Goal: Task Accomplishment & Management: Manage account settings

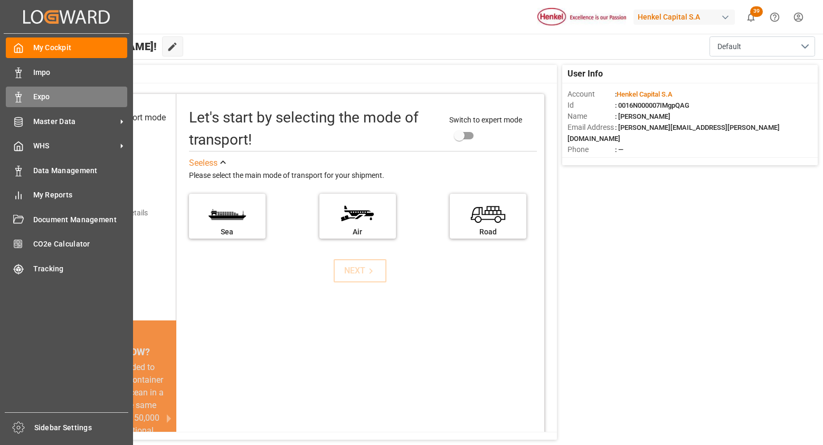
click at [12, 93] on div at bounding box center [15, 96] width 18 height 11
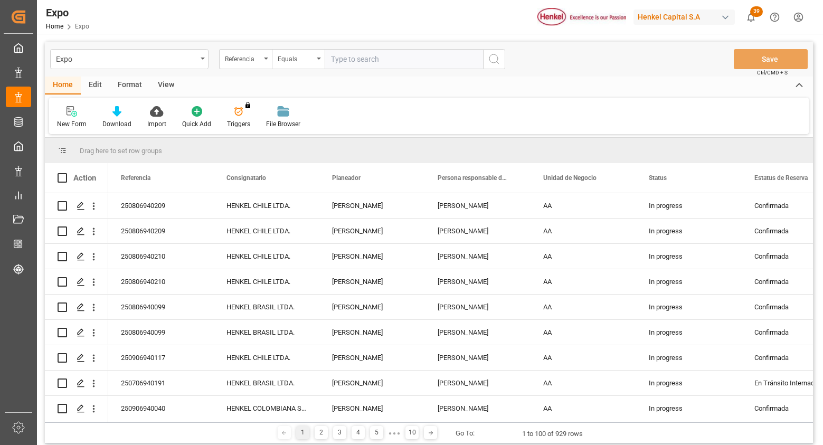
click at [394, 56] on input "text" at bounding box center [404, 59] width 158 height 20
type input "250906940145"
click at [497, 49] on button "search button" at bounding box center [494, 59] width 22 height 20
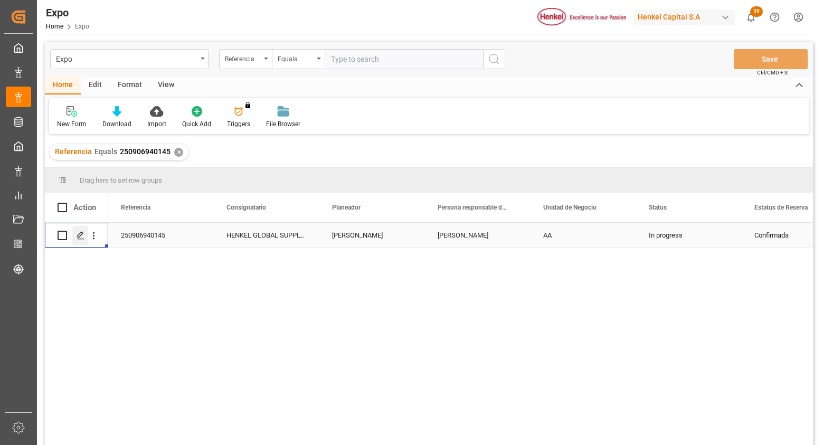
click at [81, 234] on icon "Press SPACE to select this row." at bounding box center [81, 235] width 8 height 8
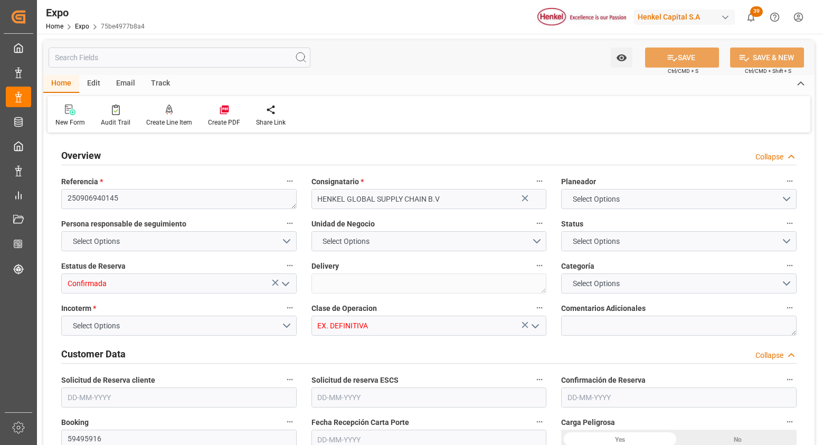
type input "10"
type input "9211482"
type input "MXATM"
type input "PLGDY"
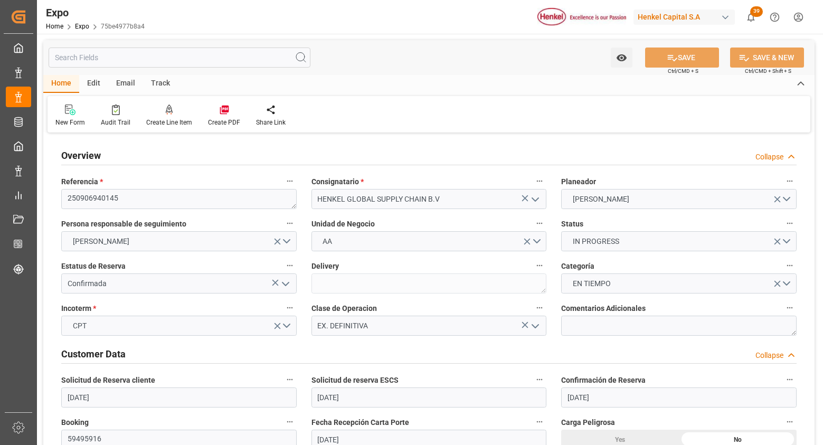
type input "[DATE]"
type input "01-09-2025"
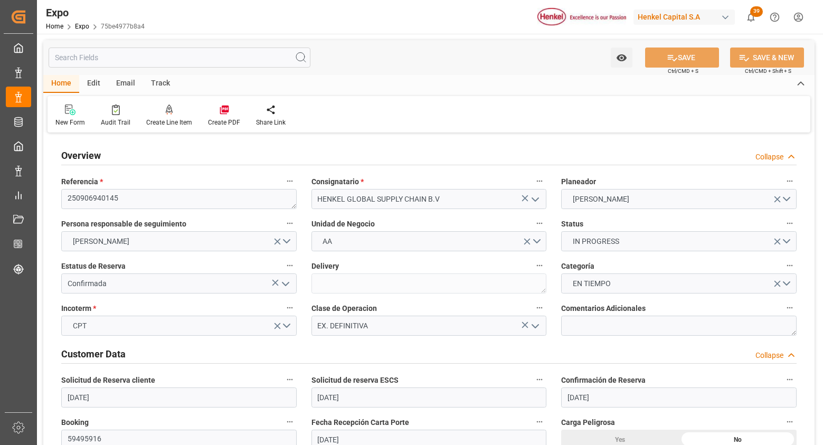
type input "03-09-2025"
type input "[DATE]"
type input "28-08-2025 00:00"
type input "[DATE] 00:00"
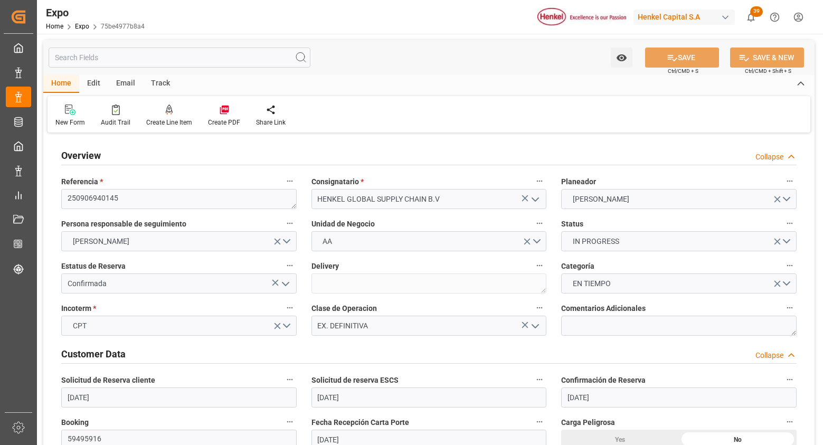
type input "09-10-2025 00:00"
type input "28-08-2025 10:49"
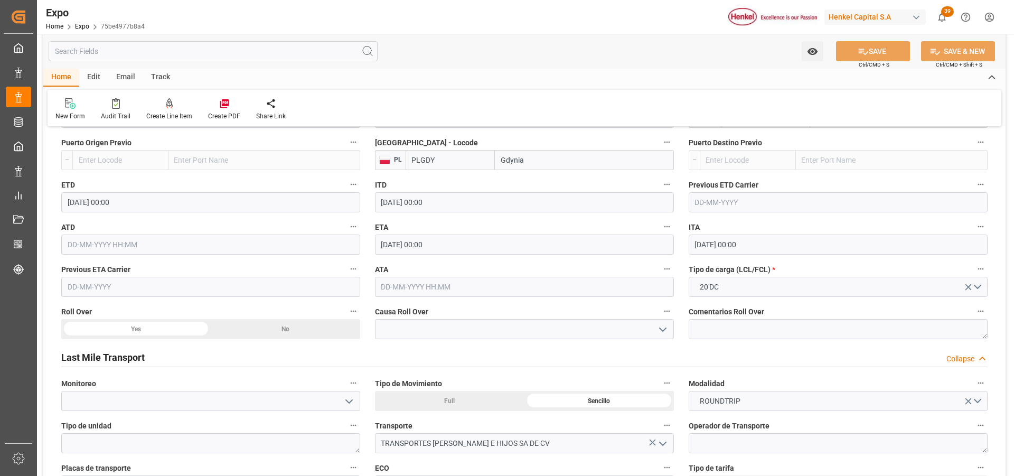
scroll to position [1584, 0]
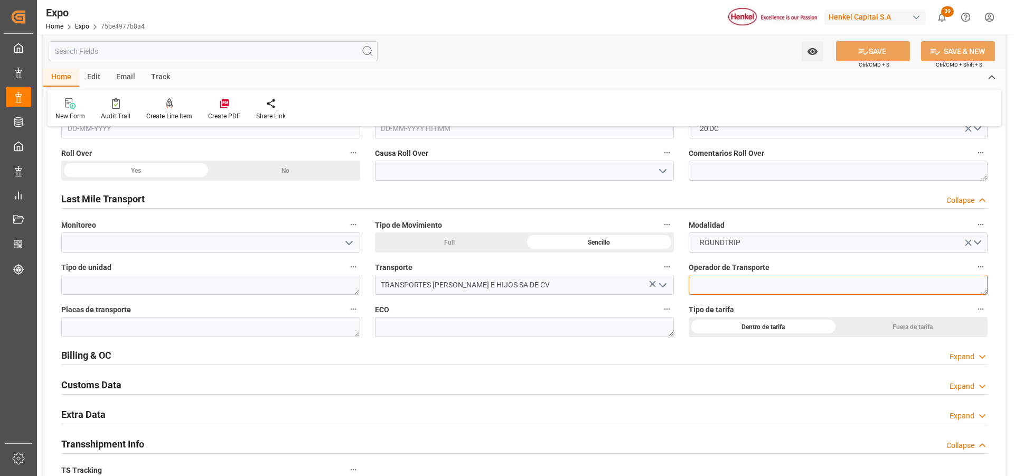
click at [702, 288] on textarea at bounding box center [838, 285] width 299 height 20
paste textarea "JUAN CUEVAS BARRIOS"
type textarea "JUAN CUEVAS BARRIOS"
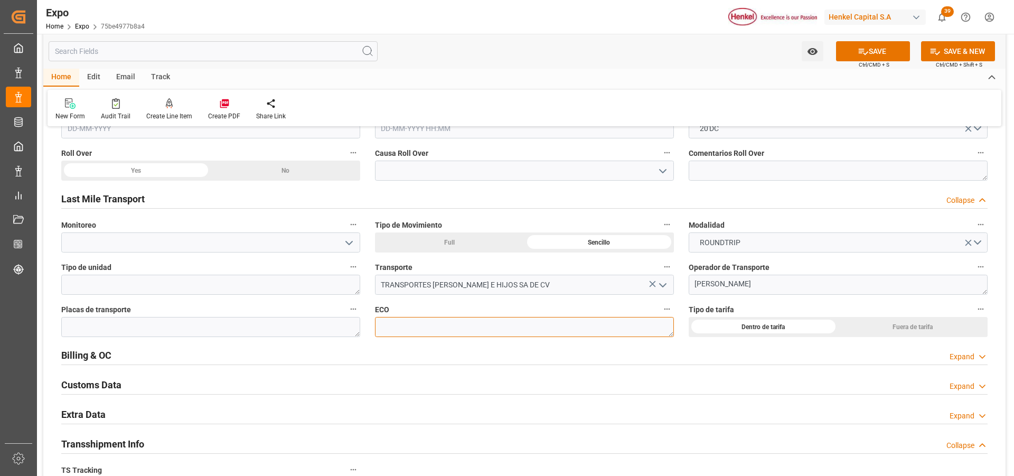
click at [542, 329] on textarea at bounding box center [524, 327] width 299 height 20
click at [324, 327] on textarea at bounding box center [210, 327] width 299 height 20
paste textarea "69BJ7S"
type textarea "69BJ7S"
click at [409, 328] on textarea at bounding box center [524, 327] width 299 height 20
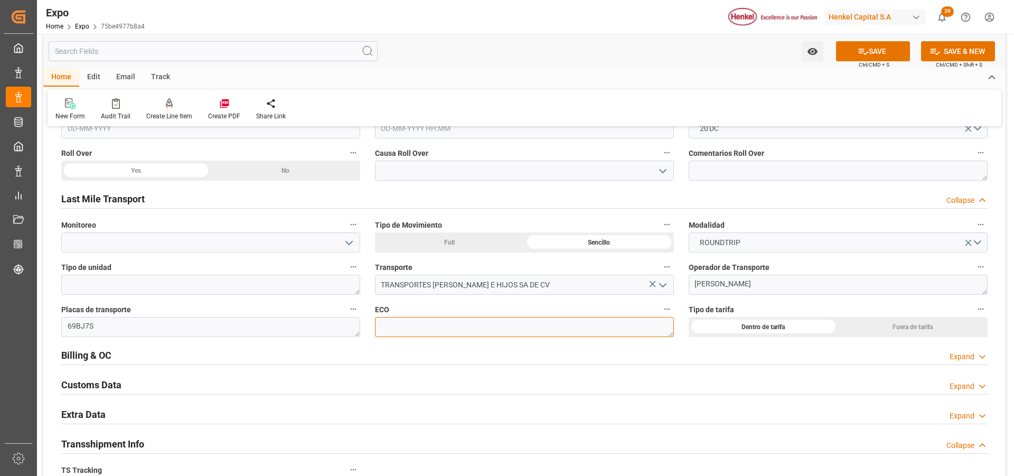
paste textarea "TR-463"
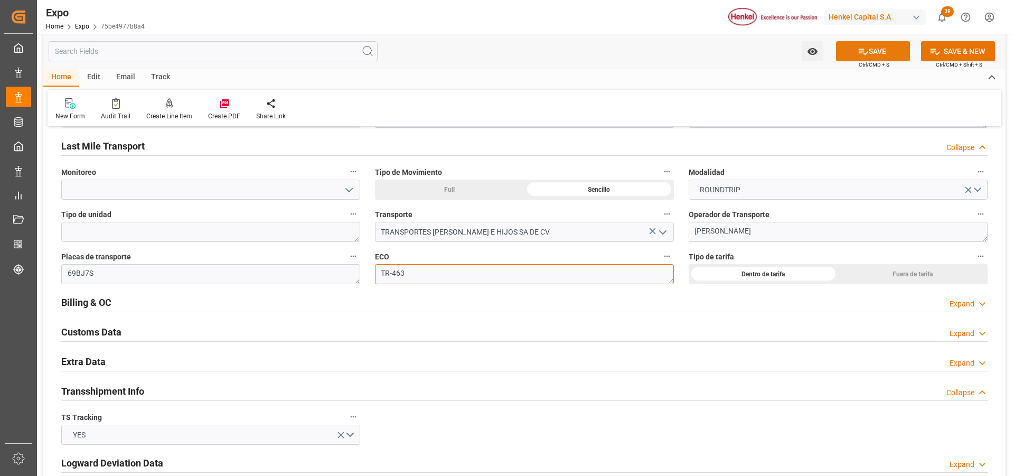
type textarea "TR-463"
click at [823, 48] on button "SAVE" at bounding box center [873, 51] width 74 height 20
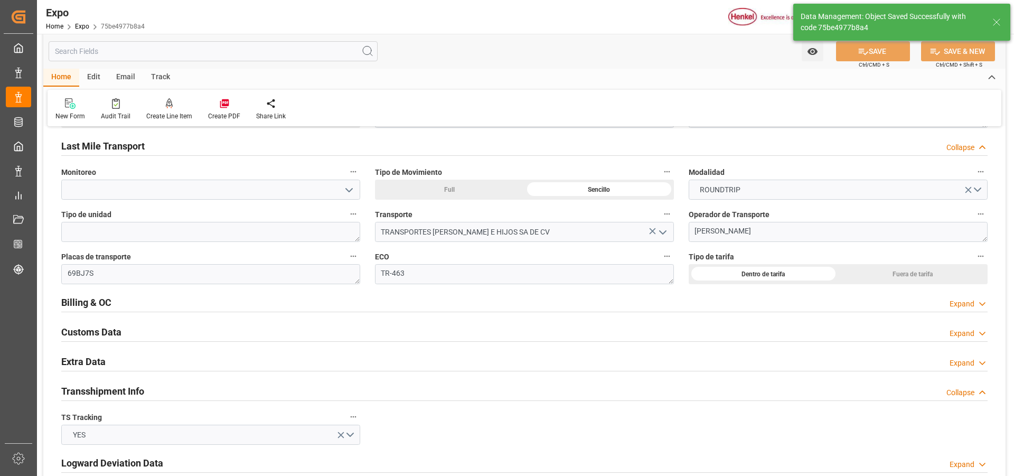
type textarea "[PERSON_NAME]"
type input "28-08-2025 17:29"
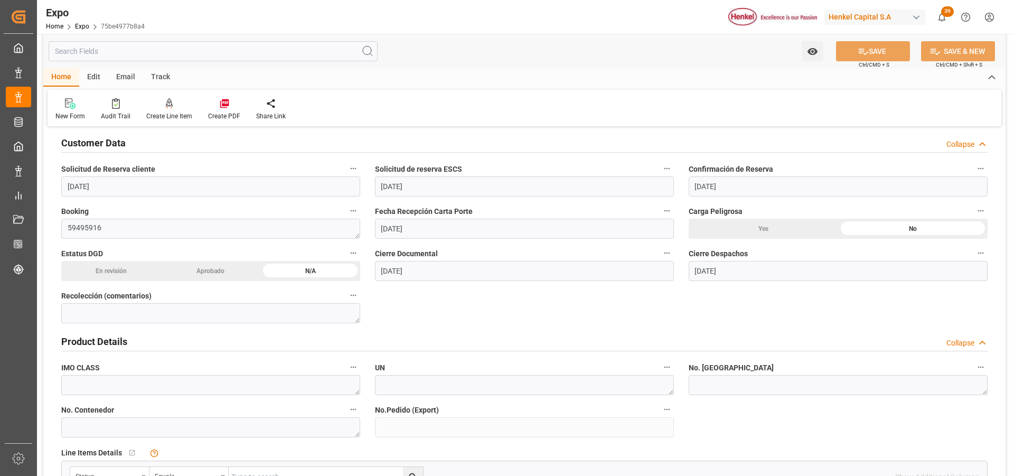
scroll to position [0, 0]
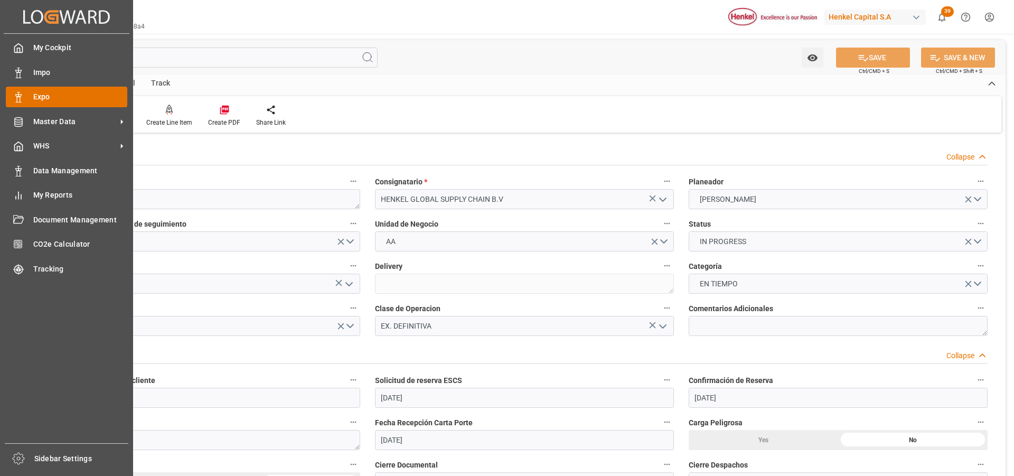
click at [10, 93] on div at bounding box center [15, 96] width 18 height 11
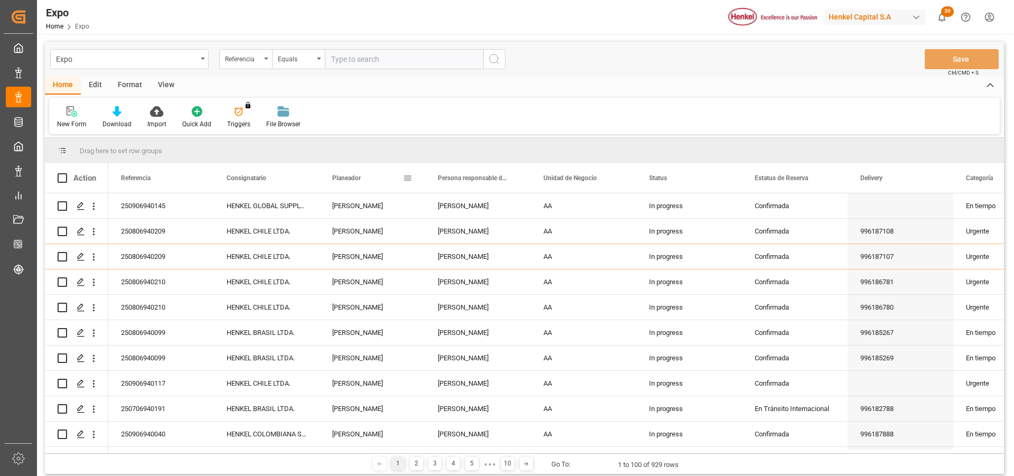
paste input "250906960018"
type input "250906960018"
click at [500, 62] on icon "search button" at bounding box center [494, 59] width 13 height 13
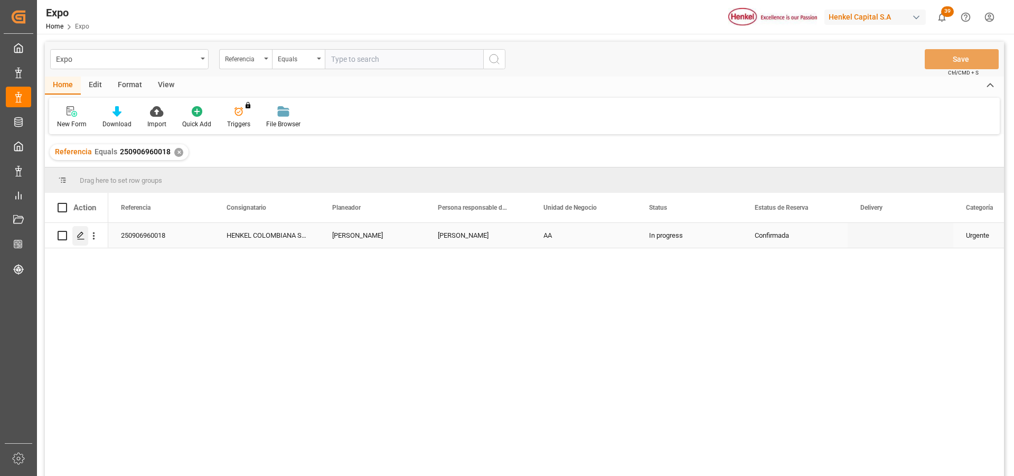
click at [80, 238] on icon "Press SPACE to select this row." at bounding box center [81, 235] width 8 height 8
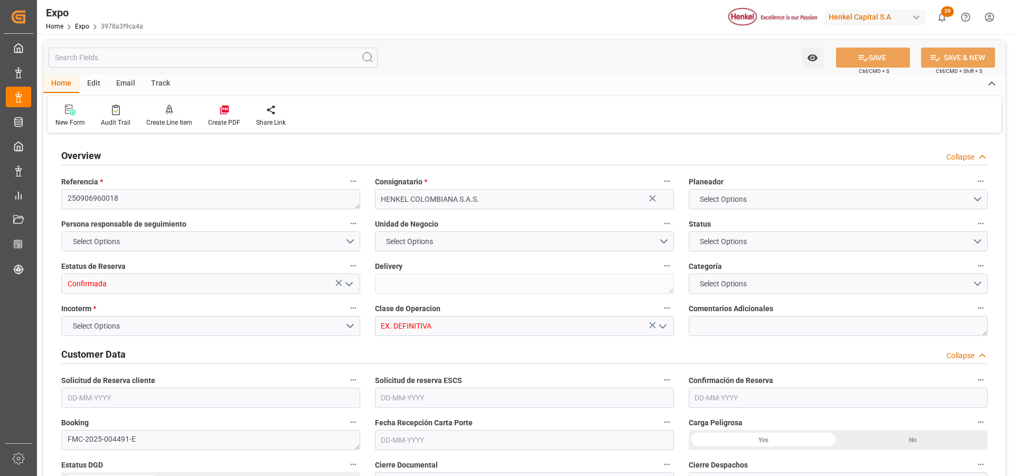
type input "100"
type input "550"
type input "5"
type input "9320697"
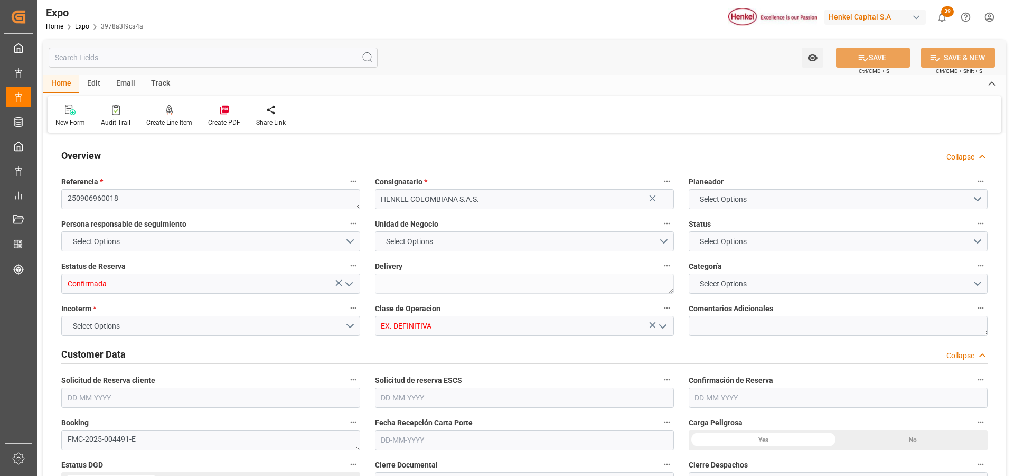
type input "MXZLO"
type input "COBUN"
type input "[DATE]"
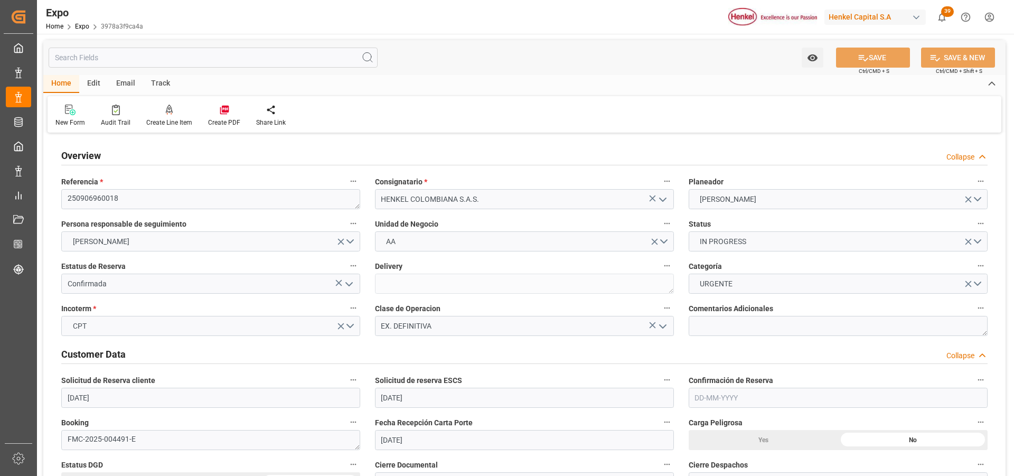
type input "[DATE]"
type input "[DATE] 00:00"
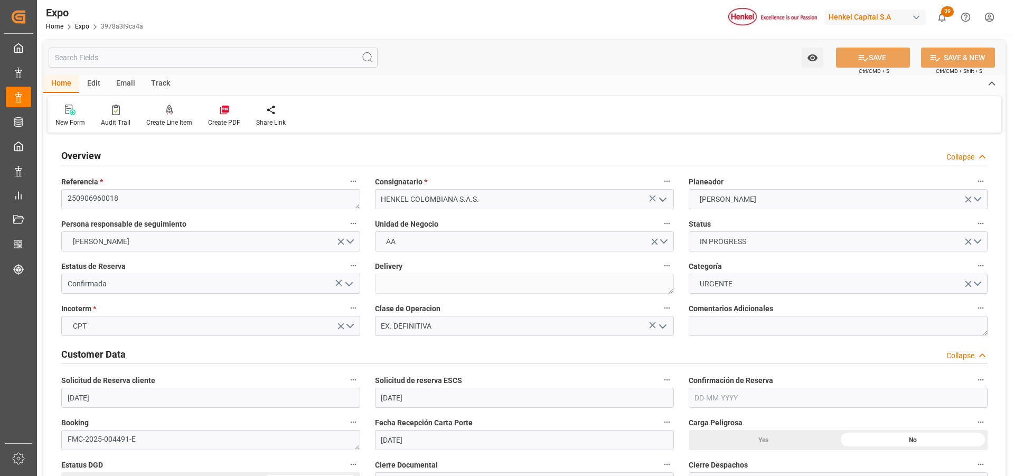
type input "[DATE] 00:00"
type input "[DATE] 10:44"
click at [169, 111] on icon at bounding box center [169, 110] width 7 height 11
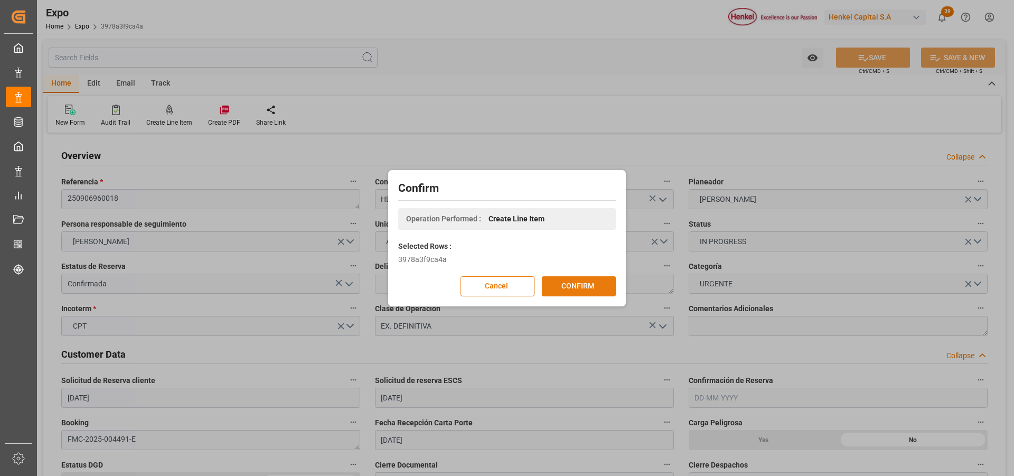
click at [570, 293] on button "CONFIRM" at bounding box center [579, 286] width 74 height 20
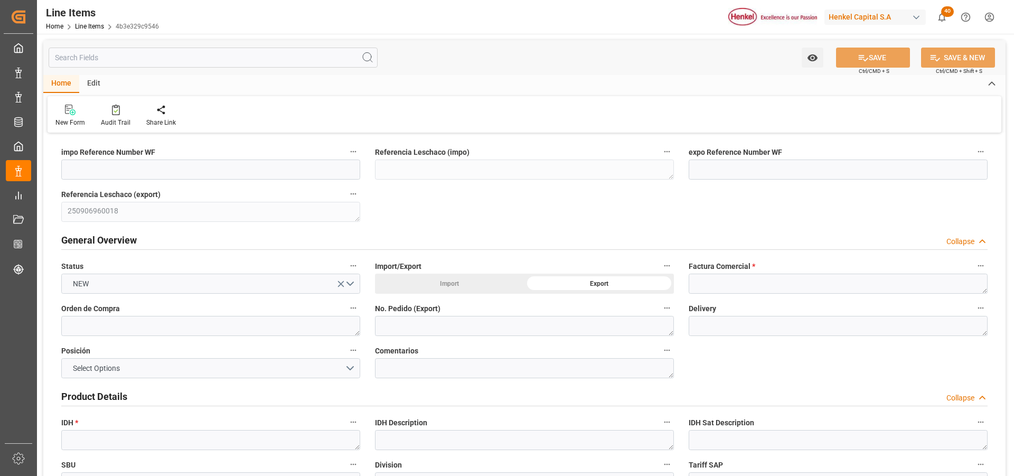
type input "[DATE] 17:52"
click at [708, 284] on textarea at bounding box center [838, 284] width 299 height 20
paste textarea "9912121542"
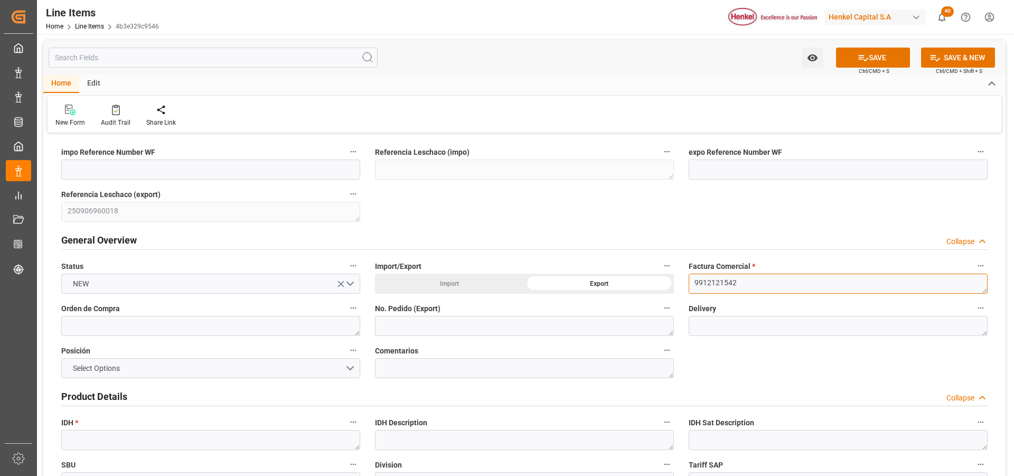
type textarea "9912121542"
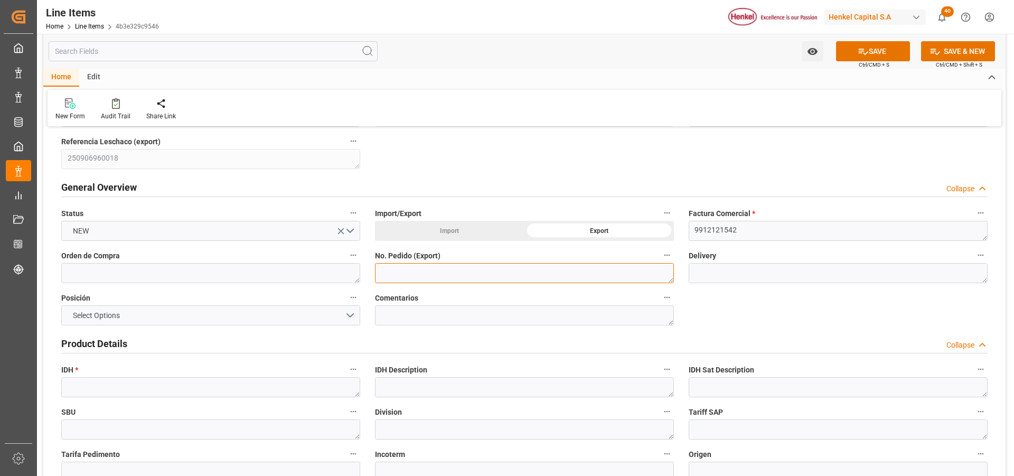
click at [432, 276] on textarea at bounding box center [524, 273] width 299 height 20
paste textarea "4578330739"
type textarea "4578330739"
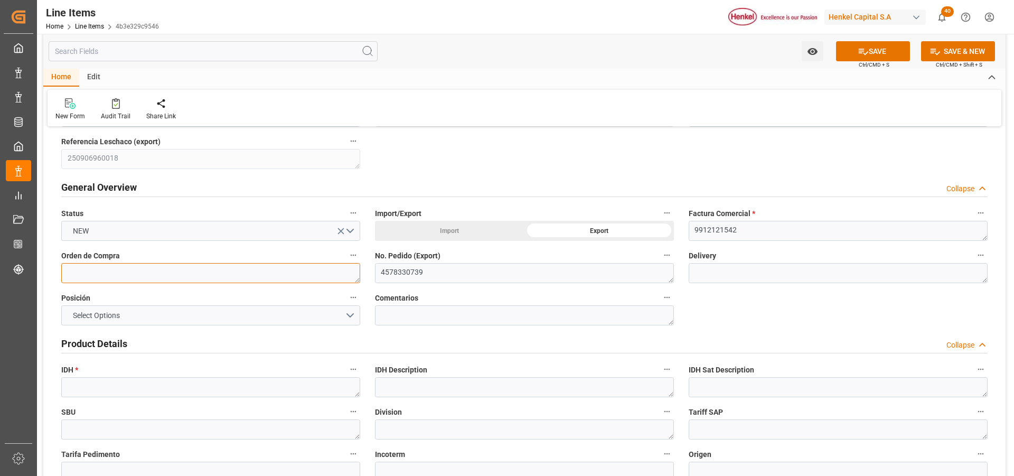
click at [255, 274] on textarea at bounding box center [210, 273] width 299 height 20
paste textarea "4578330739"
type textarea "4578330739"
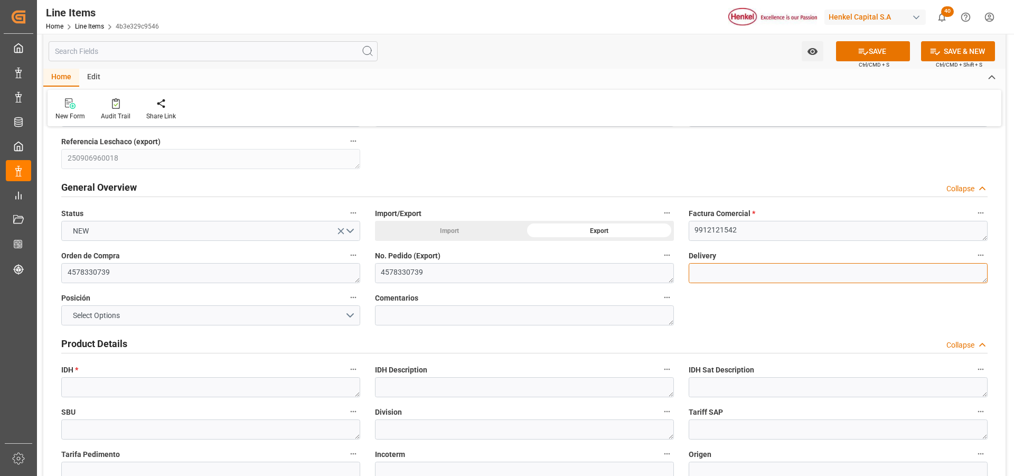
click at [712, 280] on textarea at bounding box center [838, 273] width 299 height 20
paste textarea "996188234"
type textarea "996188234"
click at [345, 317] on button "Select Options" at bounding box center [210, 315] width 299 height 20
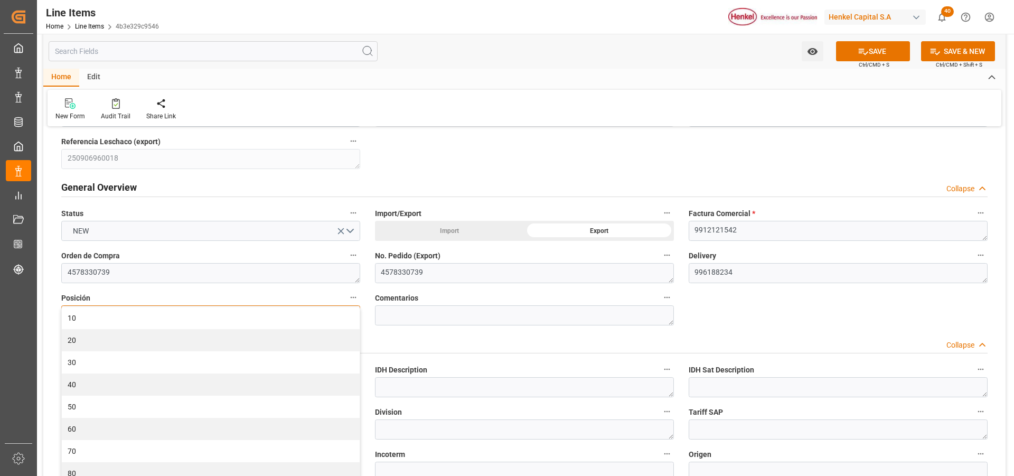
click at [345, 317] on div "10" at bounding box center [211, 318] width 298 height 22
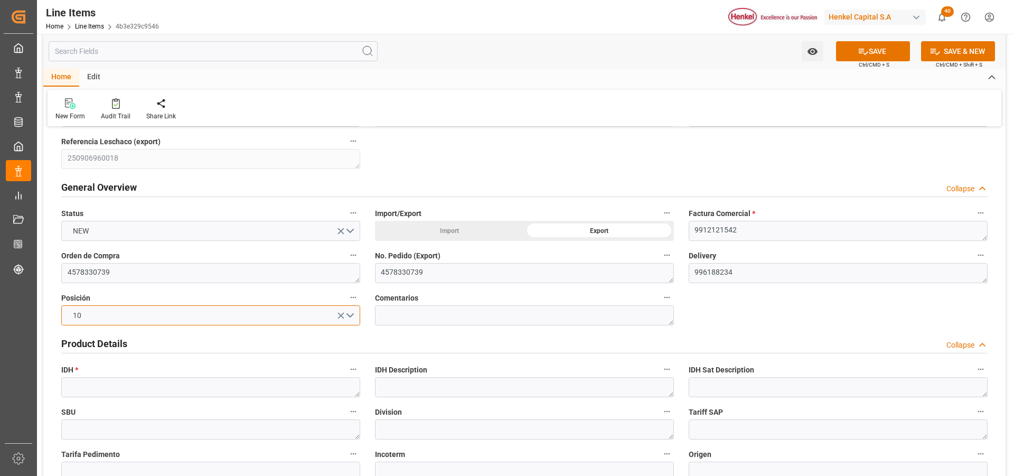
scroll to position [106, 0]
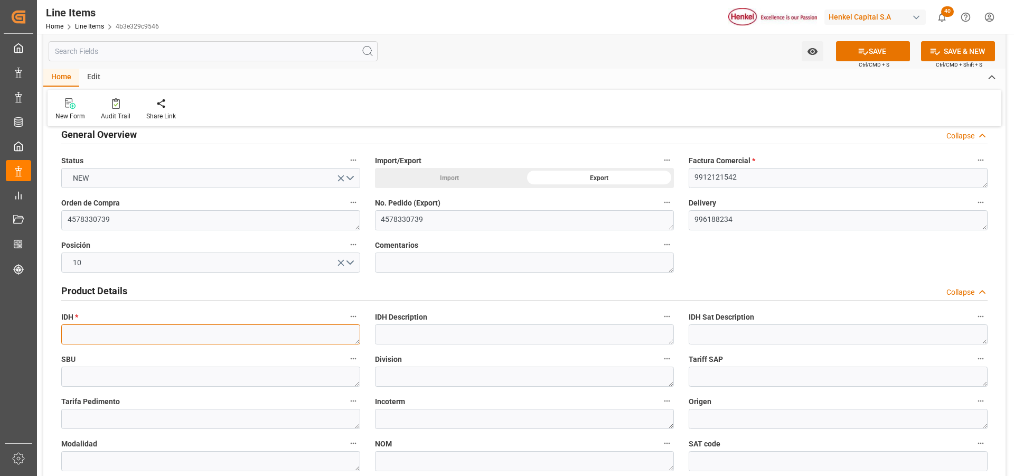
click at [286, 335] on textarea at bounding box center [210, 334] width 299 height 20
paste textarea "2730214"
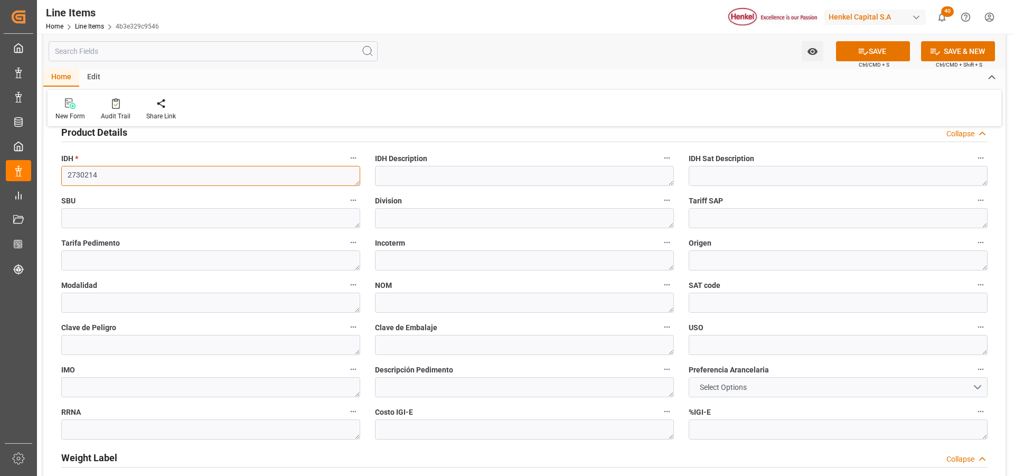
type textarea "2730214"
click at [724, 380] on button "Select Options" at bounding box center [838, 387] width 299 height 20
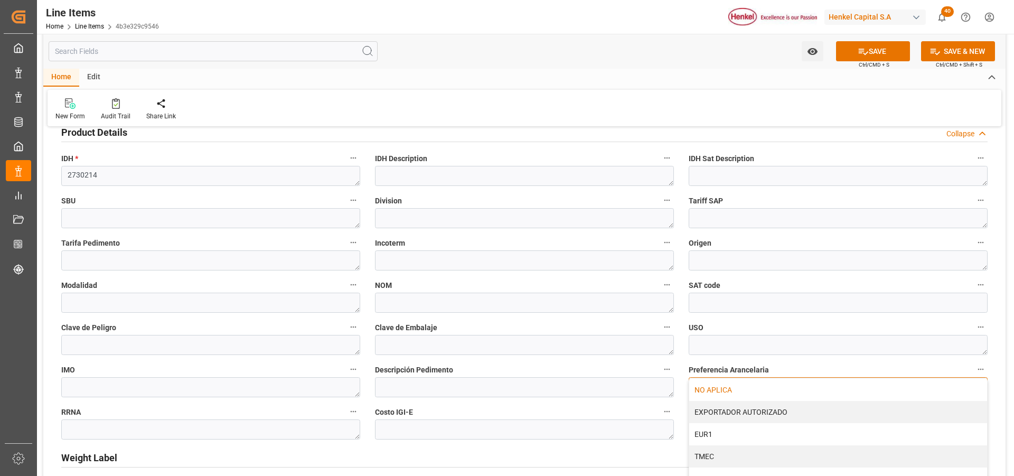
click at [724, 381] on div "NO APLICA" at bounding box center [838, 390] width 298 height 22
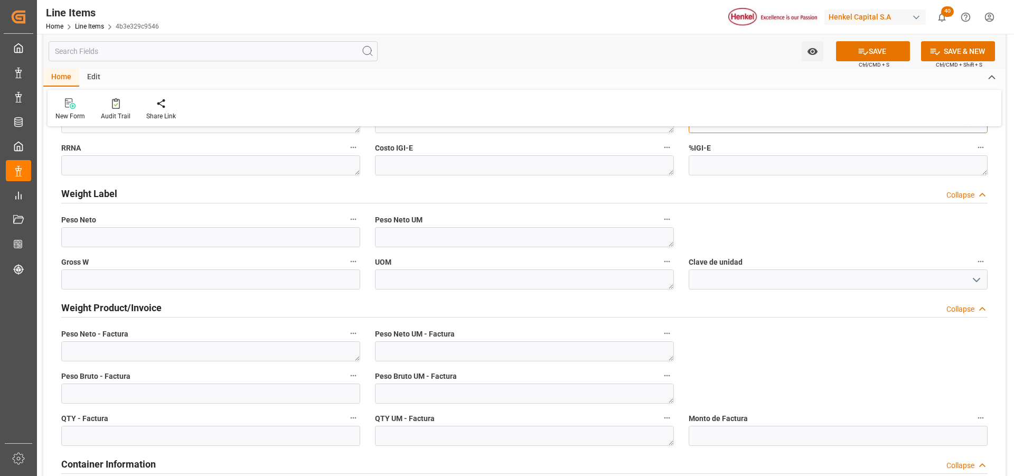
scroll to position [634, 0]
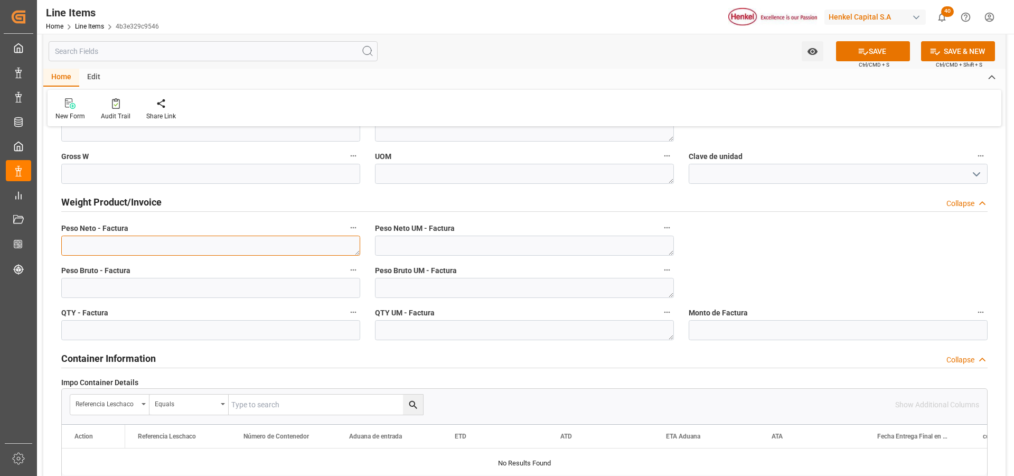
click at [205, 242] on textarea at bounding box center [210, 246] width 299 height 20
paste textarea "25,920"
type textarea "25,920"
click at [201, 326] on input "text" at bounding box center [210, 330] width 299 height 20
type input "48"
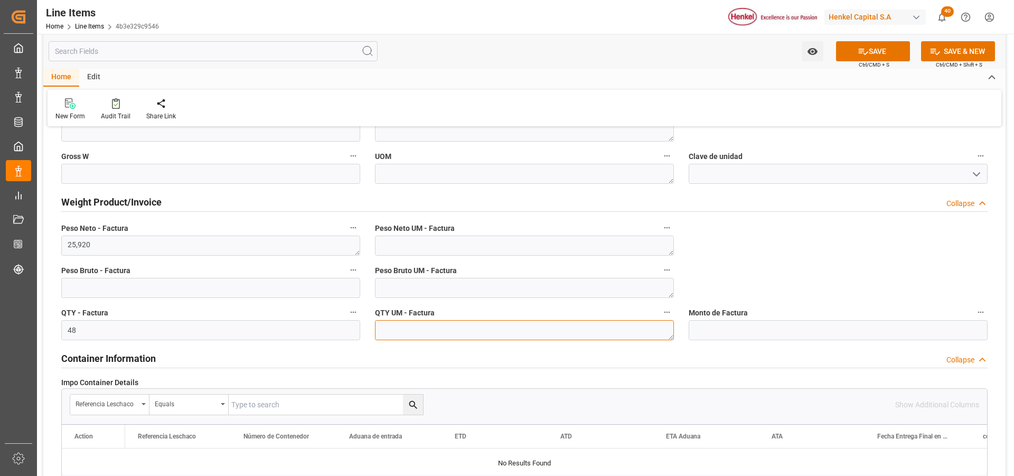
click at [431, 329] on textarea at bounding box center [524, 330] width 299 height 20
type textarea "c"
type textarea "CAJ"
click at [420, 289] on textarea at bounding box center [524, 288] width 299 height 20
type textarea "KG"
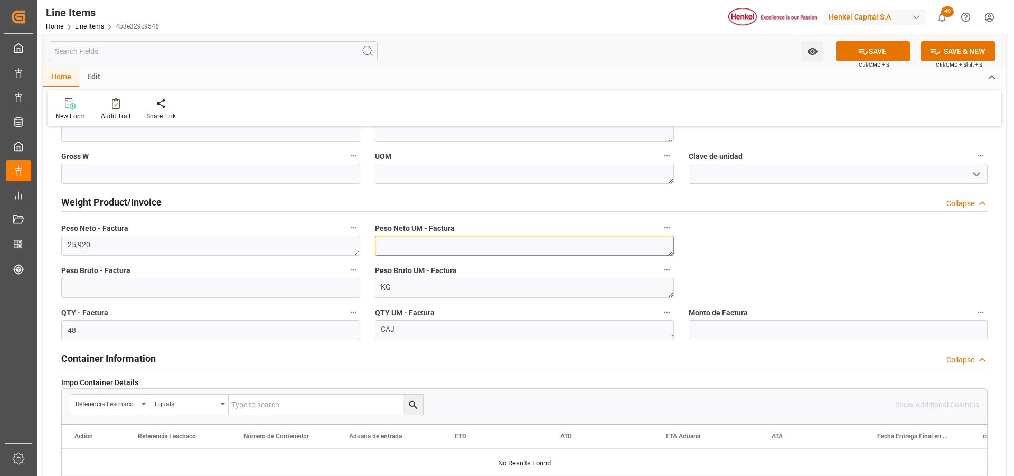
click at [415, 247] on textarea at bounding box center [524, 246] width 299 height 20
type textarea "KG"
click at [192, 243] on textarea "25,920" at bounding box center [210, 246] width 299 height 20
type textarea "25920.00"
click at [207, 287] on input "text" at bounding box center [210, 288] width 299 height 20
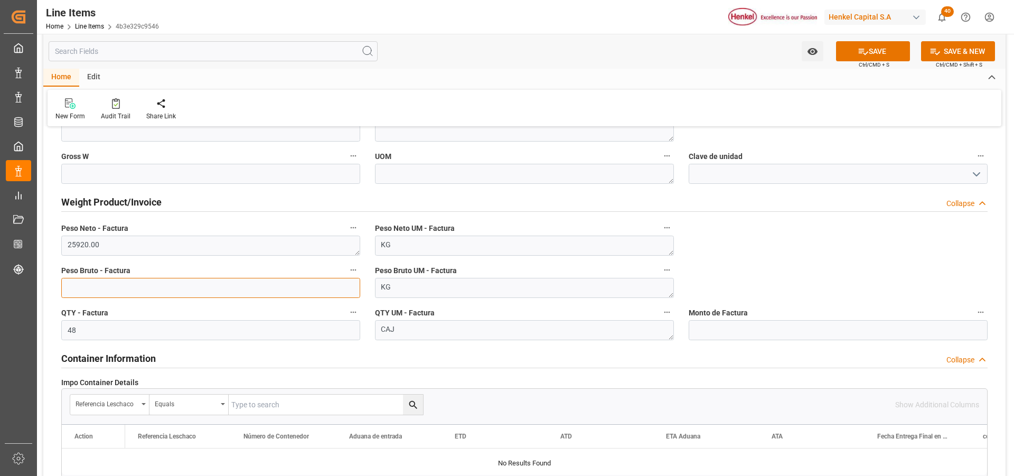
paste input "text"
type input "106272.00"
click at [742, 241] on div "impo Reference Number WF Referencia Leschaco (impo) expo Reference Number WF Re…" at bounding box center [524, 161] width 962 height 1319
click at [863, 46] on icon at bounding box center [863, 51] width 11 height 11
type textarea "Loctite Super Bonder Pincel 5g"
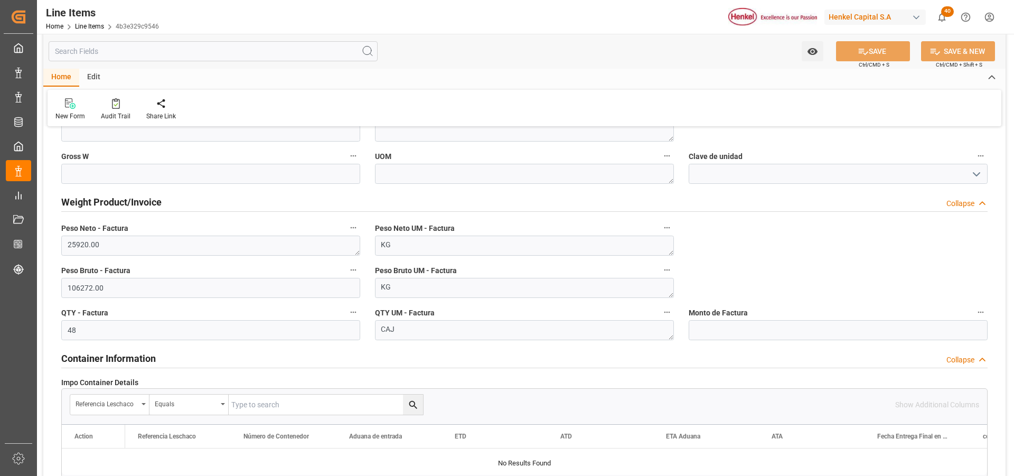
type input "31201600"
type textarea "4G"
click at [769, 330] on input "text" at bounding box center [838, 330] width 299 height 20
type input "4053.28"
click at [852, 50] on button "SAVE" at bounding box center [873, 51] width 74 height 20
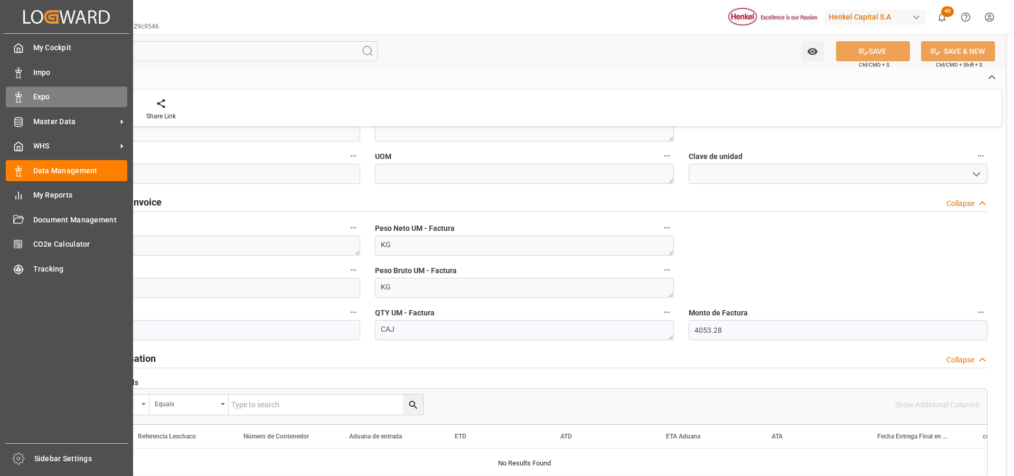
click at [12, 96] on div at bounding box center [15, 96] width 18 height 11
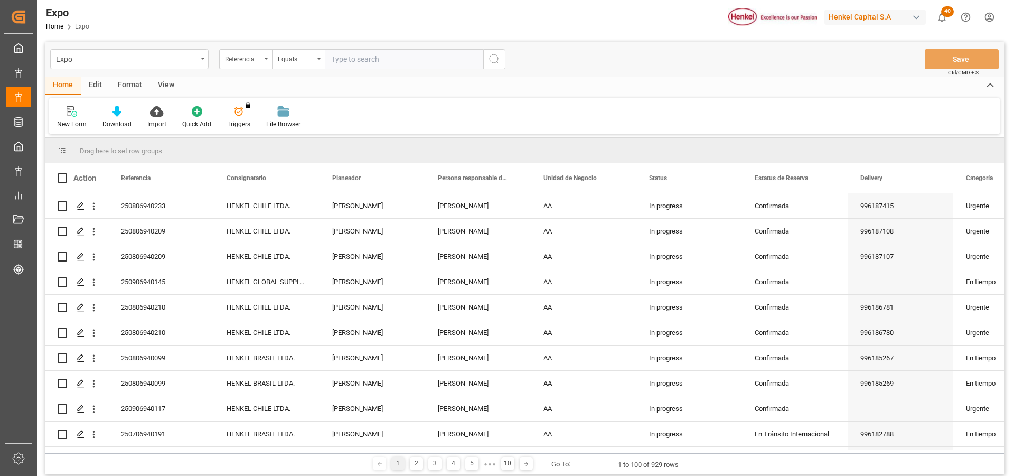
click at [449, 50] on input "text" at bounding box center [404, 59] width 158 height 20
click at [449, 57] on input "text" at bounding box center [404, 59] width 158 height 20
paste input "250906960018"
type input "250906960018"
click at [492, 58] on icon "search button" at bounding box center [494, 59] width 13 height 13
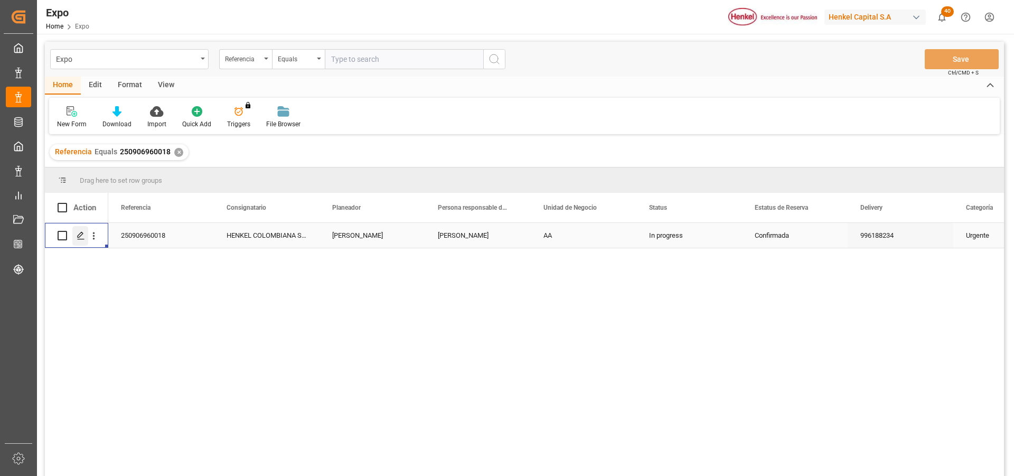
click at [80, 236] on polygon "Press SPACE to select this row." at bounding box center [80, 234] width 5 height 5
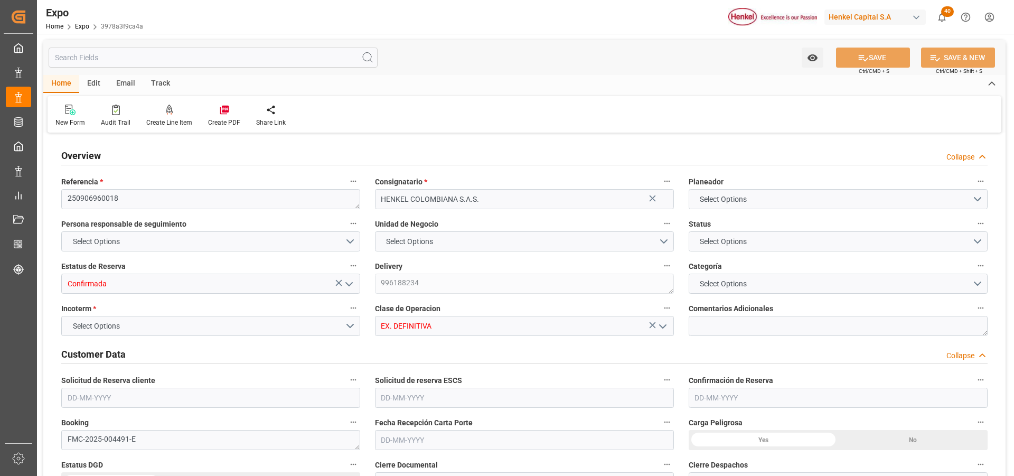
type input "100"
type input "550"
type input "5"
type input "9320697"
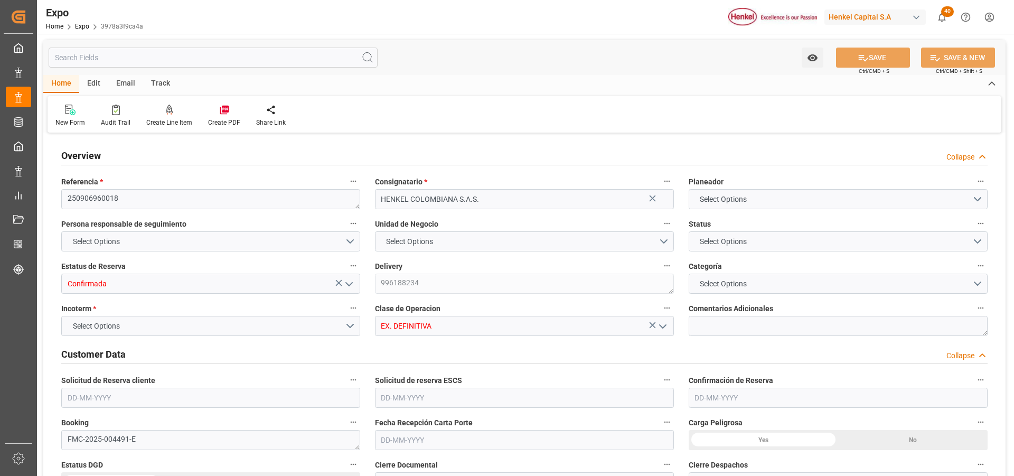
type input "MXZLO"
type input "COBUN"
type input "[DATE]"
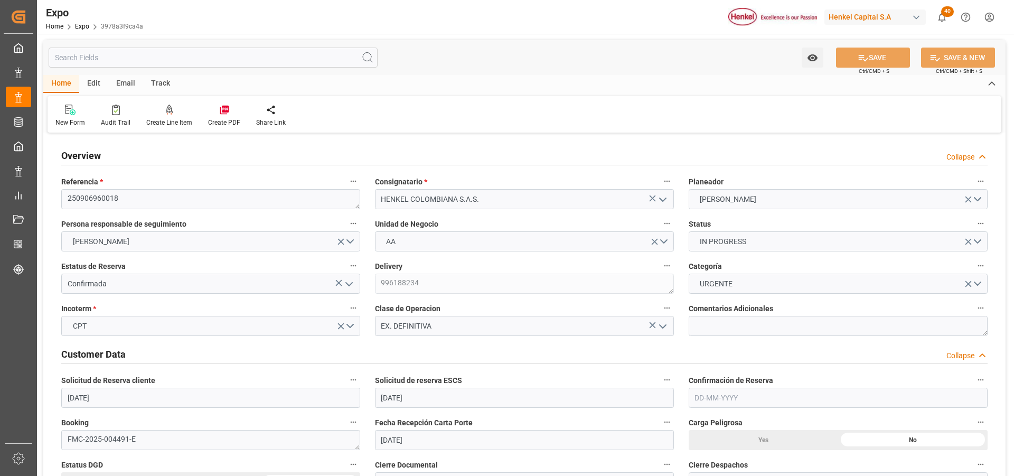
type input "[DATE]"
type input "[DATE] 00:00"
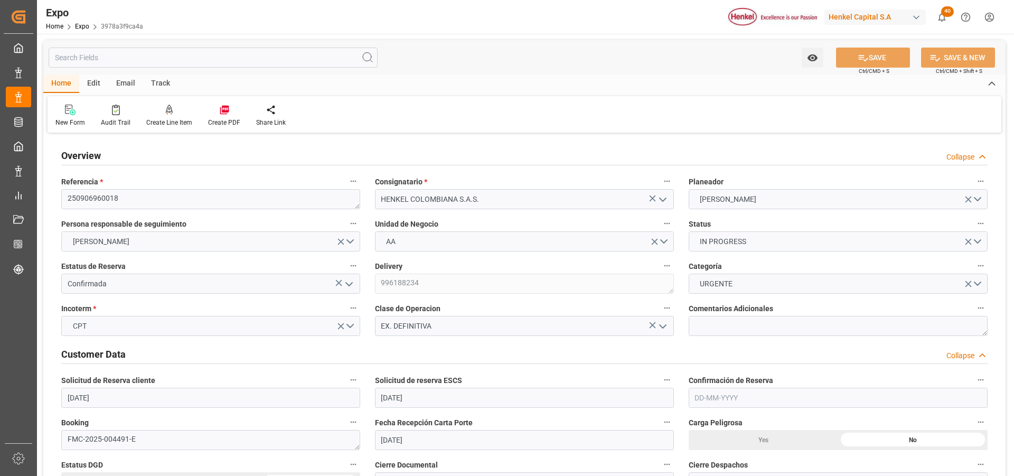
type input "[DATE] 00:00"
type input "[DATE] 10:44"
click at [531, 116] on div "New Form Audit Trail Create Line Item Create PDF Share Link" at bounding box center [525, 114] width 954 height 36
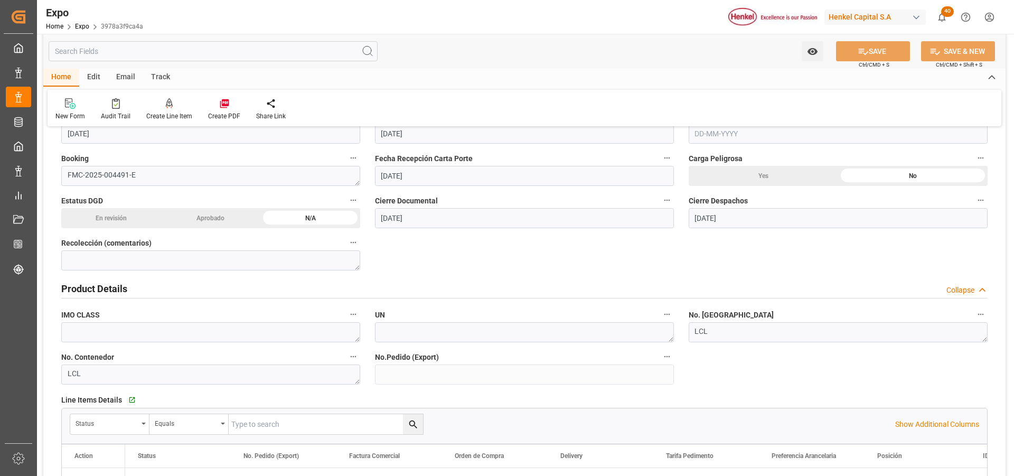
scroll to position [317, 0]
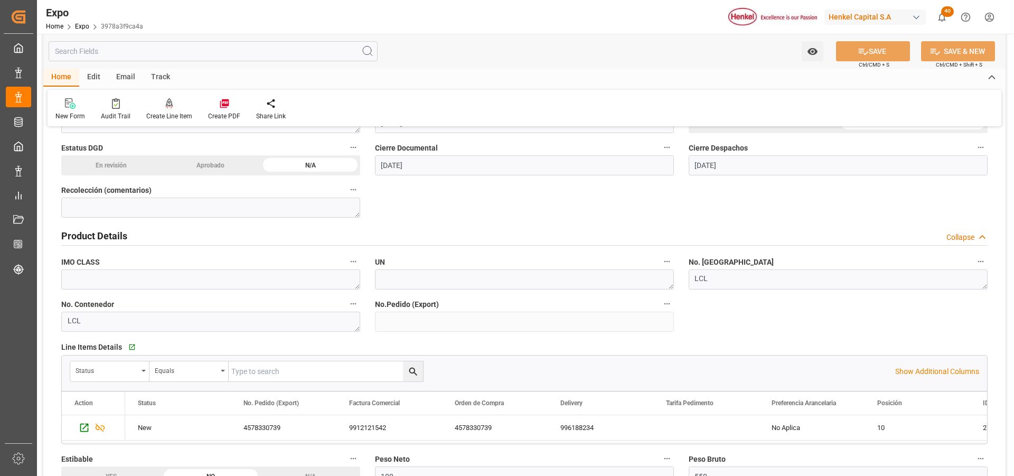
click at [167, 102] on icon at bounding box center [169, 102] width 7 height 9
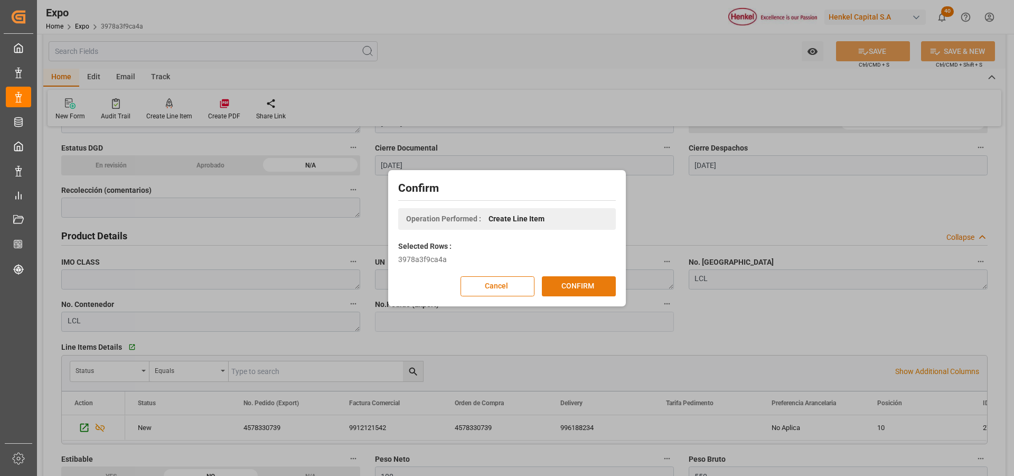
click at [555, 280] on button "CONFIRM" at bounding box center [579, 286] width 74 height 20
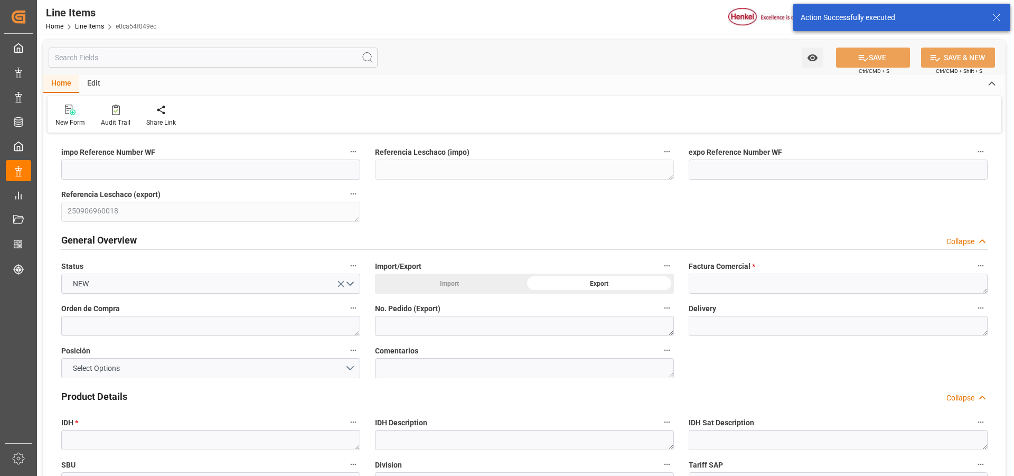
type input "28-08-2025 18:12"
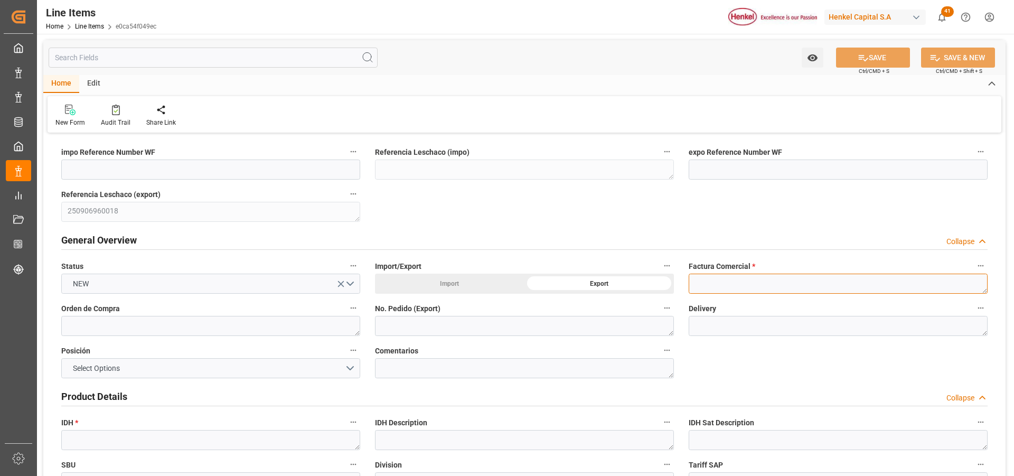
click at [711, 288] on textarea at bounding box center [838, 284] width 299 height 20
paste textarea "9912121541"
type textarea "9912121541"
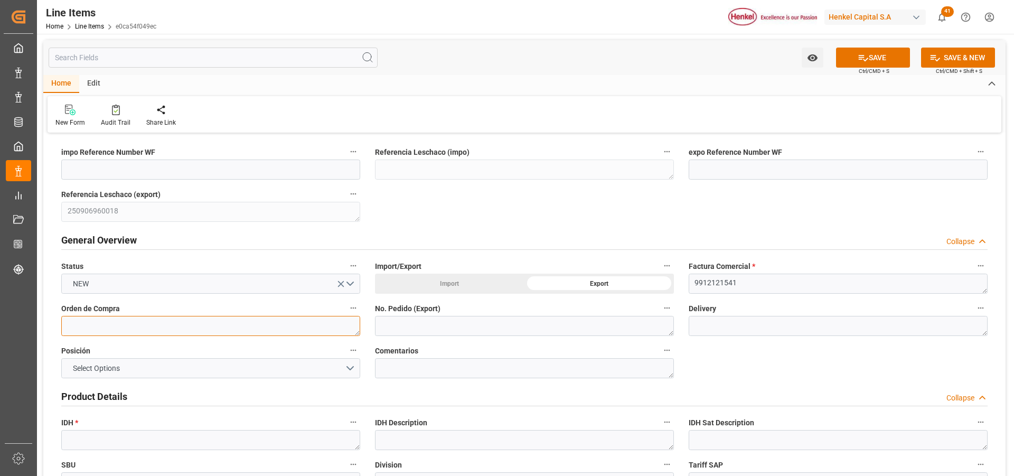
click at [205, 328] on textarea at bounding box center [210, 326] width 299 height 20
paste textarea "4578330736"
type textarea "4578330736"
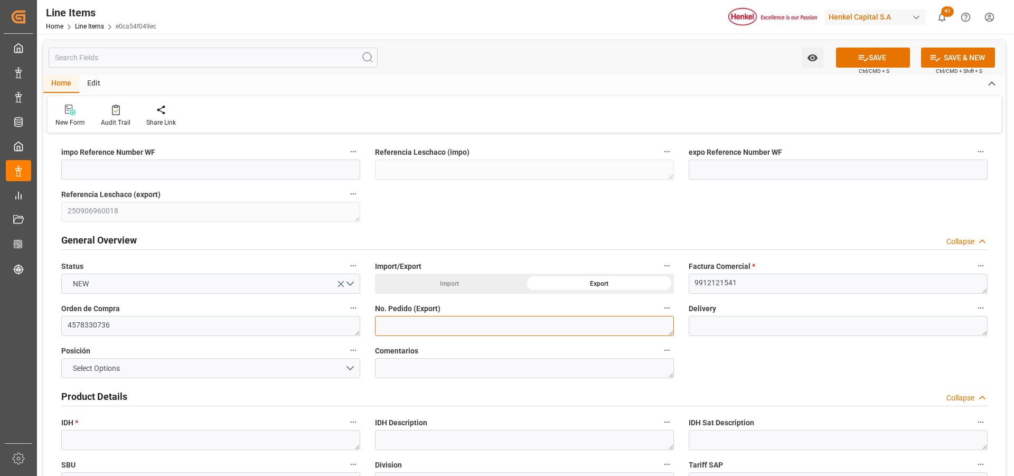
click at [396, 328] on textarea at bounding box center [524, 326] width 299 height 20
paste textarea "4578330736"
type textarea "4578330736"
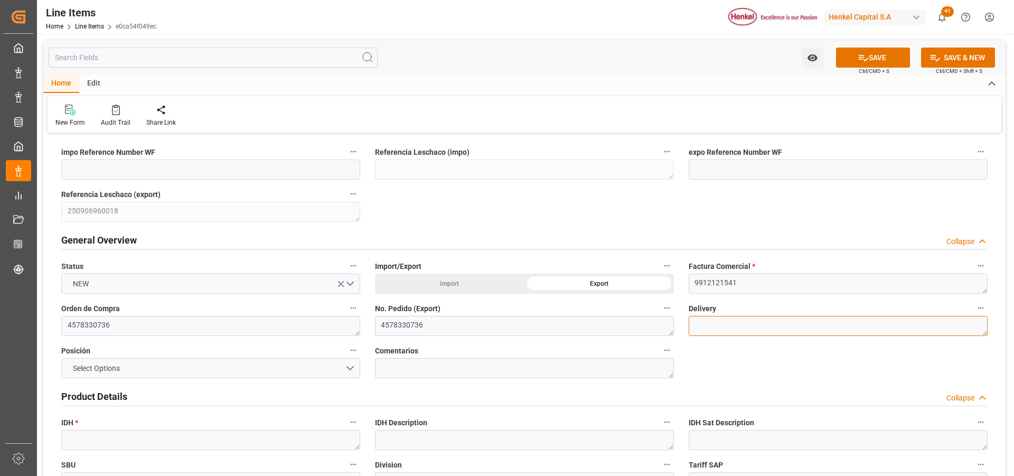
click at [784, 327] on textarea at bounding box center [838, 326] width 299 height 20
paste textarea "996188233"
type textarea "996188233"
click at [343, 363] on button "Select Options" at bounding box center [210, 368] width 299 height 20
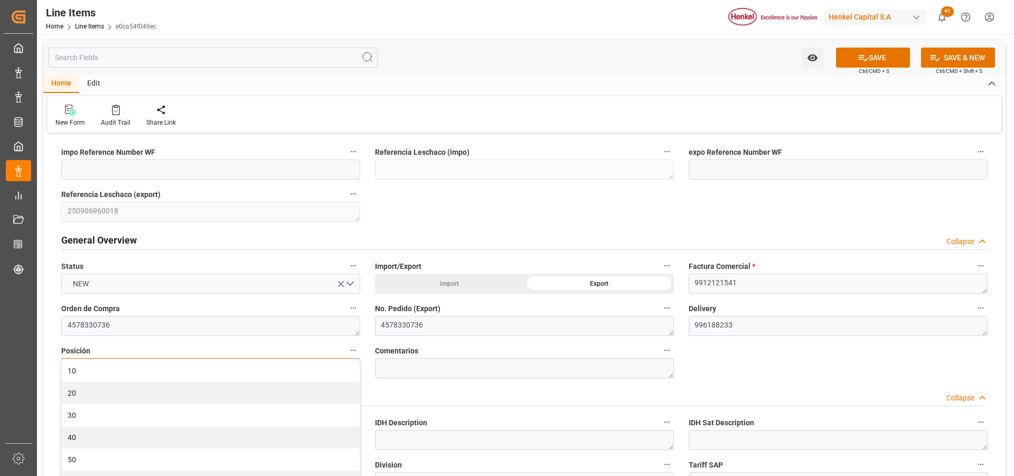
click at [343, 363] on div "10" at bounding box center [211, 371] width 298 height 22
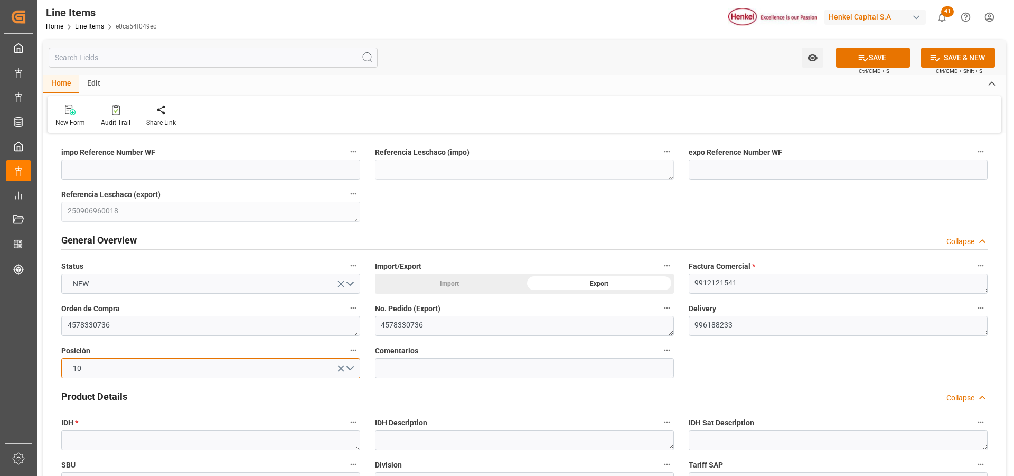
scroll to position [106, 0]
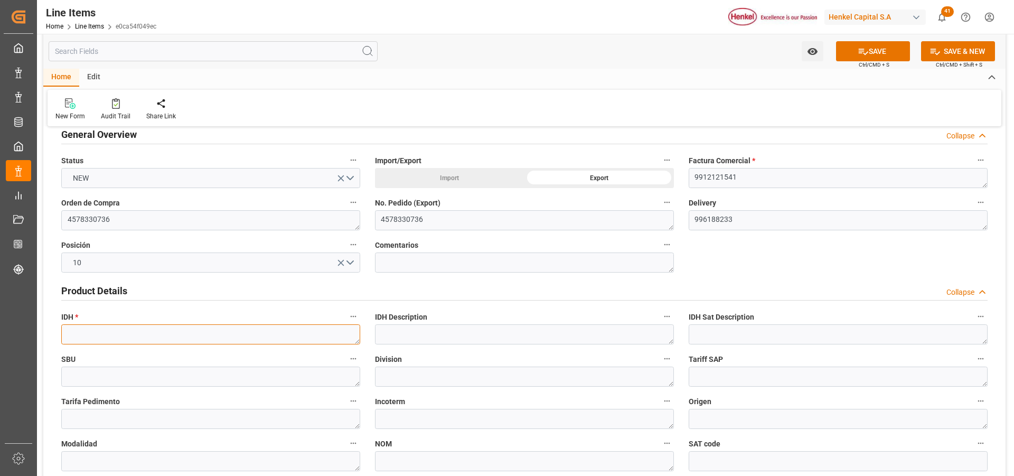
click at [178, 337] on textarea at bounding box center [210, 334] width 299 height 20
paste textarea "2967537"
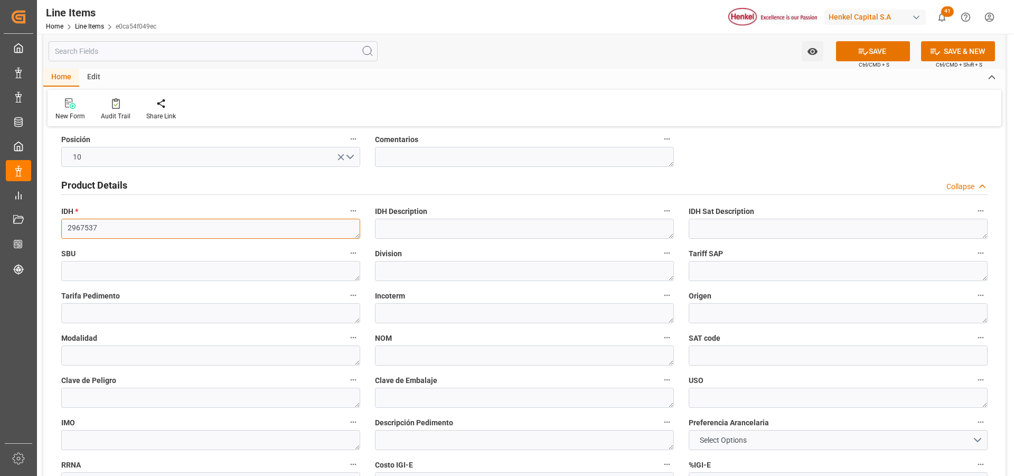
scroll to position [264, 0]
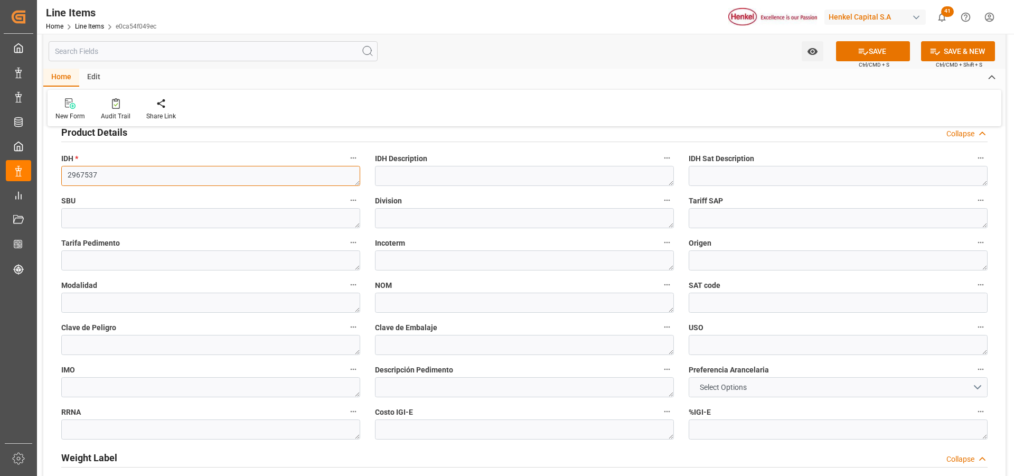
type textarea "2967537"
click at [769, 381] on button "Select Options" at bounding box center [838, 387] width 299 height 20
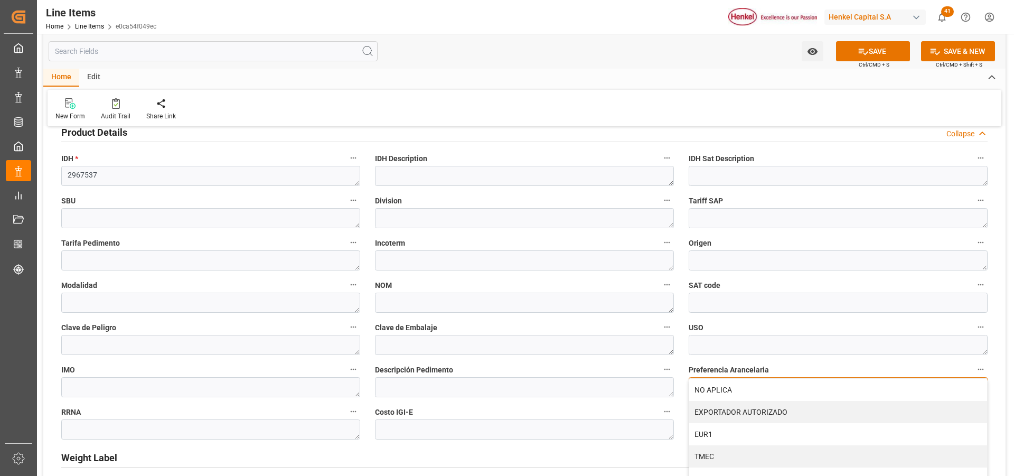
click at [769, 381] on div "NO APLICA" at bounding box center [838, 390] width 298 height 22
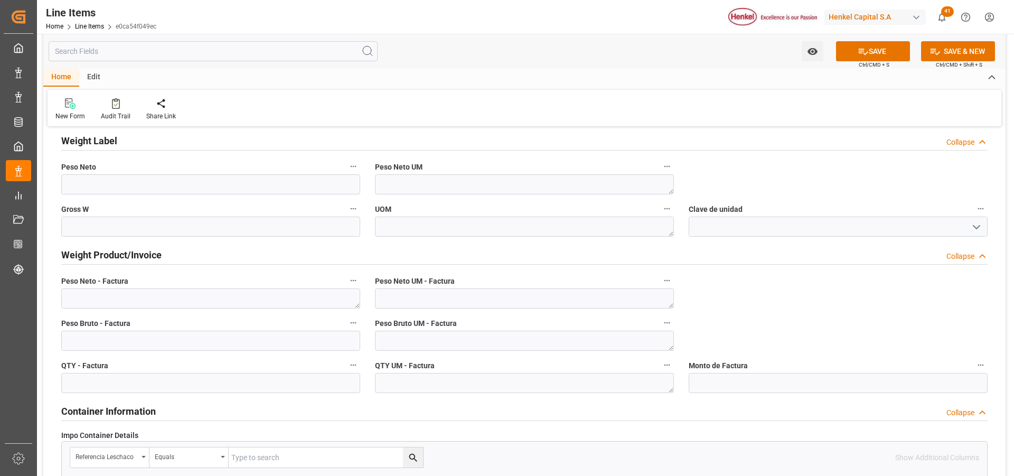
scroll to position [634, 0]
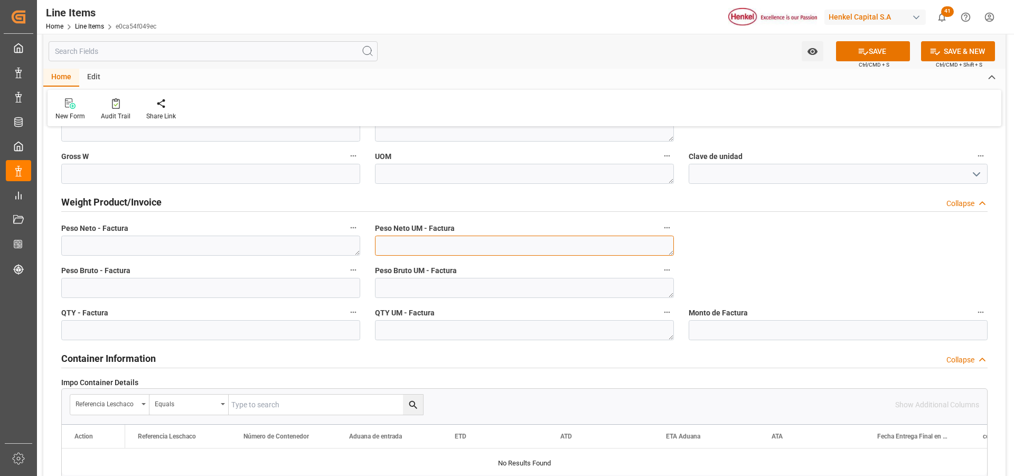
click at [496, 249] on textarea at bounding box center [524, 246] width 299 height 20
type textarea "KG"
click at [488, 294] on textarea at bounding box center [524, 288] width 299 height 20
type textarea "KG"
click at [486, 325] on textarea at bounding box center [524, 330] width 299 height 20
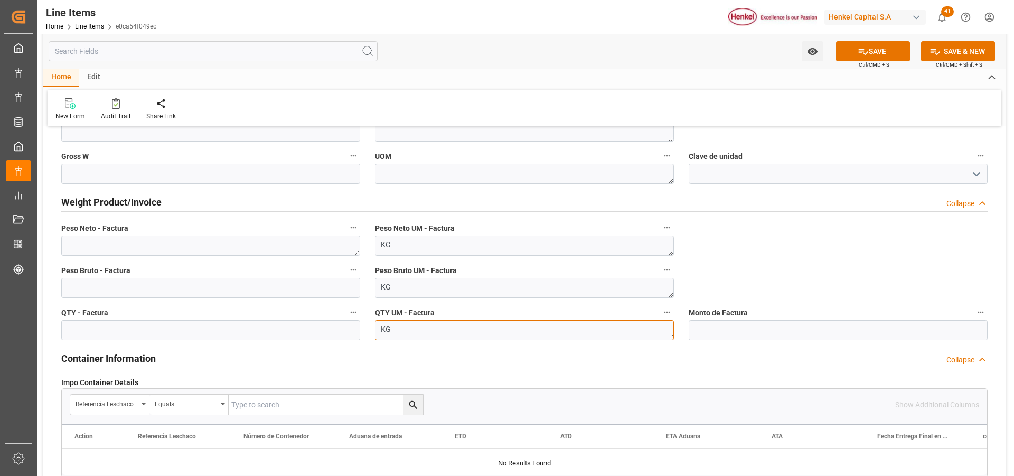
type textarea "KG"
click at [203, 244] on textarea at bounding box center [210, 246] width 299 height 20
paste textarea "32,256"
type textarea "32,256"
click at [204, 333] on input "text" at bounding box center [210, 330] width 299 height 20
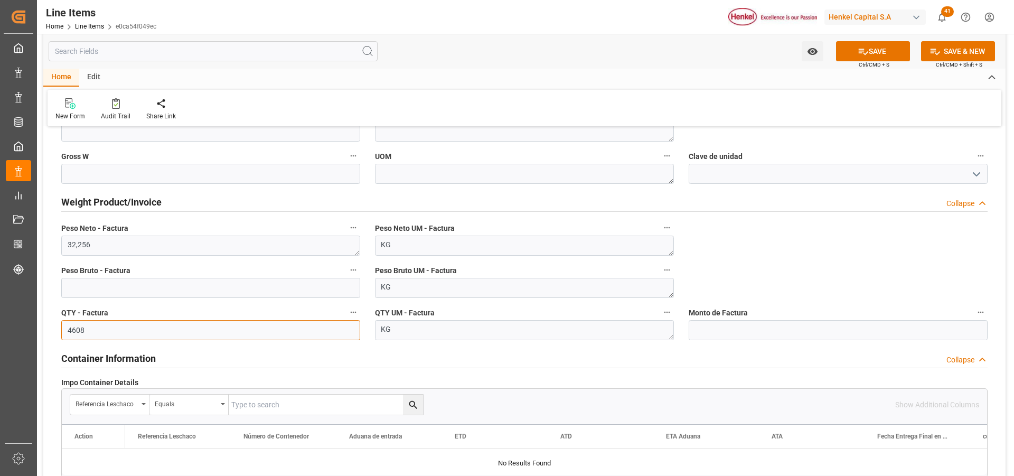
type input "4608"
click at [428, 326] on textarea "KG" at bounding box center [524, 330] width 299 height 20
type textarea "K"
type textarea "UN"
click at [879, 54] on button "SAVE" at bounding box center [873, 51] width 74 height 20
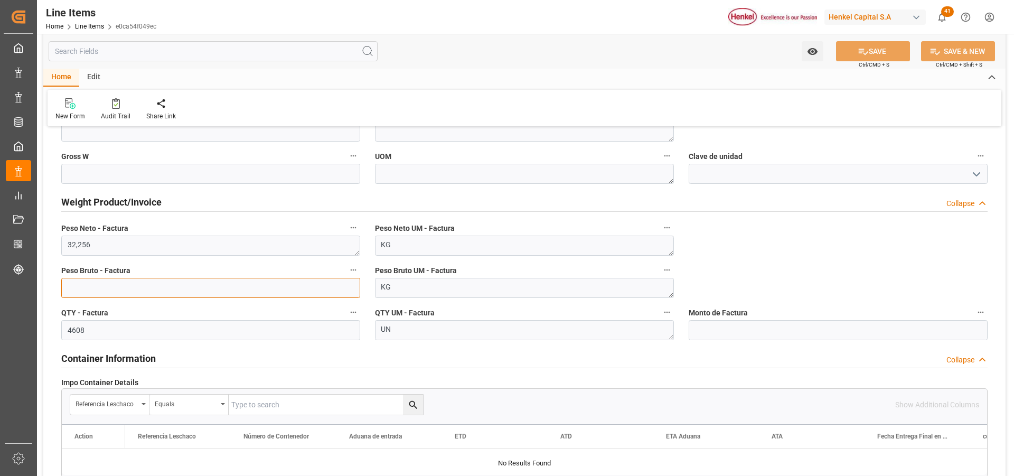
click at [204, 289] on input "text" at bounding box center [210, 288] width 299 height 20
click at [863, 55] on icon at bounding box center [863, 51] width 11 height 11
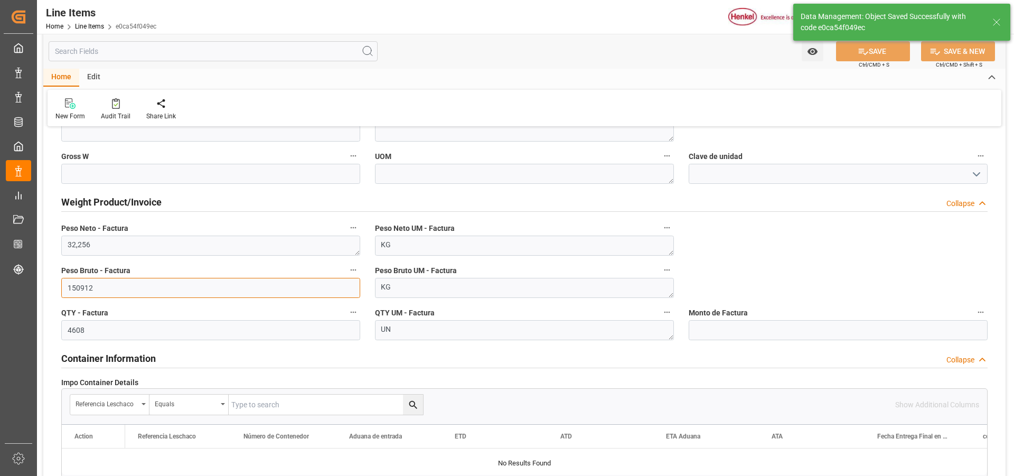
click at [81, 288] on input "150912" at bounding box center [210, 288] width 299 height 20
type input "150912"
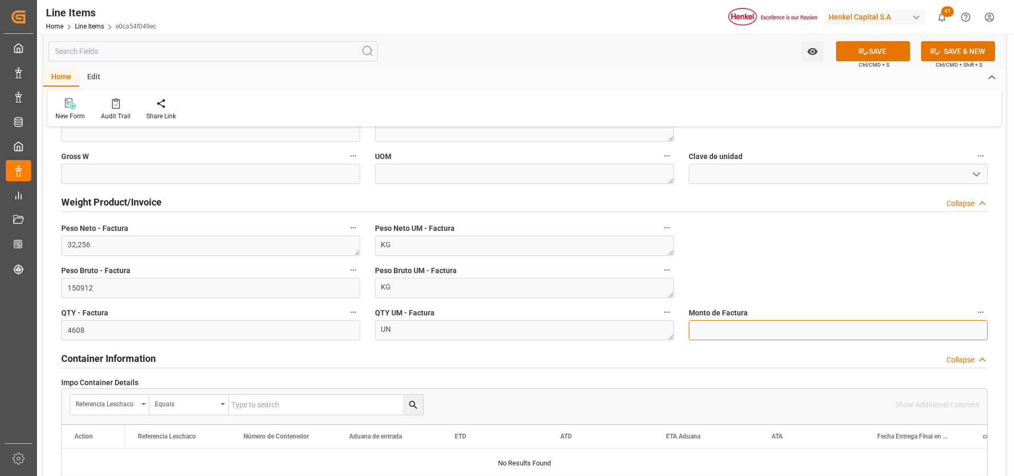
click at [798, 328] on input "text" at bounding box center [838, 330] width 299 height 20
type input "7615.22"
click at [885, 54] on button "SAVE" at bounding box center [873, 51] width 74 height 20
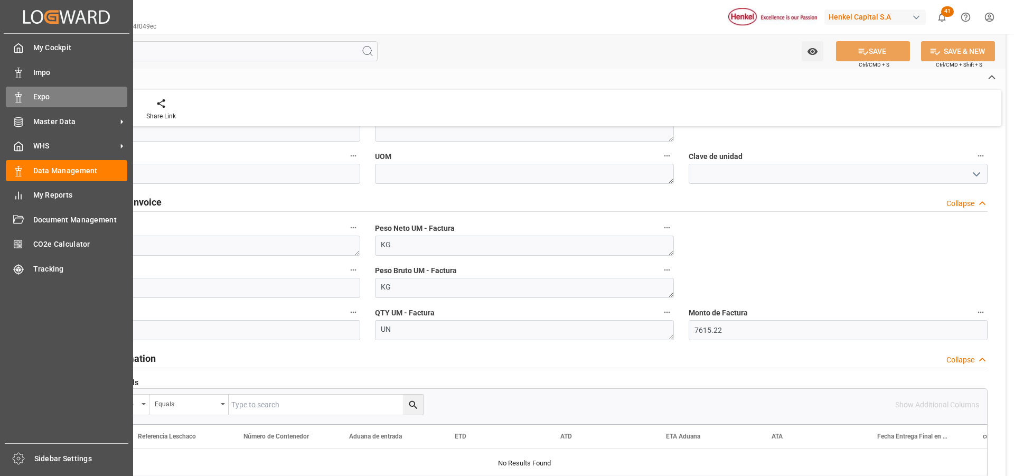
click at [15, 97] on icon at bounding box center [18, 97] width 11 height 11
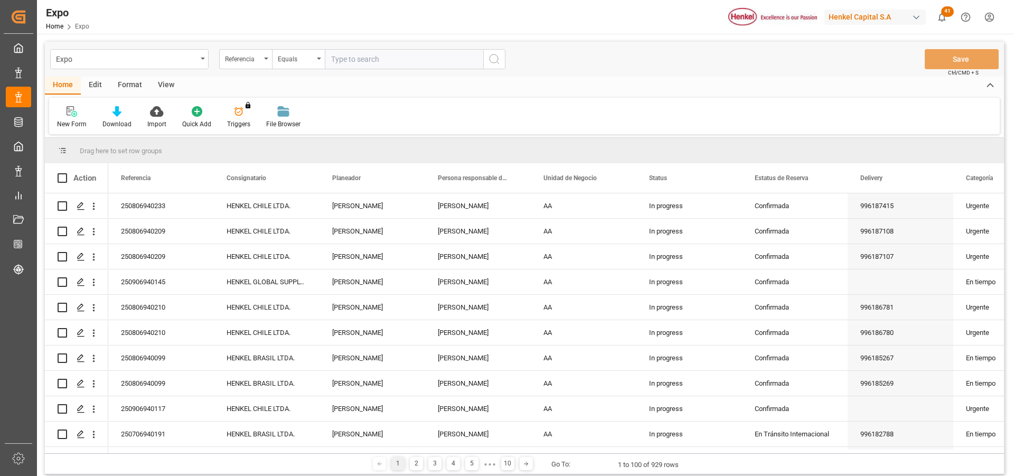
click at [339, 56] on input "text" at bounding box center [404, 59] width 158 height 20
paste input "250906960018"
type input "250906960018"
click at [495, 58] on icon "search button" at bounding box center [494, 59] width 13 height 13
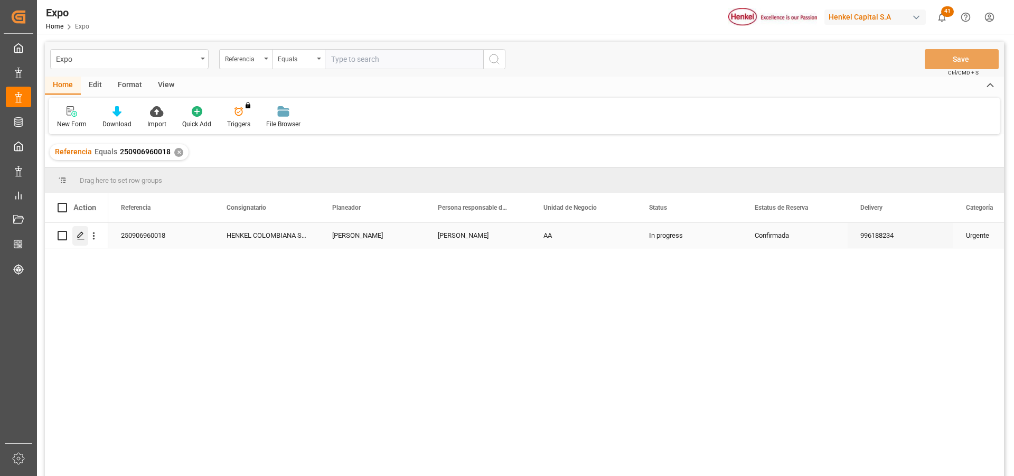
click at [81, 236] on polygon "Press SPACE to select this row." at bounding box center [80, 234] width 5 height 5
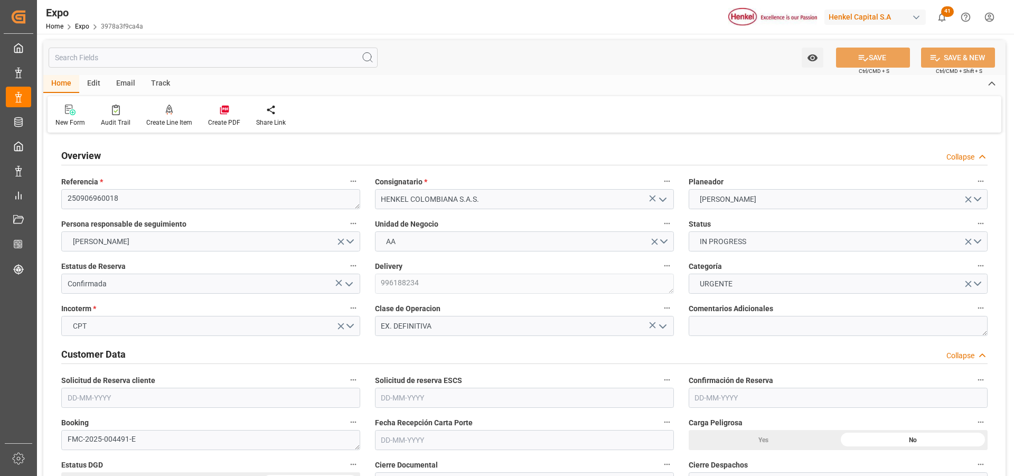
type input "100"
type input "550"
type input "5"
type input "9320697"
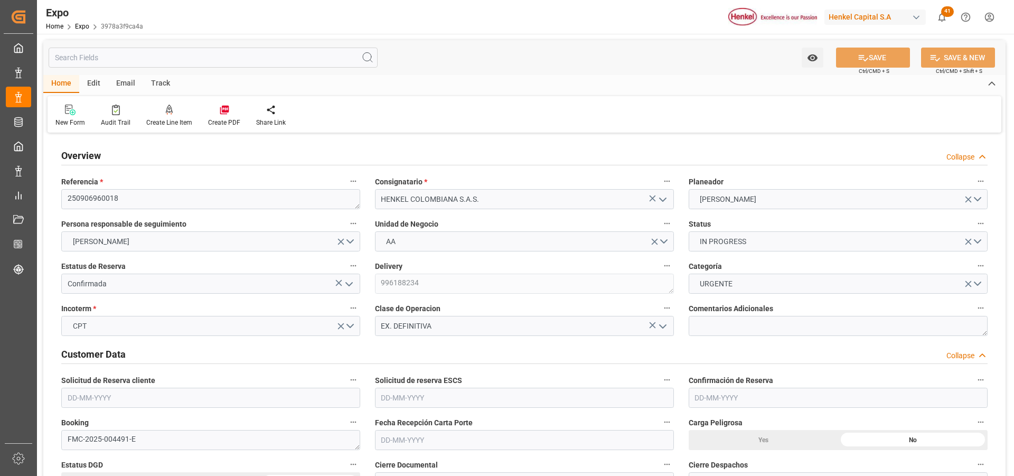
type input "MXZLO"
type input "COBUN"
type input "[DATE]"
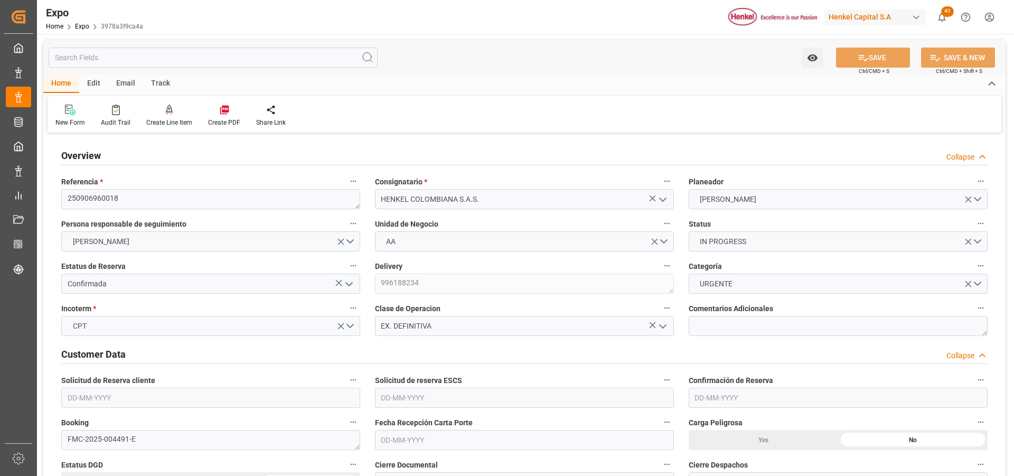
type input "[DATE]"
type input "[DATE] 00:00"
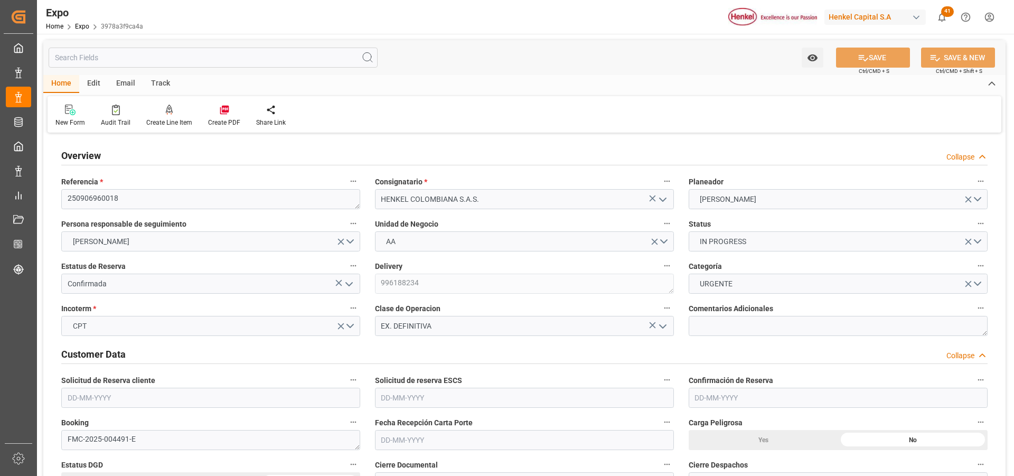
type input "[DATE] 00:00"
type input "[DATE] 10:44"
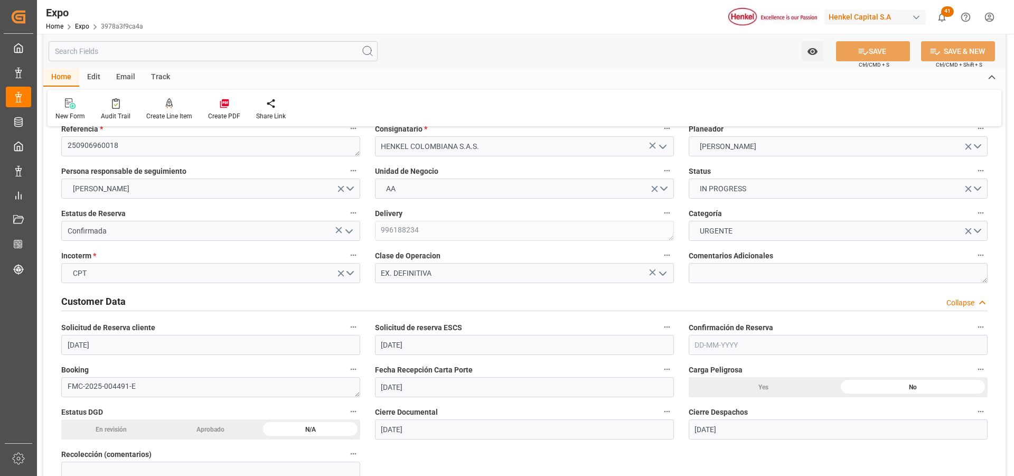
click at [707, 343] on input "text" at bounding box center [838, 345] width 299 height 20
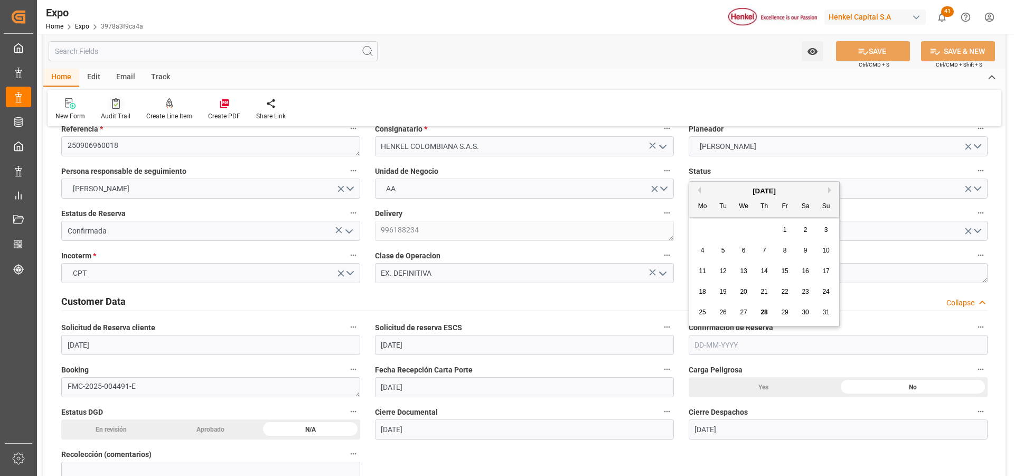
click at [116, 117] on div "Audit Trail" at bounding box center [116, 116] width 30 height 10
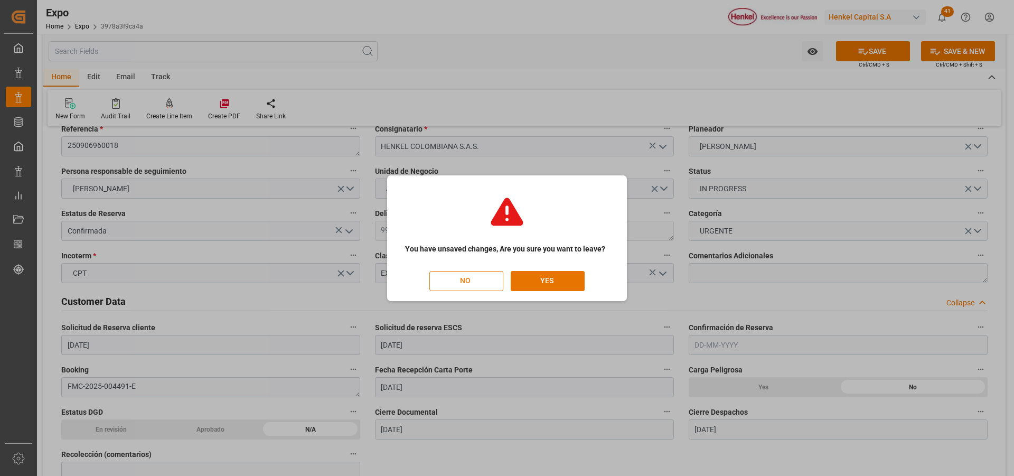
click at [494, 279] on button "NO" at bounding box center [466, 281] width 74 height 20
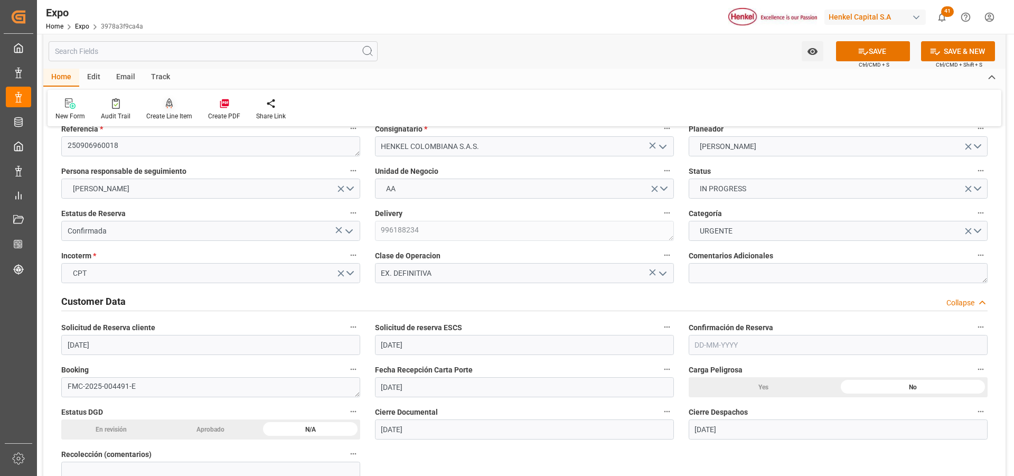
click at [173, 108] on div at bounding box center [169, 103] width 46 height 11
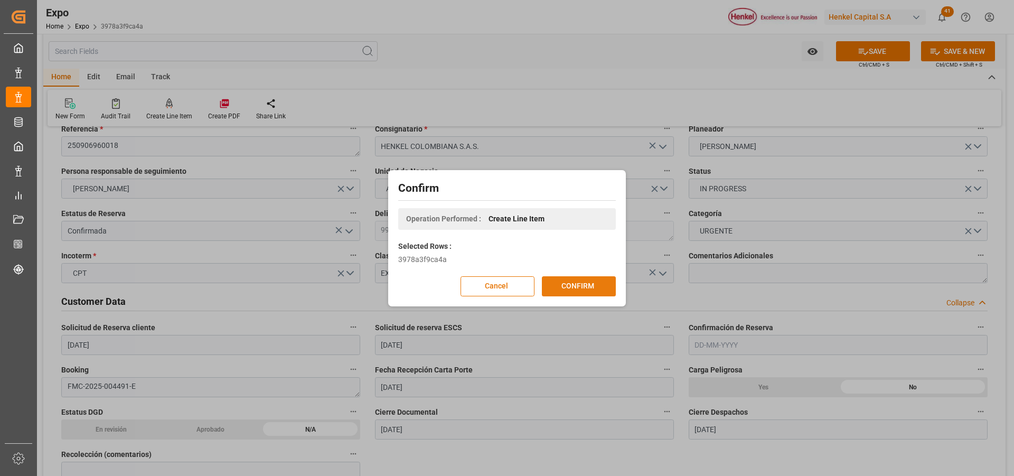
click at [577, 278] on button "CONFIRM" at bounding box center [579, 286] width 74 height 20
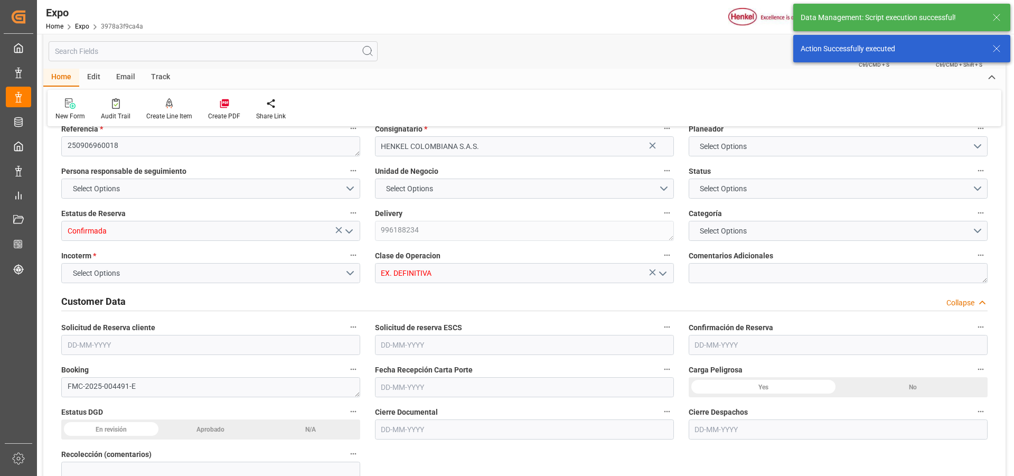
type input "100"
type input "550"
type input "5"
type input "9320697"
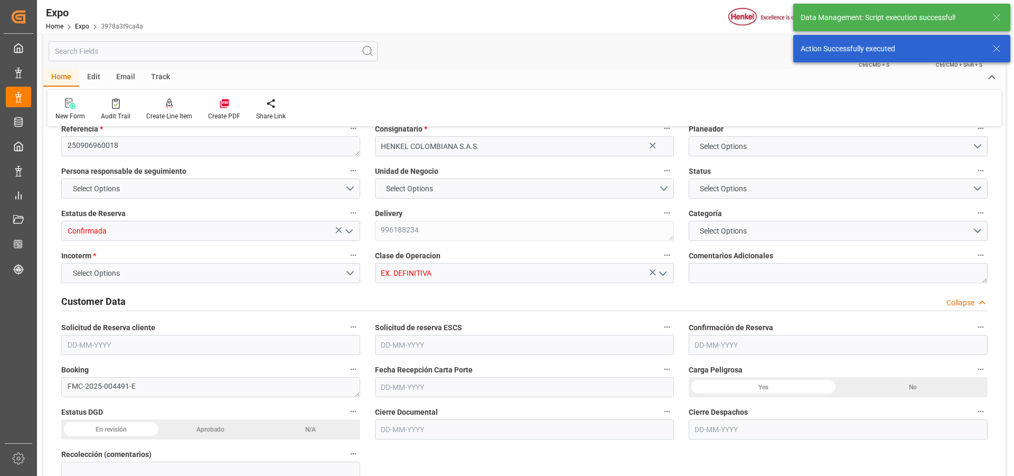
type input "MXZLO"
type input "COBUN"
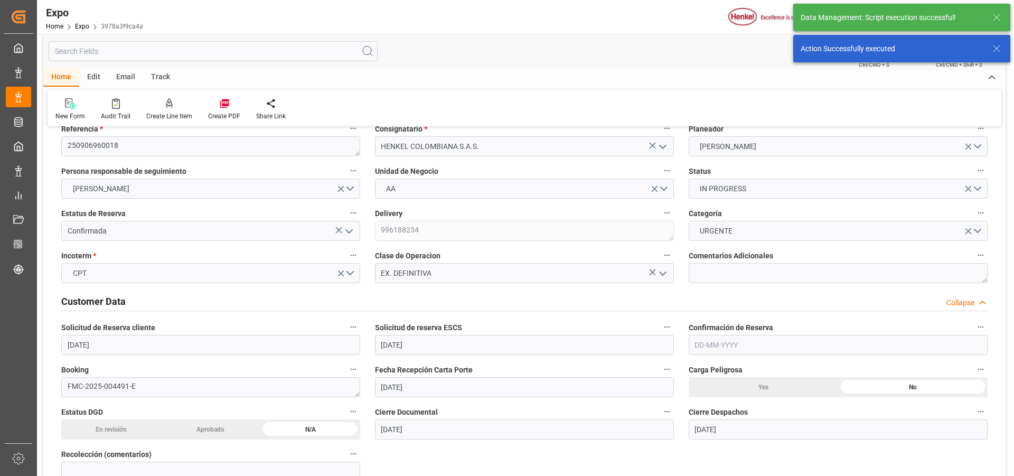
type input "[DATE]"
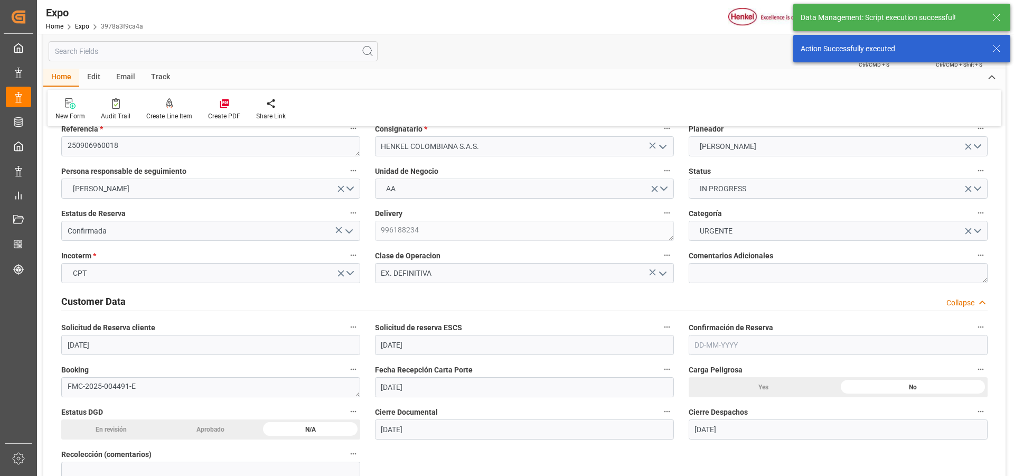
type input "[DATE]"
type input "[DATE] 00:00"
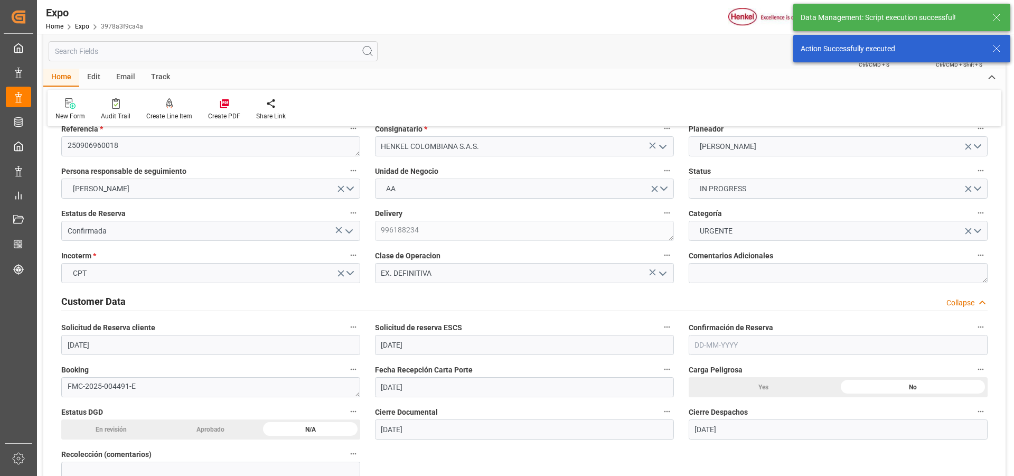
type input "[DATE] 00:00"
type input "[DATE] 10:44"
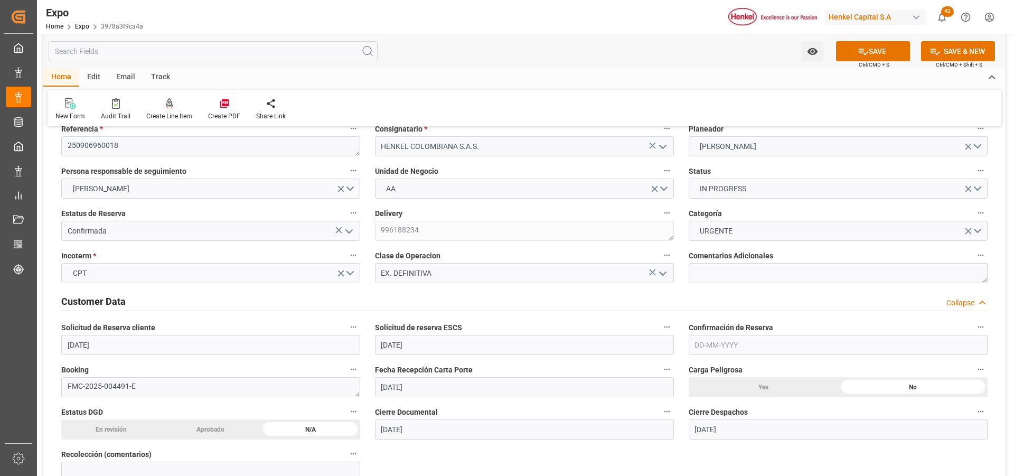
click at [162, 101] on div at bounding box center [169, 103] width 46 height 11
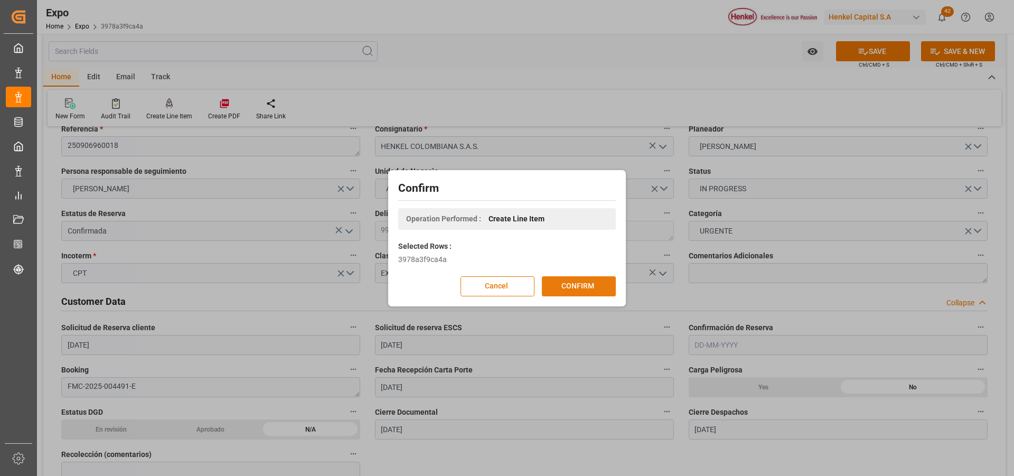
click at [581, 286] on button "CONFIRM" at bounding box center [579, 286] width 74 height 20
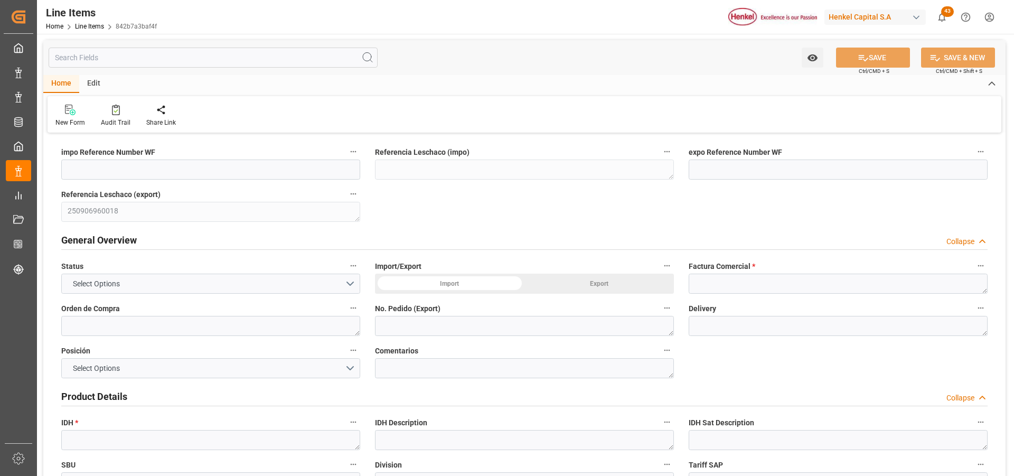
type input "[DATE] 18:15"
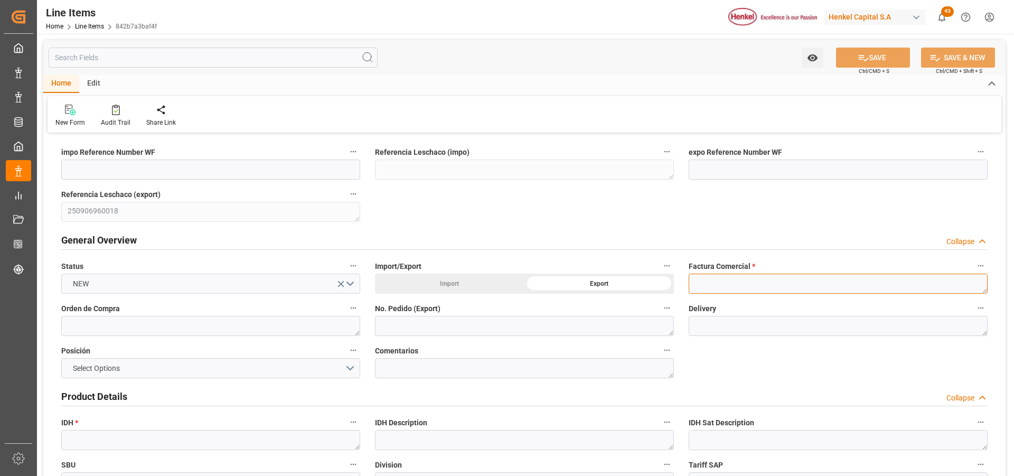
click at [725, 285] on textarea at bounding box center [838, 284] width 299 height 20
paste textarea "9912121540"
type textarea "9912121540"
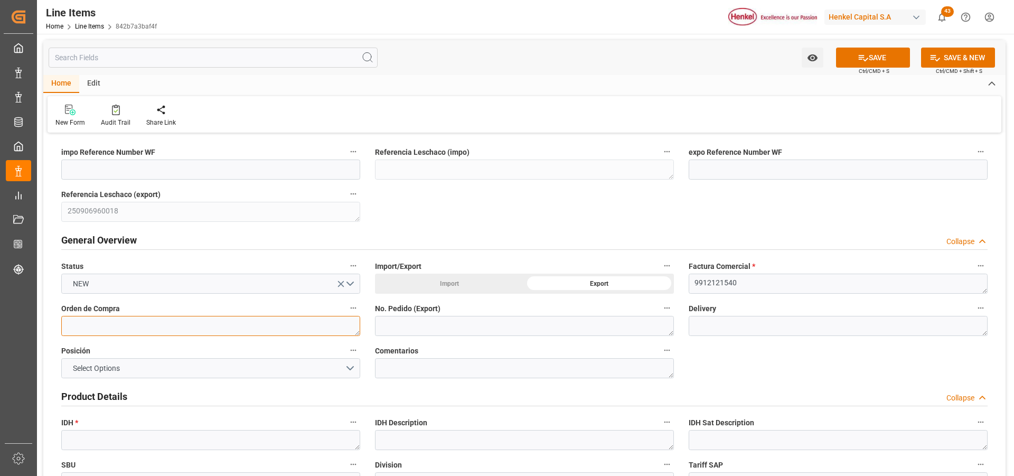
click at [266, 327] on textarea at bounding box center [210, 326] width 299 height 20
paste textarea "4578214707"
type textarea "4578214707"
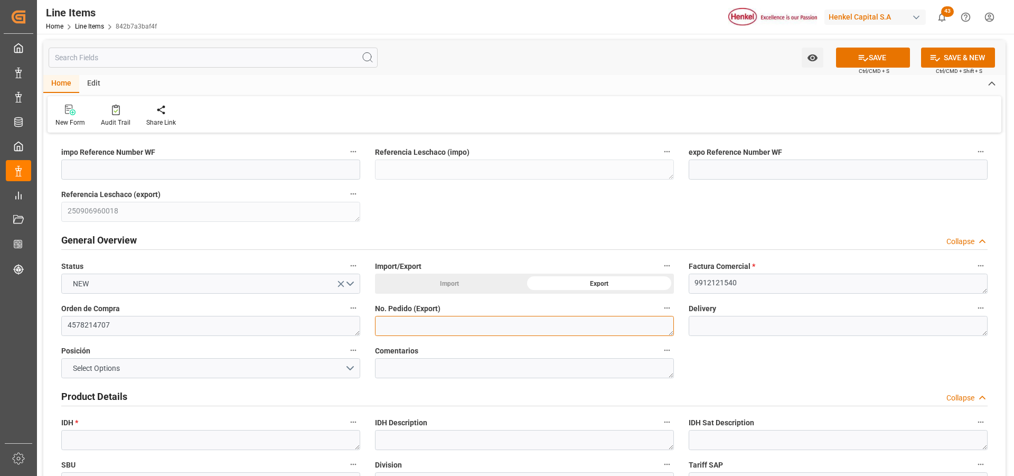
click at [419, 328] on textarea at bounding box center [524, 326] width 299 height 20
paste textarea "4578214707"
type textarea "4578214707"
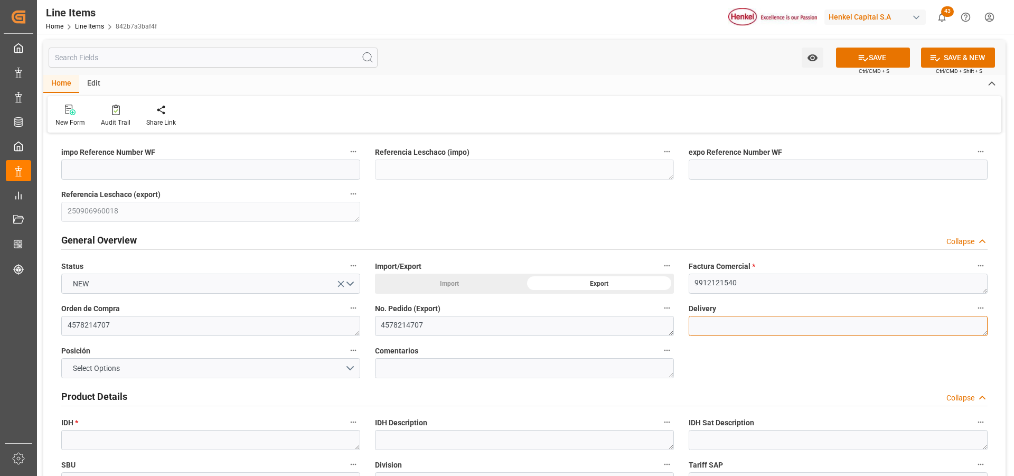
click at [720, 330] on textarea at bounding box center [838, 326] width 299 height 20
paste textarea "996188232"
type textarea "996188232"
click at [350, 372] on button "Select Options" at bounding box center [210, 368] width 299 height 20
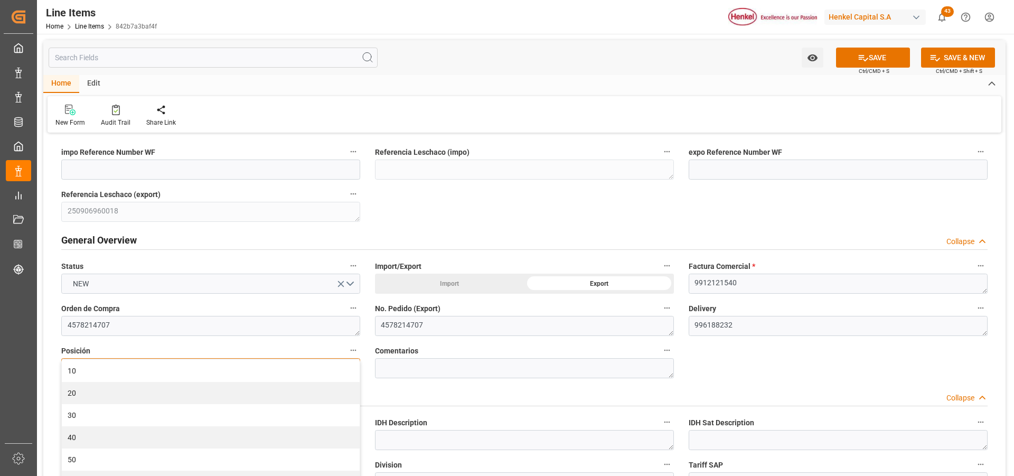
click at [350, 372] on div "10" at bounding box center [211, 371] width 298 height 22
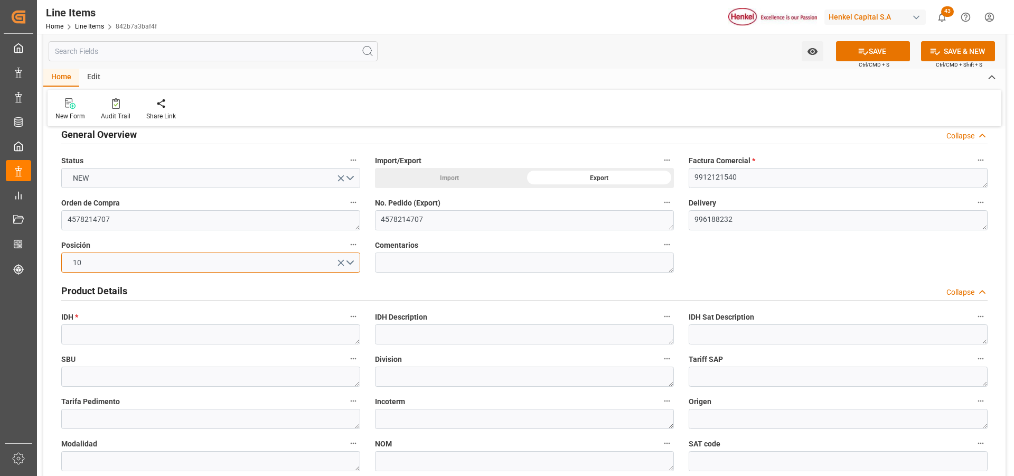
scroll to position [158, 0]
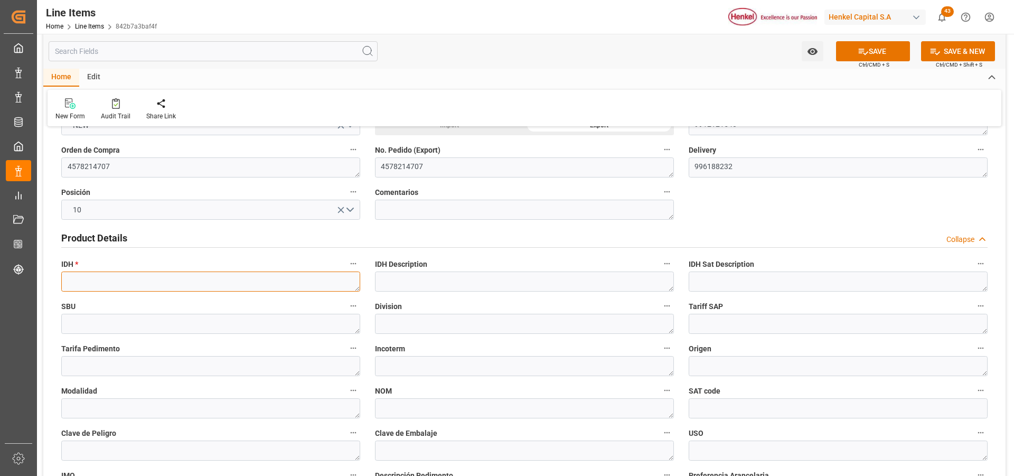
click at [128, 280] on textarea at bounding box center [210, 281] width 299 height 20
paste textarea "2967537"
drag, startPoint x: 128, startPoint y: 280, endPoint x: 157, endPoint y: 283, distance: 29.7
click at [157, 283] on textarea "2967537" at bounding box center [210, 281] width 299 height 20
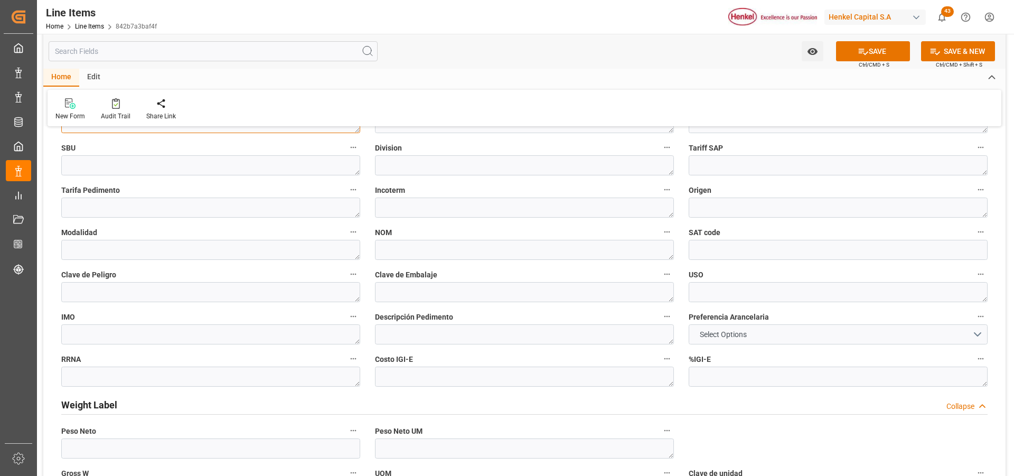
scroll to position [422, 0]
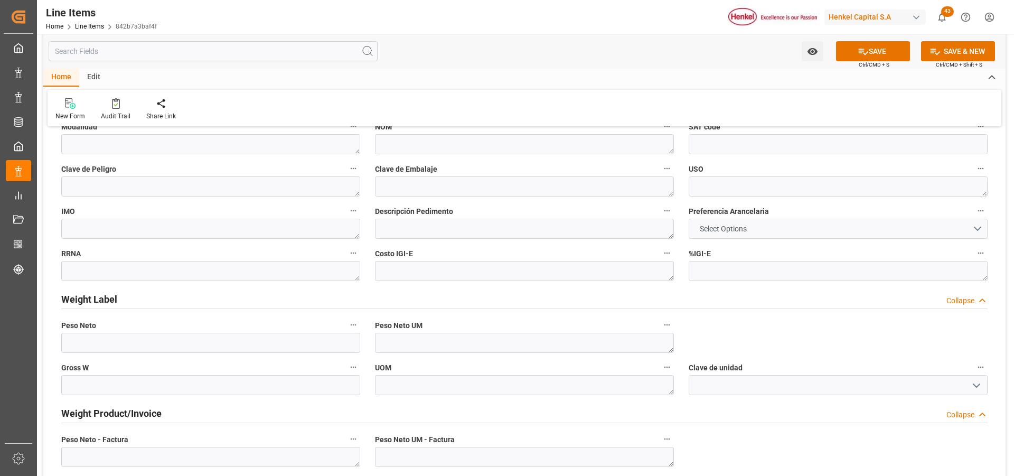
type textarea "2967537"
click at [732, 226] on span "Select Options" at bounding box center [723, 228] width 58 height 11
click at [721, 234] on button "Select Options" at bounding box center [838, 229] width 299 height 20
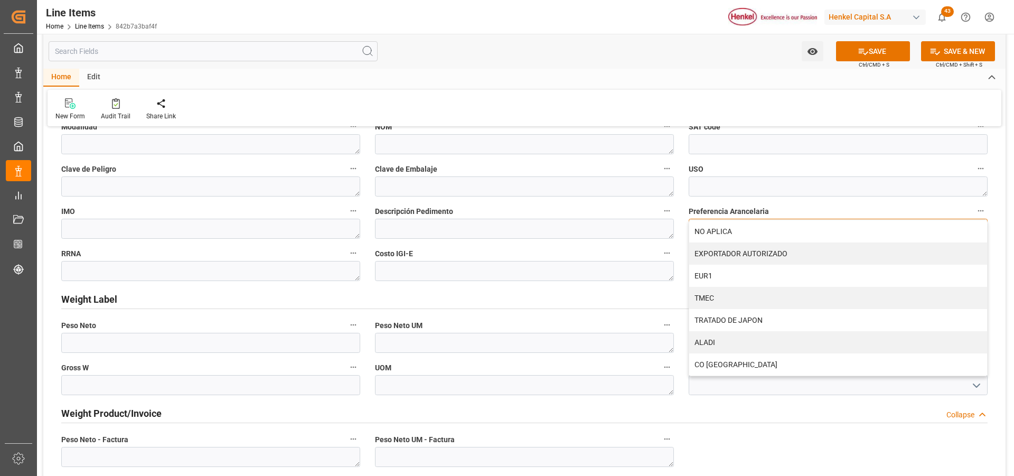
click at [721, 234] on div "NO APLICA" at bounding box center [838, 231] width 298 height 22
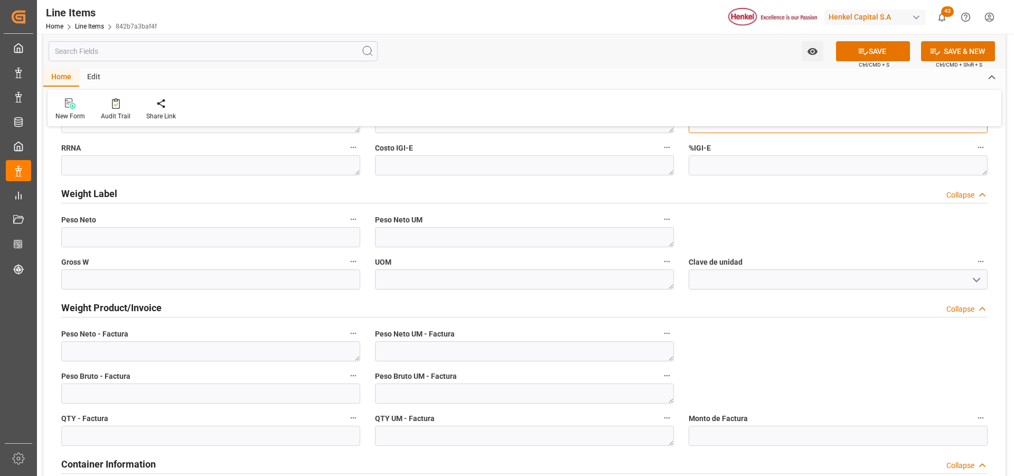
scroll to position [634, 0]
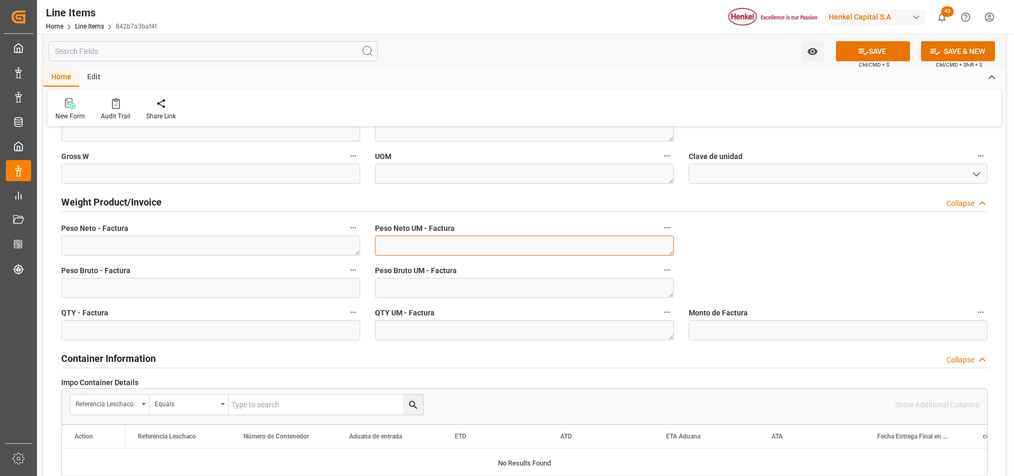
drag, startPoint x: 569, startPoint y: 251, endPoint x: 563, endPoint y: 253, distance: 6.0
click at [564, 252] on textarea at bounding box center [524, 246] width 299 height 20
type textarea "KG"
click at [559, 290] on textarea at bounding box center [524, 288] width 299 height 20
type textarea "KG"
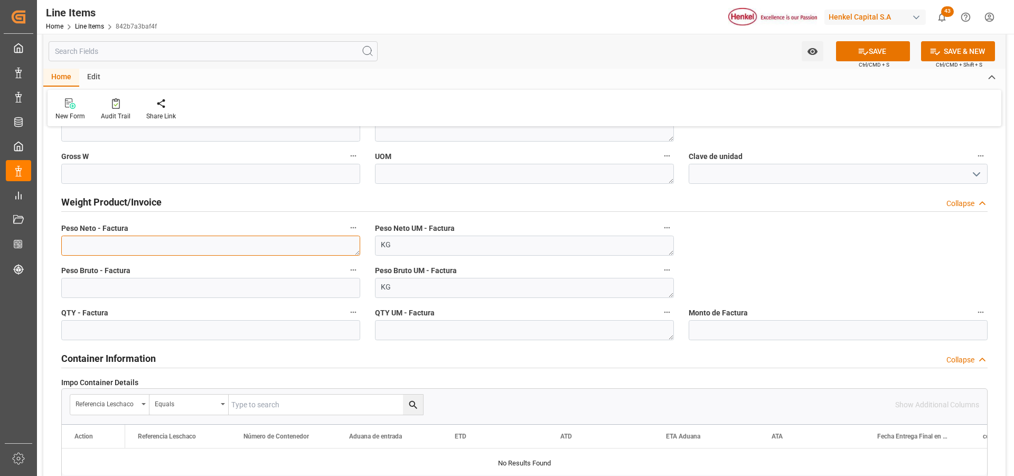
click at [201, 244] on textarea at bounding box center [210, 246] width 299 height 20
paste textarea "40,320"
type textarea "40,320"
click at [189, 335] on input "text" at bounding box center [210, 330] width 299 height 20
type input "5760"
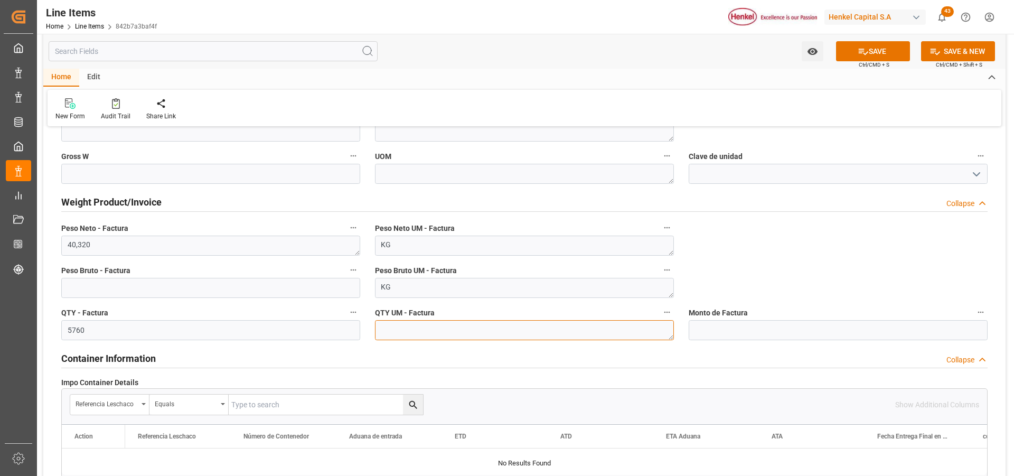
click at [428, 326] on textarea at bounding box center [524, 330] width 299 height 20
type textarea "UN"
click at [286, 292] on input "text" at bounding box center [210, 288] width 299 height 20
type input "188640"
click at [856, 58] on button "SAVE" at bounding box center [873, 51] width 74 height 20
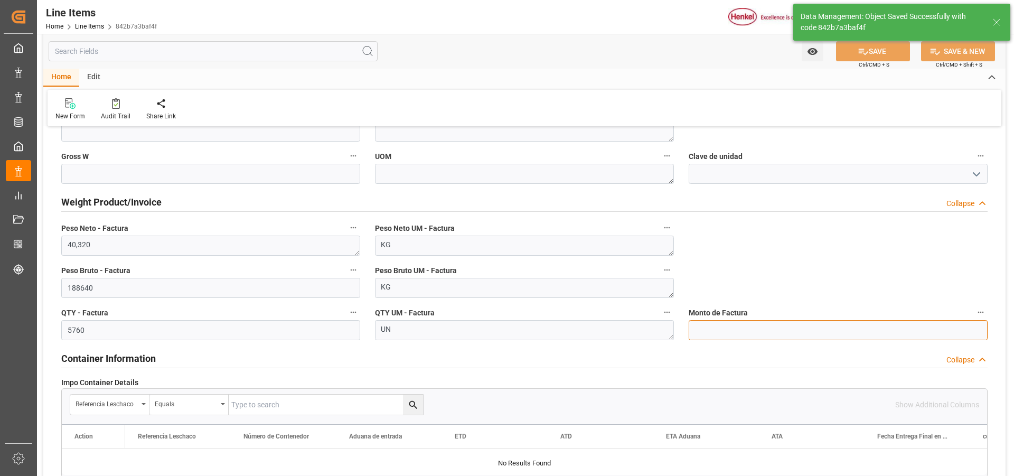
click at [784, 328] on input "text" at bounding box center [838, 330] width 299 height 20
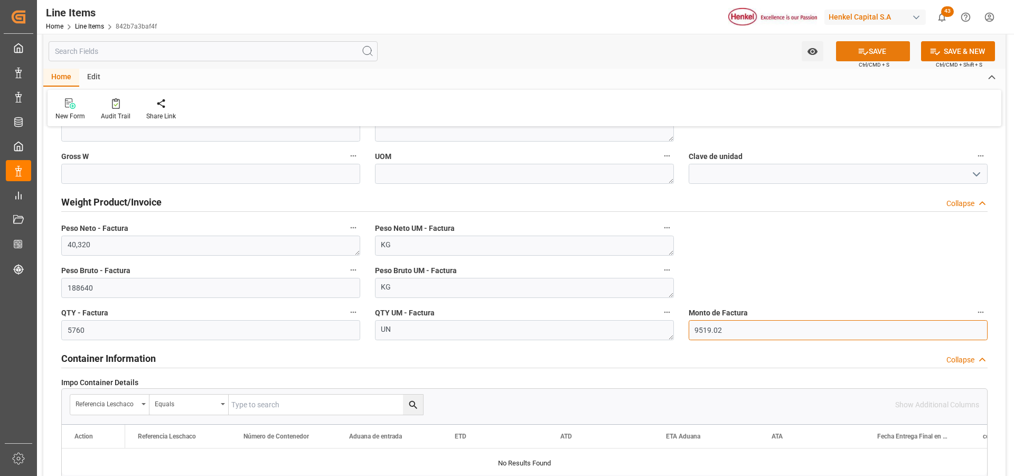
type input "9519.02"
click at [873, 56] on button "SAVE" at bounding box center [873, 51] width 74 height 20
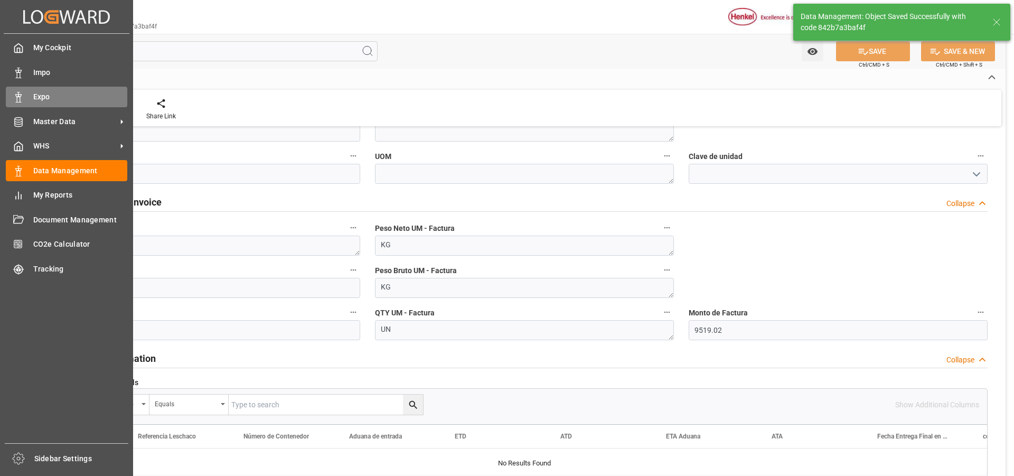
drag, startPoint x: 30, startPoint y: 127, endPoint x: 40, endPoint y: 93, distance: 34.9
click at [40, 93] on span "Expo" at bounding box center [80, 96] width 95 height 11
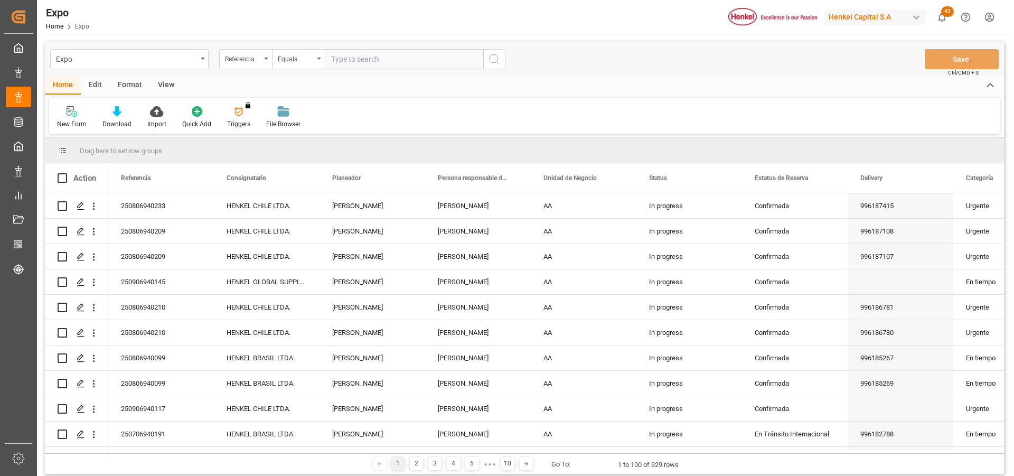
click at [343, 57] on input "text" at bounding box center [404, 59] width 158 height 20
paste input "250906960018"
type input "250906960018"
click at [489, 59] on icon "search button" at bounding box center [494, 59] width 13 height 13
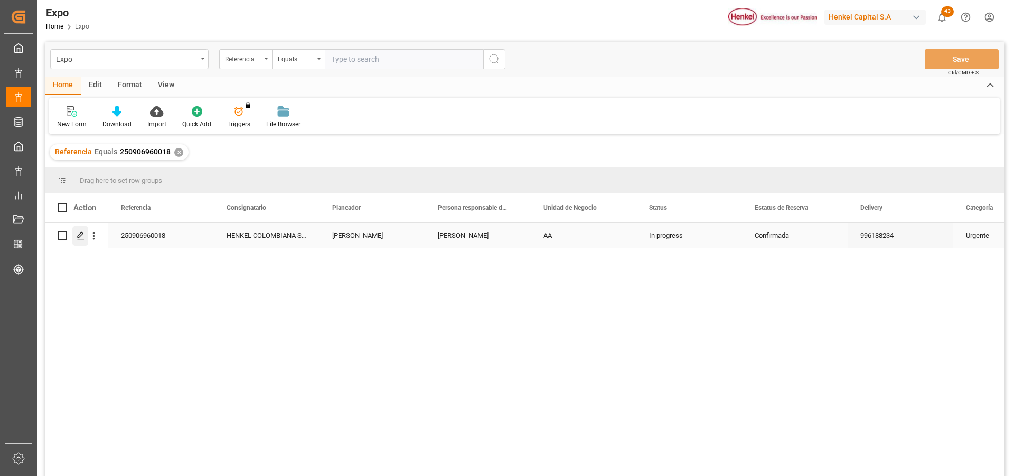
click at [77, 234] on icon "Press SPACE to select this row." at bounding box center [81, 235] width 8 height 8
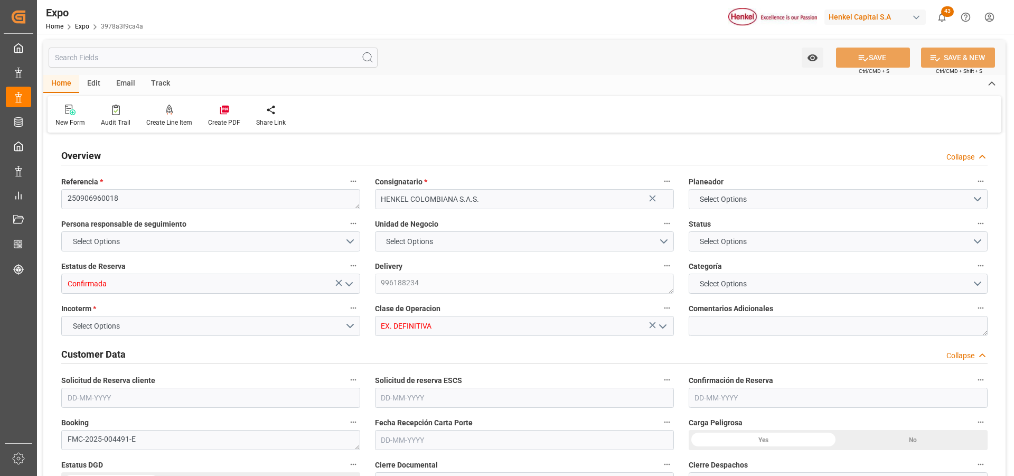
type input "100"
type input "550"
type input "5"
type input "9320697"
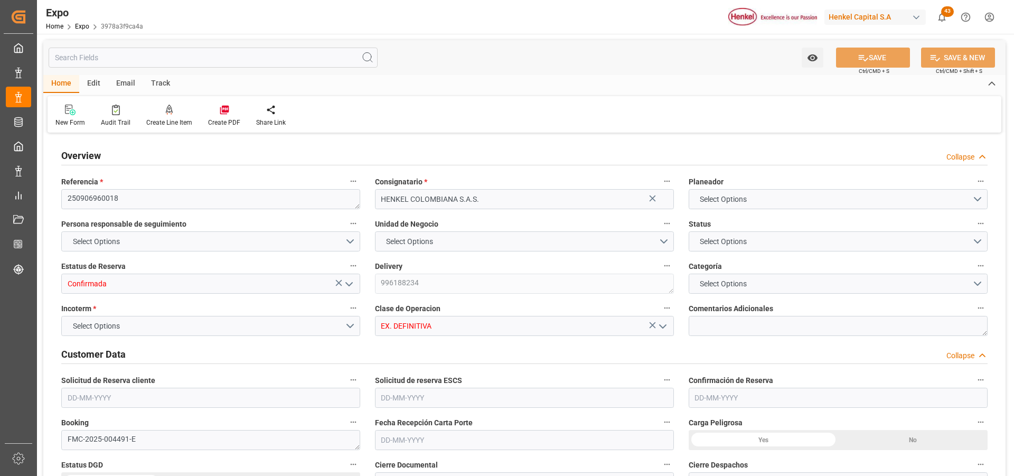
type input "MXZLO"
type input "COBUN"
type input "[DATE]"
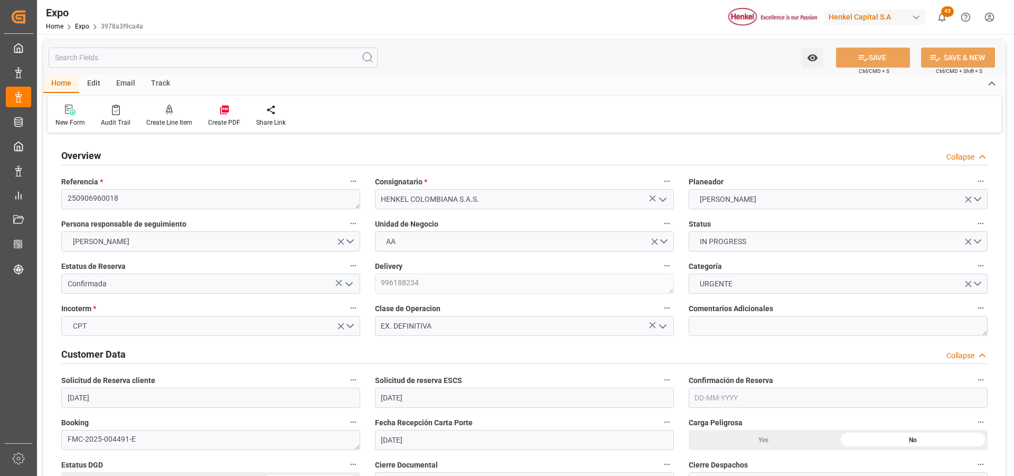
type input "[DATE]"
type input "[DATE] 00:00"
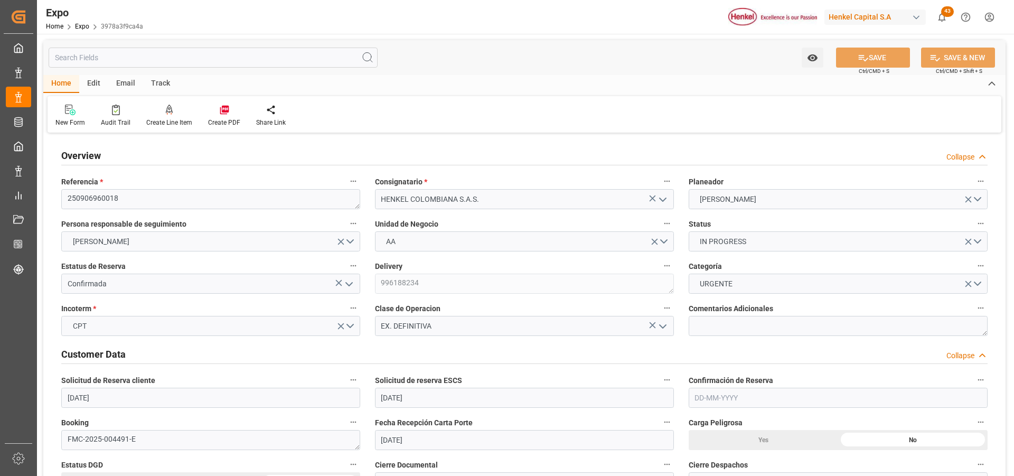
type input "[DATE] 00:00"
type input "[DATE] 10:44"
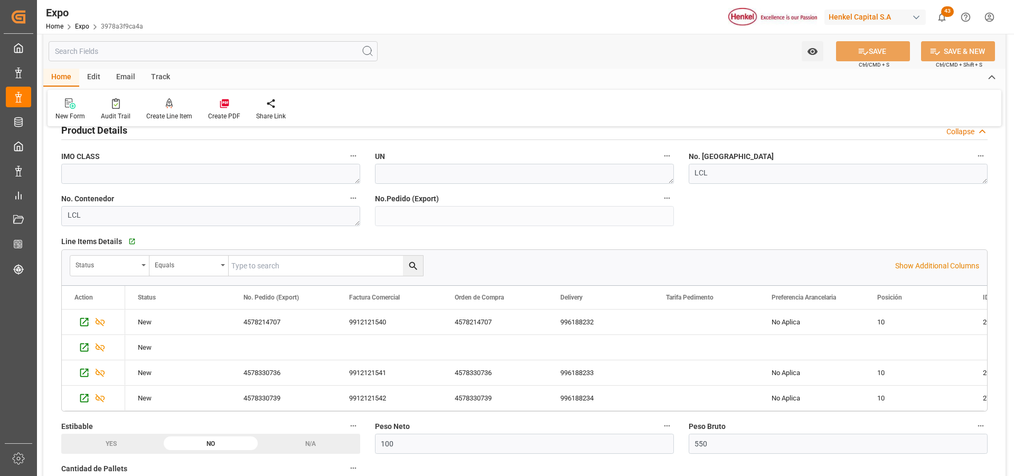
scroll to position [475, 0]
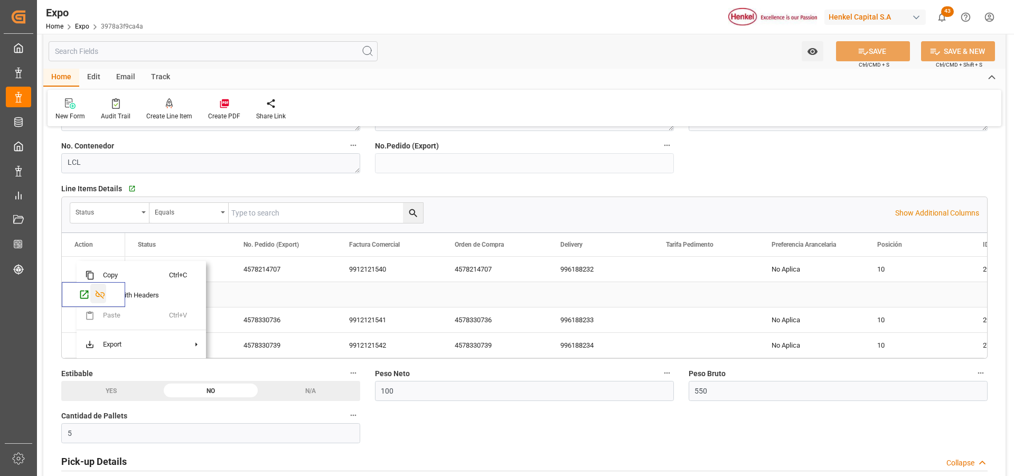
click at [99, 297] on icon "Press SPACE to select this row." at bounding box center [100, 294] width 11 height 11
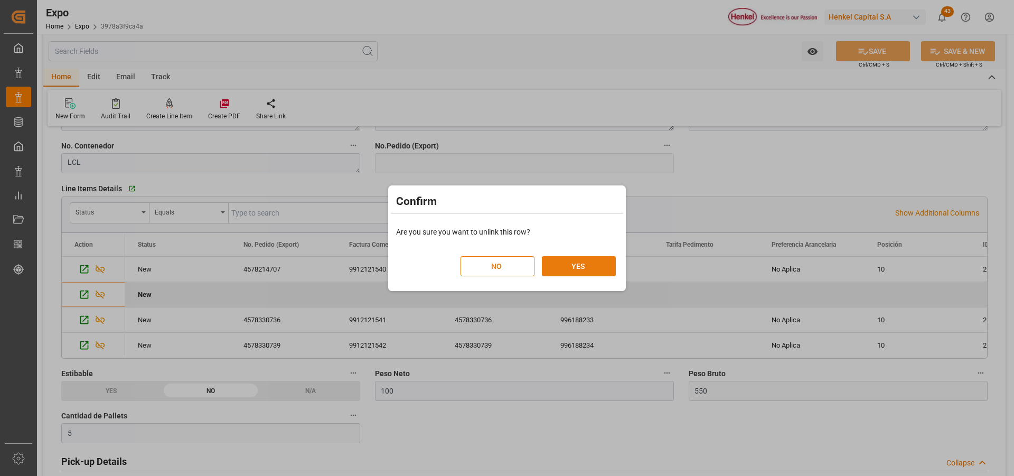
click at [570, 268] on button "YES" at bounding box center [579, 266] width 74 height 20
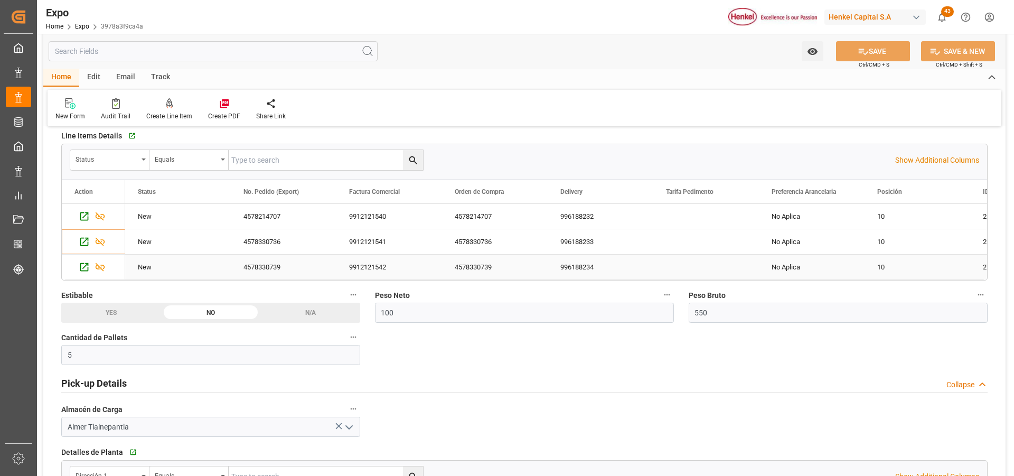
scroll to position [581, 0]
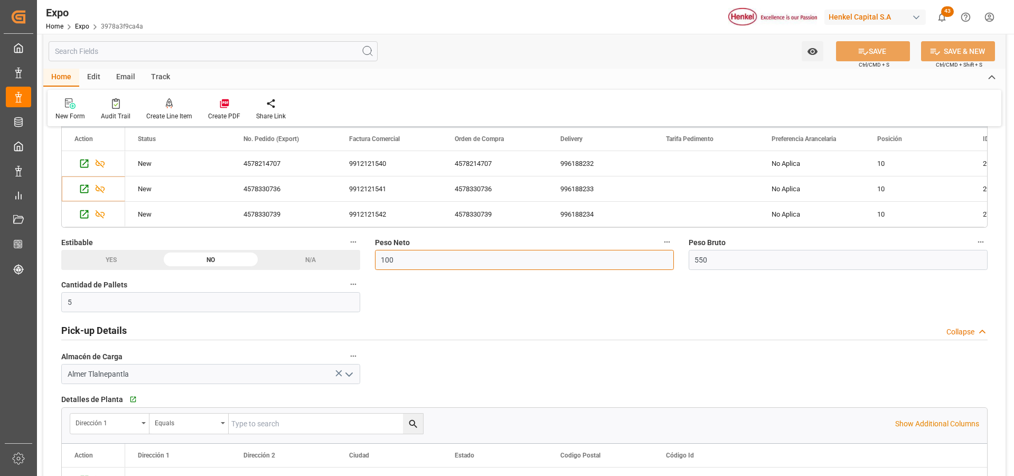
click at [434, 262] on input "100" at bounding box center [524, 260] width 299 height 20
type input "1"
type input "0"
type input "98.50"
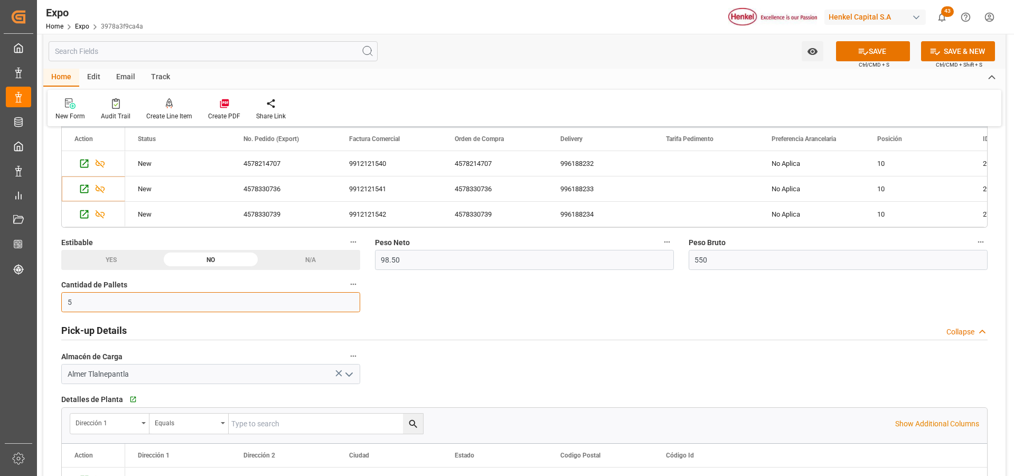
click at [338, 308] on input "5" at bounding box center [210, 302] width 299 height 20
type input "4"
click at [710, 259] on input "550" at bounding box center [838, 260] width 299 height 20
type input "5"
type input "0"
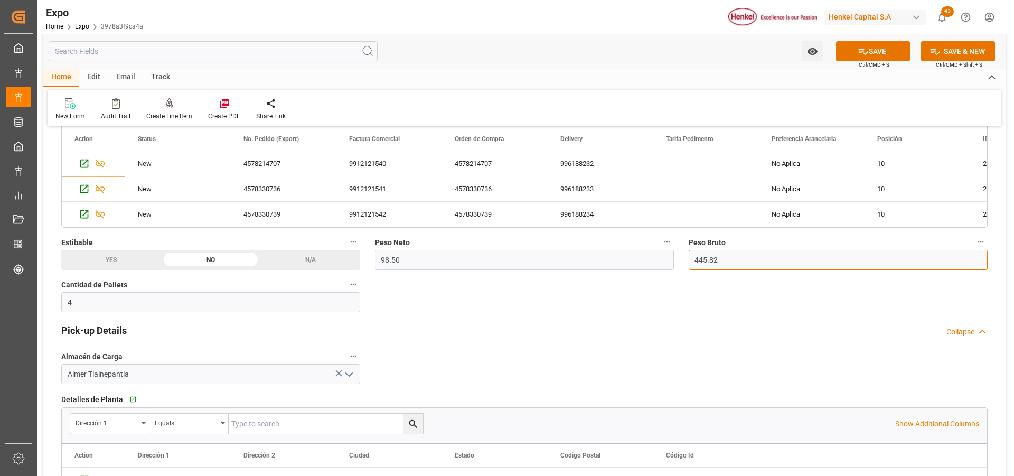
type input "445.82"
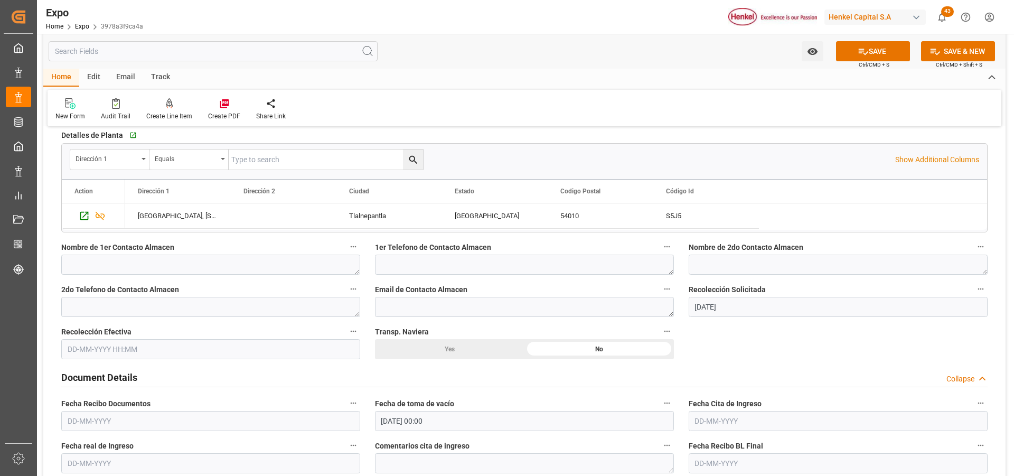
scroll to position [898, 0]
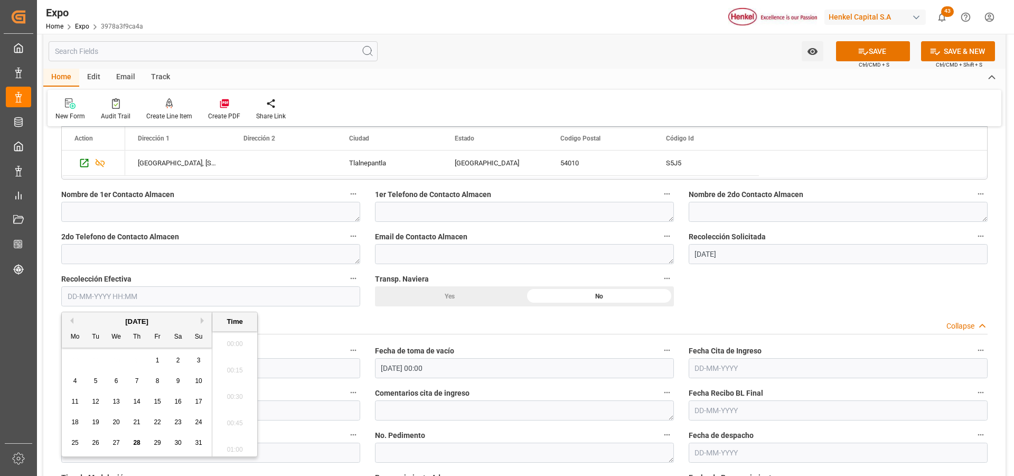
click at [79, 298] on input "text" at bounding box center [210, 296] width 299 height 20
click at [115, 438] on div "27" at bounding box center [116, 443] width 13 height 13
type input "[DATE] 00:00"
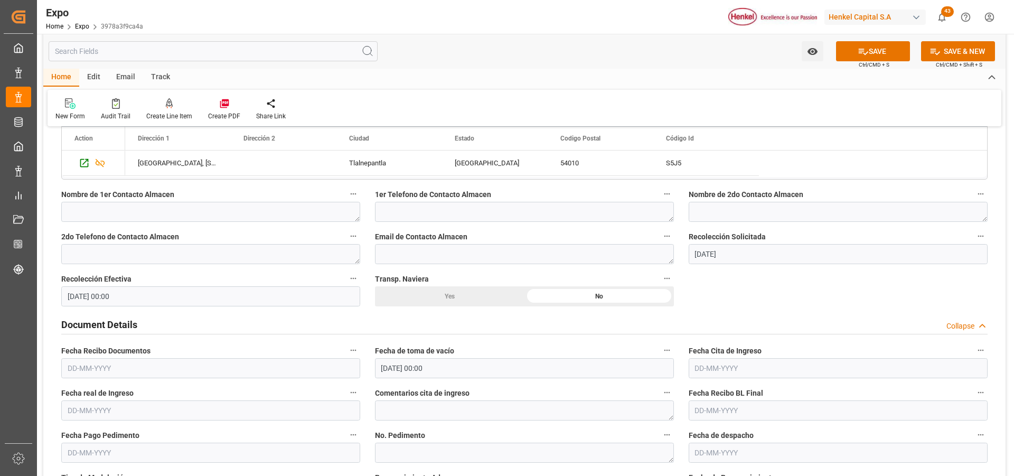
scroll to position [1003, 0]
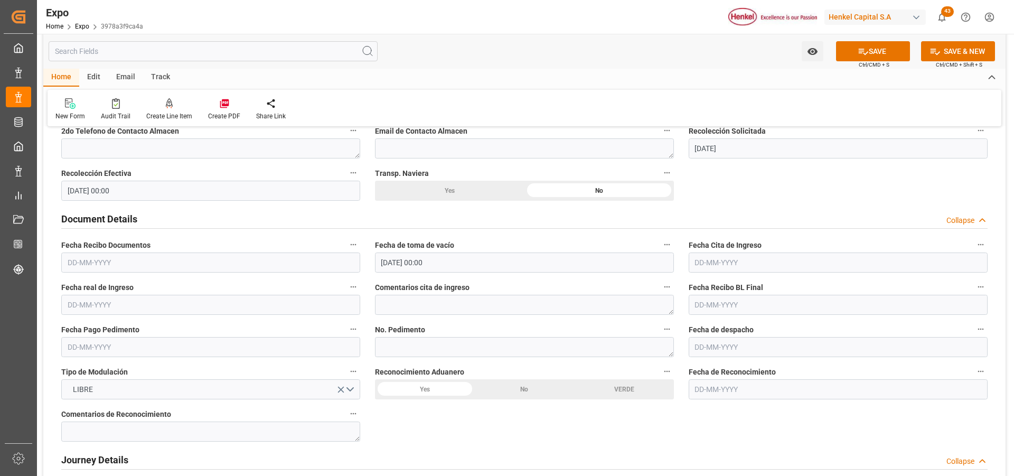
click at [108, 265] on input "text" at bounding box center [210, 262] width 299 height 20
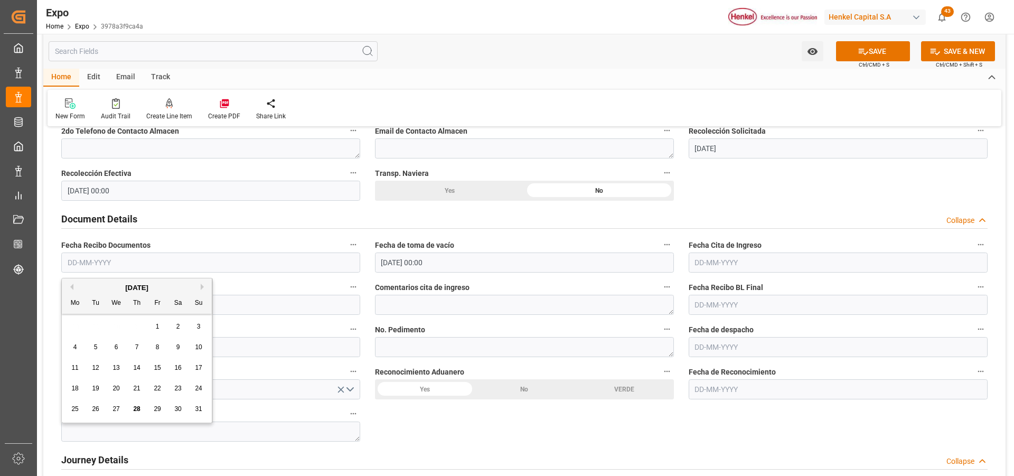
click at [114, 407] on span "27" at bounding box center [115, 408] width 7 height 7
type input "[DATE]"
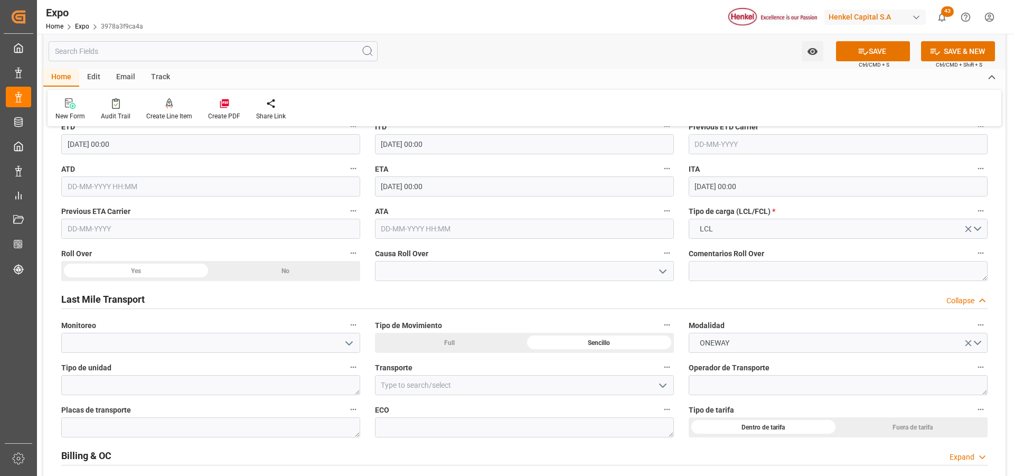
scroll to position [1584, 0]
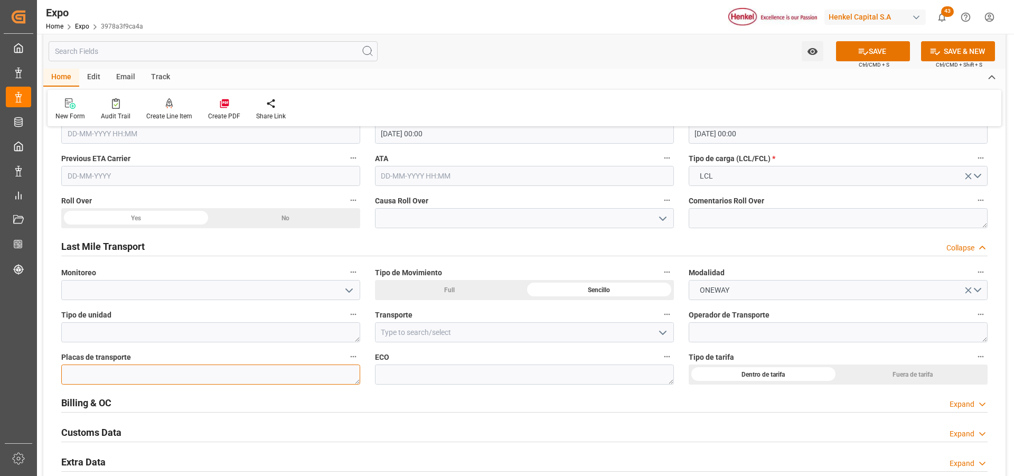
click at [310, 375] on textarea at bounding box center [210, 374] width 299 height 20
paste textarea "55BG5Y"
type textarea "55BG5Y"
click at [709, 329] on textarea at bounding box center [838, 332] width 299 height 20
paste textarea "[PERSON_NAME]"
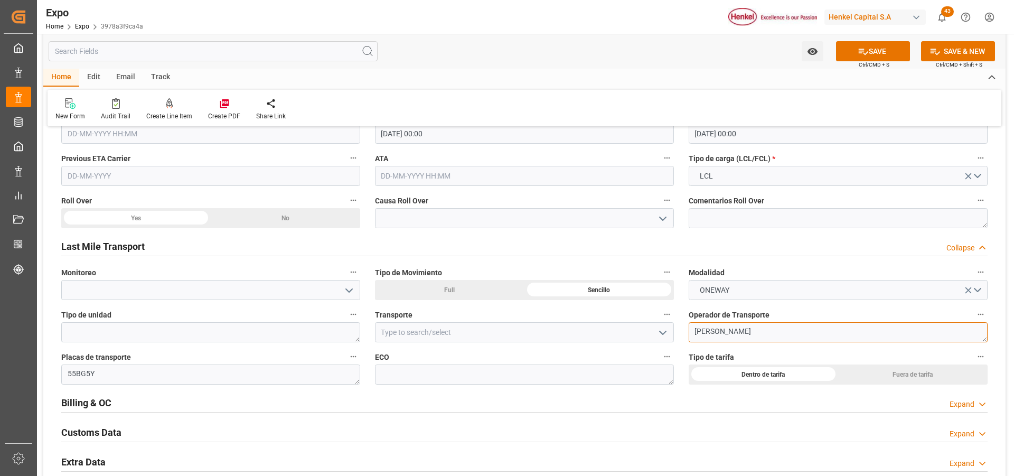
type textarea "[PERSON_NAME]"
click at [850, 51] on button "SAVE" at bounding box center [873, 51] width 74 height 20
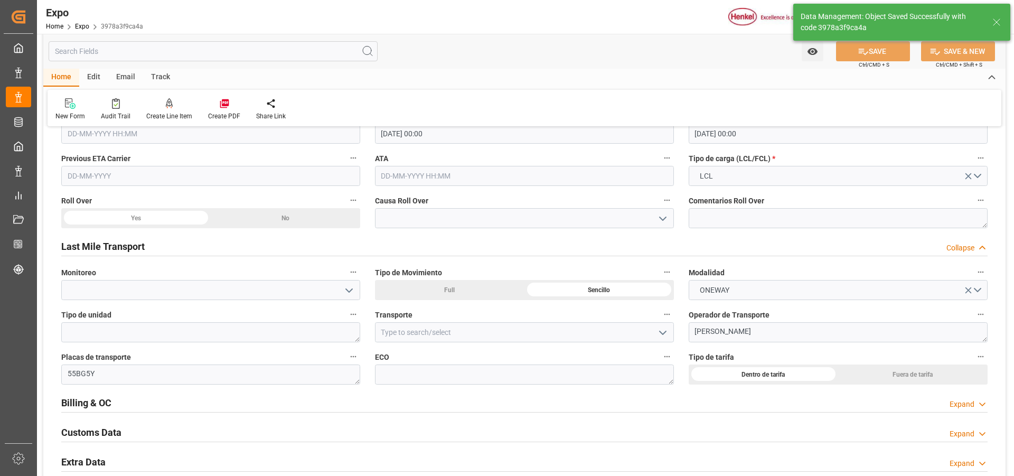
type textarea "[PERSON_NAME]"
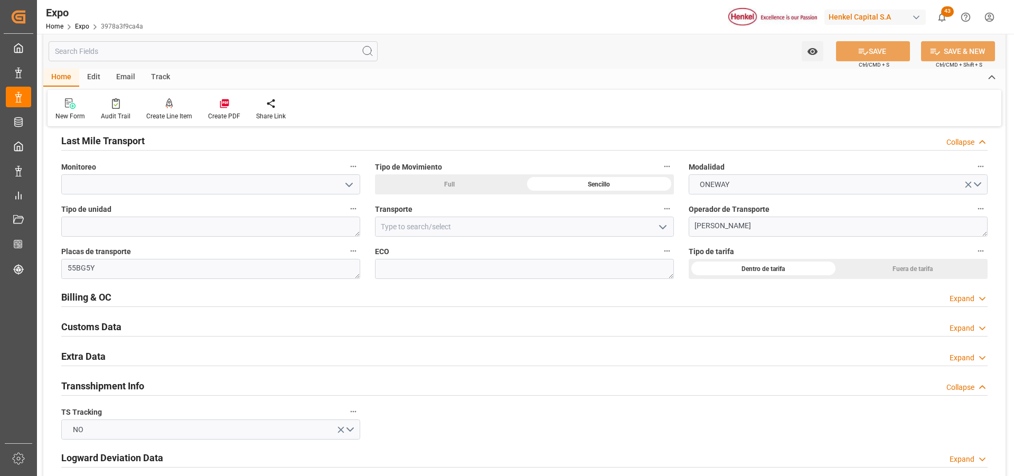
scroll to position [1796, 0]
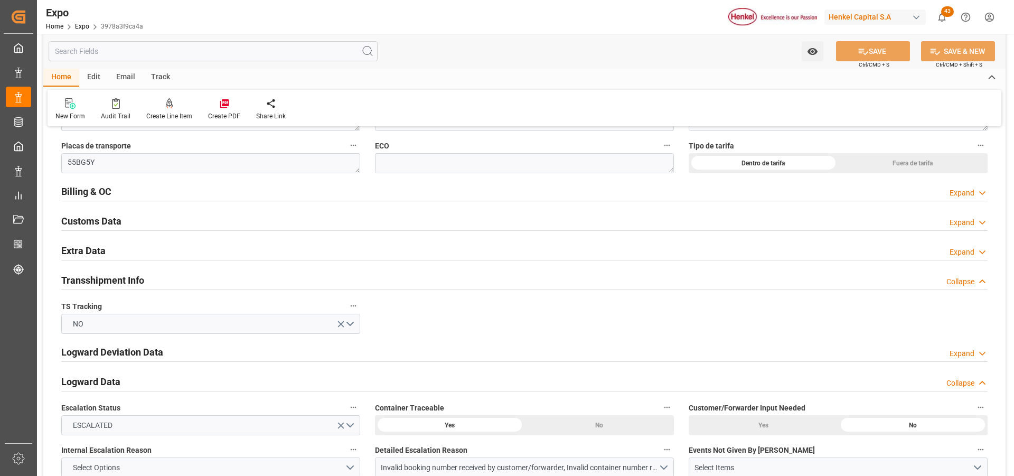
click at [976, 252] on div "Expand" at bounding box center [969, 252] width 38 height 11
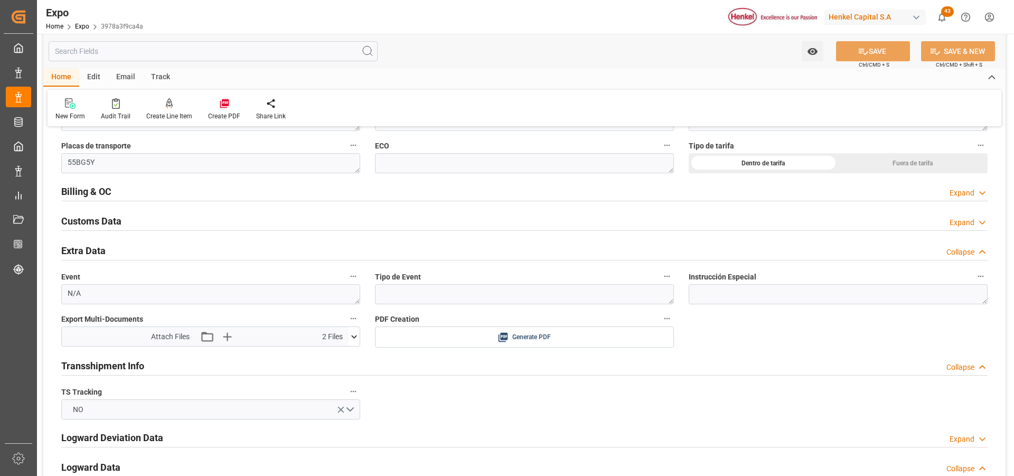
scroll to position [1848, 0]
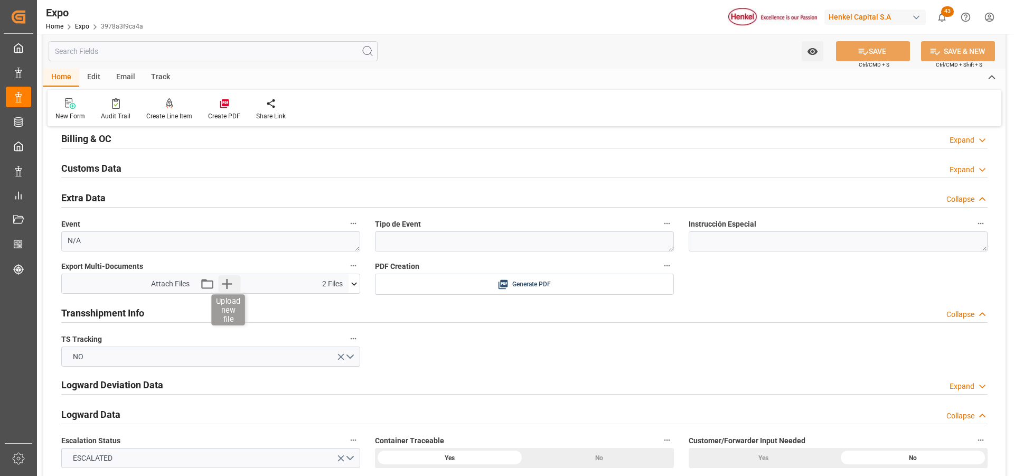
click at [230, 287] on icon "button" at bounding box center [226, 283] width 17 height 17
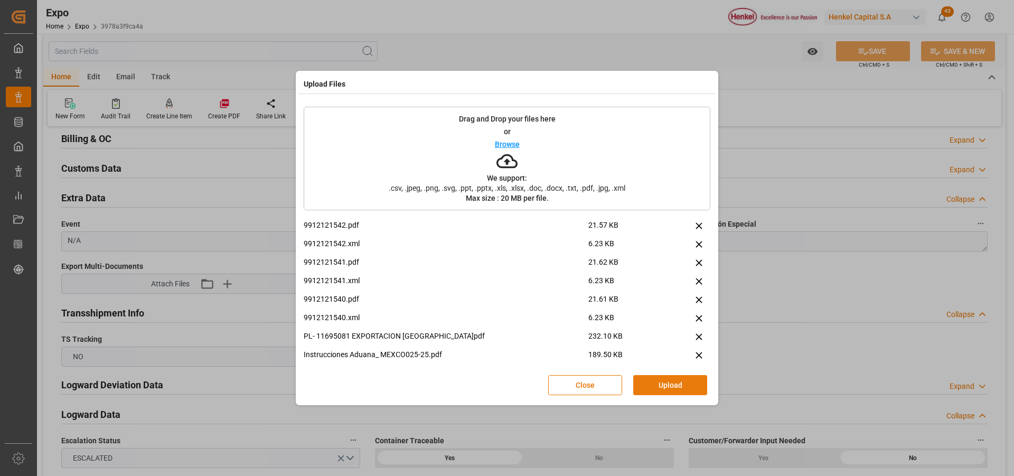
click at [640, 380] on button "Upload" at bounding box center [670, 385] width 74 height 20
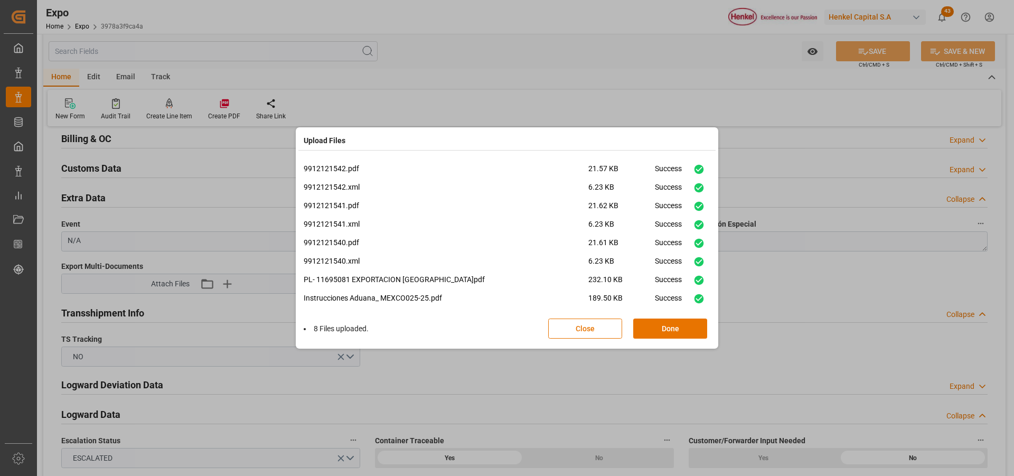
scroll to position [7, 0]
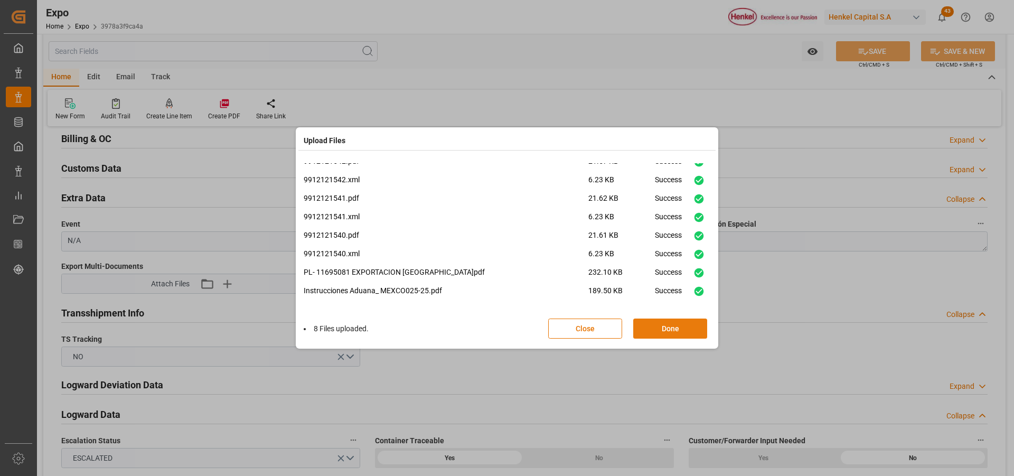
click at [641, 324] on button "Done" at bounding box center [670, 328] width 74 height 20
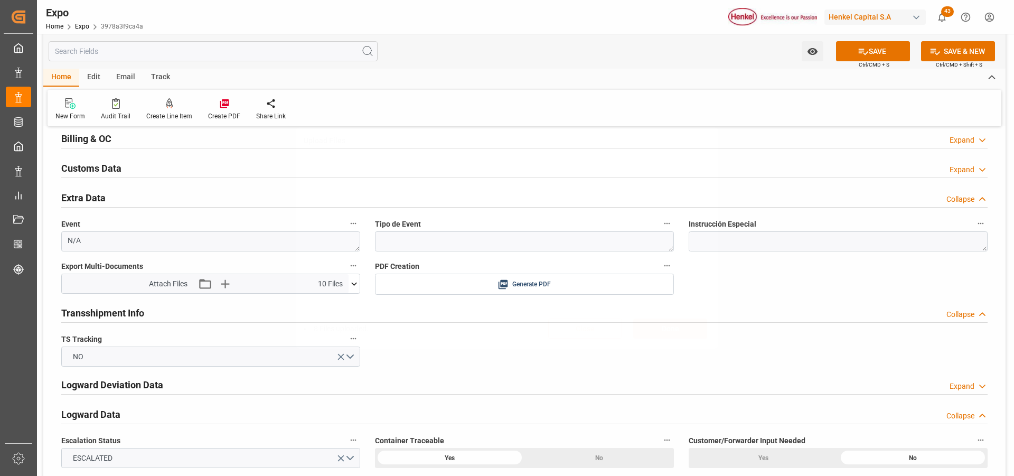
scroll to position [0, 0]
click at [869, 57] on button "SAVE" at bounding box center [873, 51] width 74 height 20
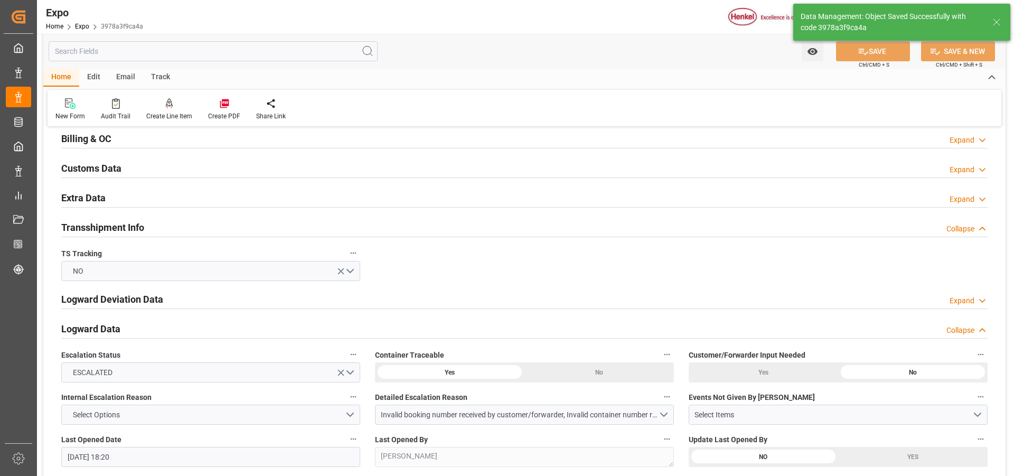
type input "[DATE] 18:22"
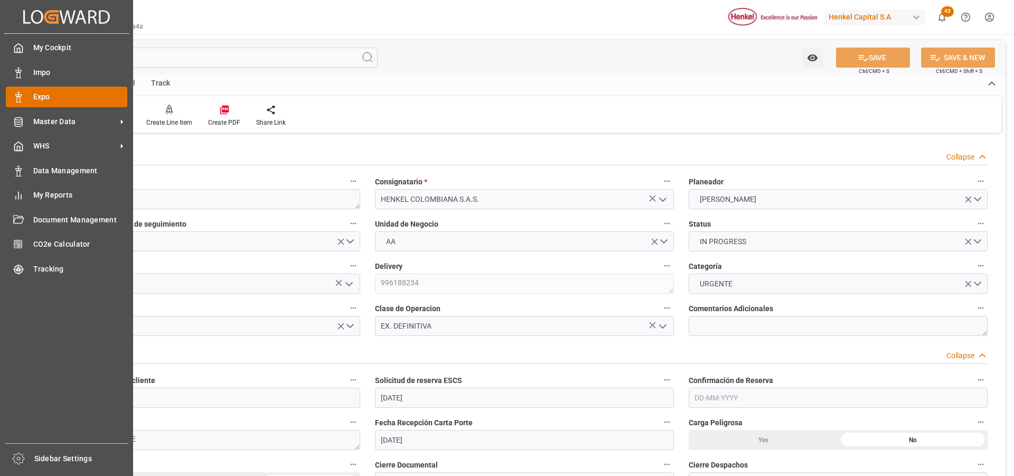
click at [23, 100] on icon at bounding box center [18, 97] width 11 height 11
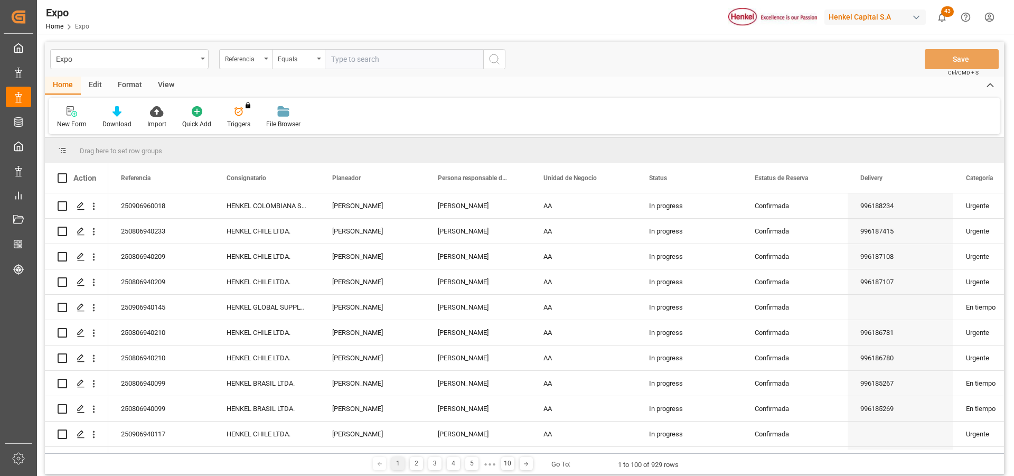
paste input "250906960017"
type input "250906960017"
click at [495, 60] on icon "search button" at bounding box center [494, 59] width 13 height 13
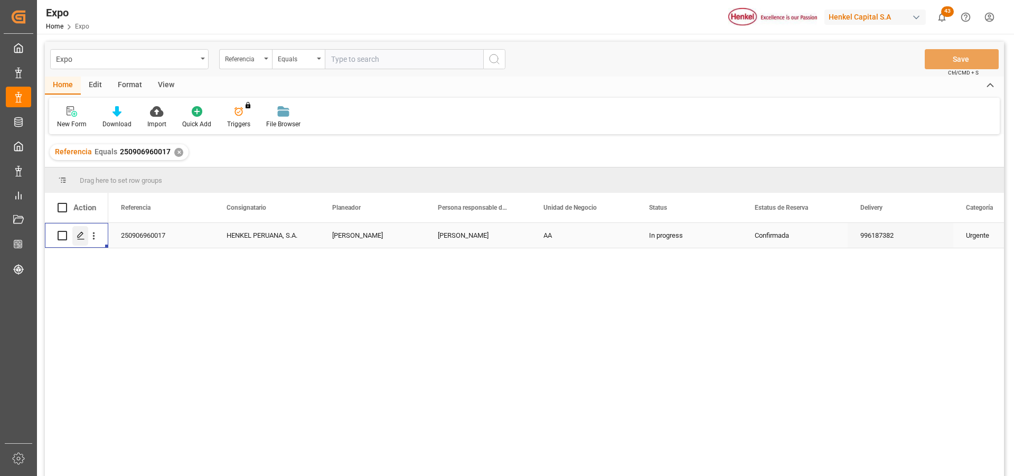
click at [84, 234] on icon "Press SPACE to select this row." at bounding box center [81, 235] width 8 height 8
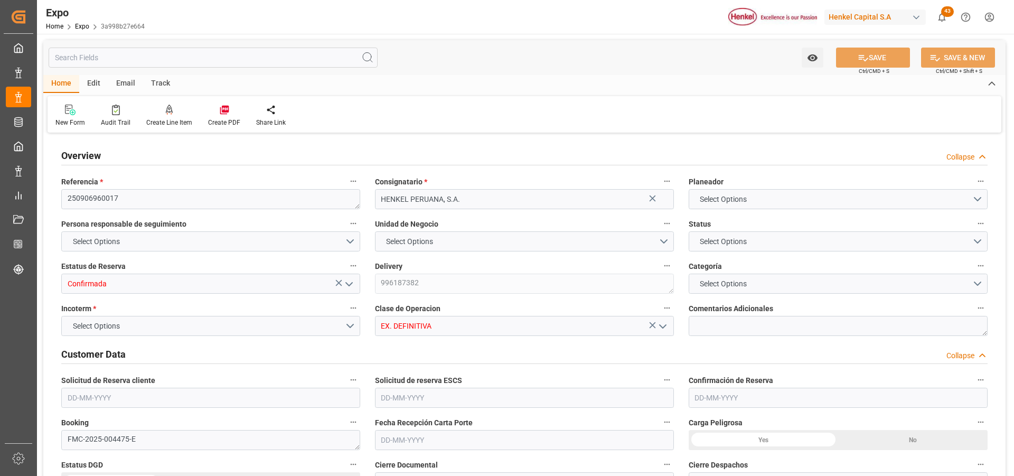
type input "3910"
type input "4254.403"
type input "5"
type input "9320697"
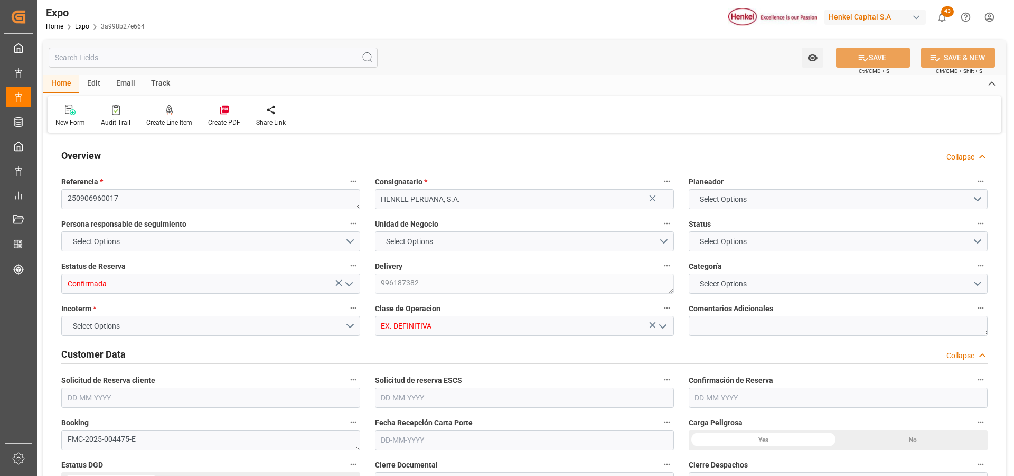
type input "MXZLO"
type input "PECLL"
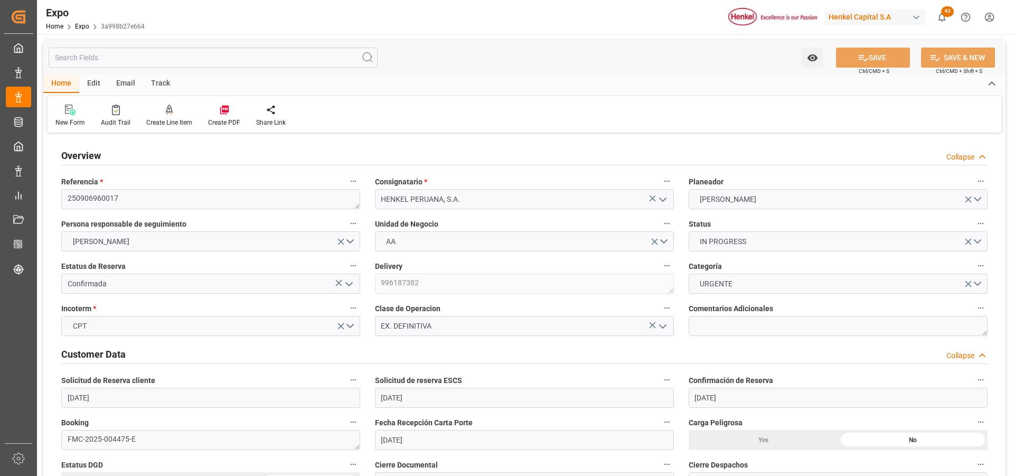
type input "[DATE]"
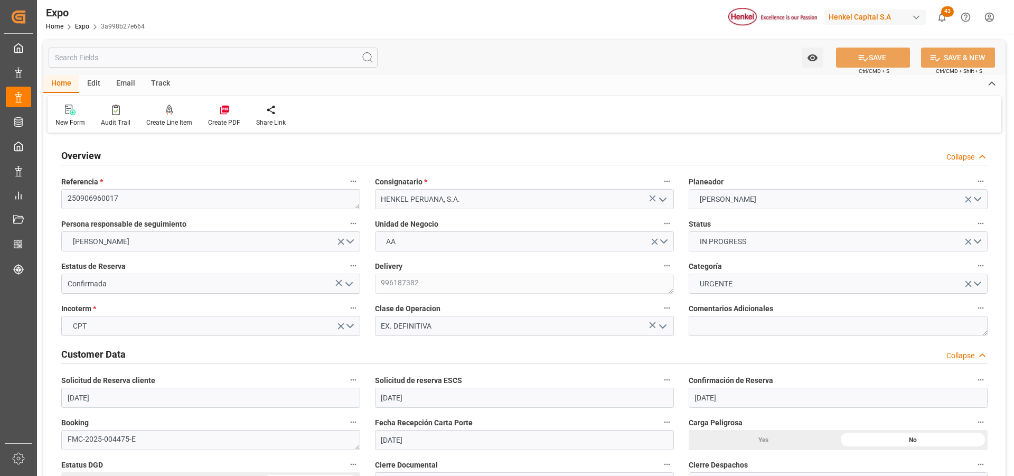
type input "[DATE]"
type input "[DATE] 00:00"
type input "[DATE]"
type input "[DATE] 00:00"
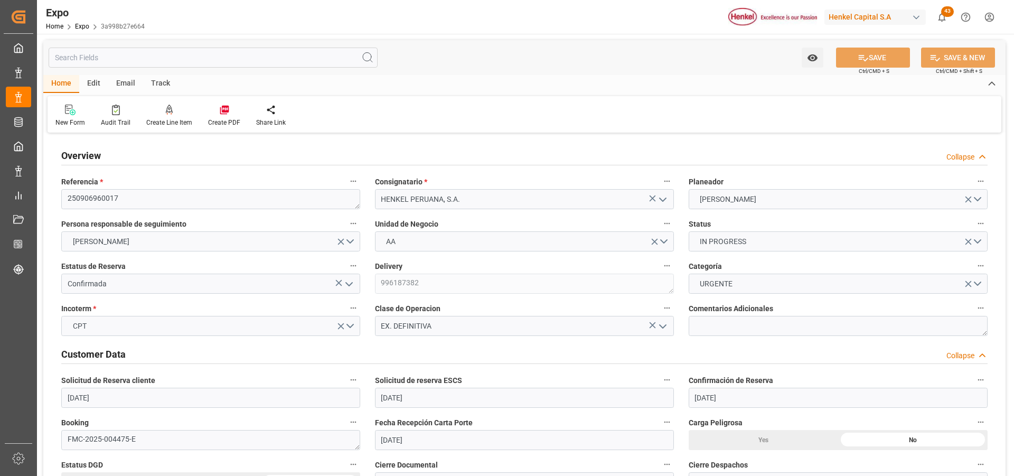
type input "[DATE] 00:00"
type input "[DATE] 10:45"
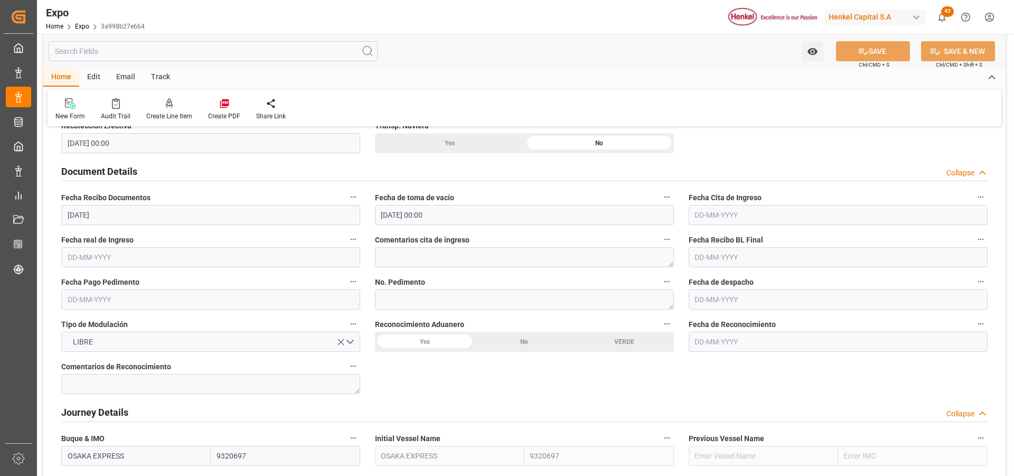
scroll to position [1215, 0]
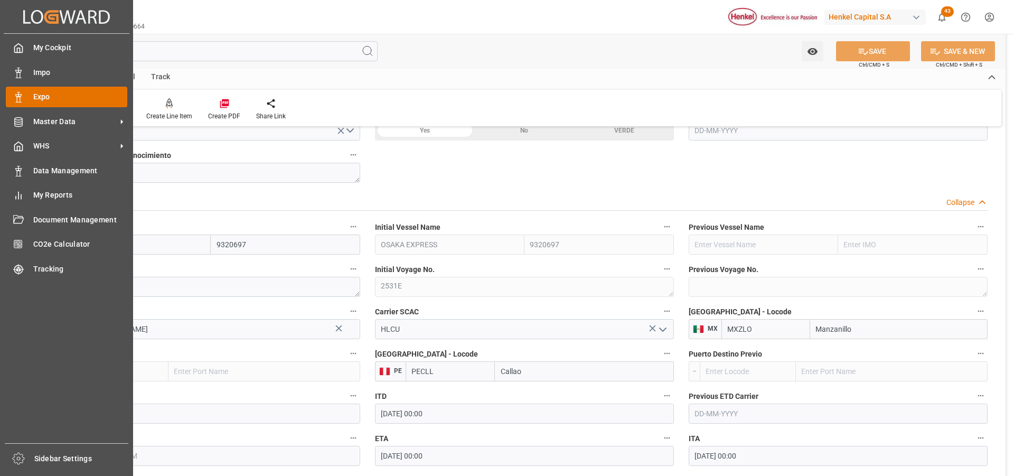
click at [20, 99] on icon at bounding box center [18, 97] width 11 height 11
